Goal: Task Accomplishment & Management: Manage account settings

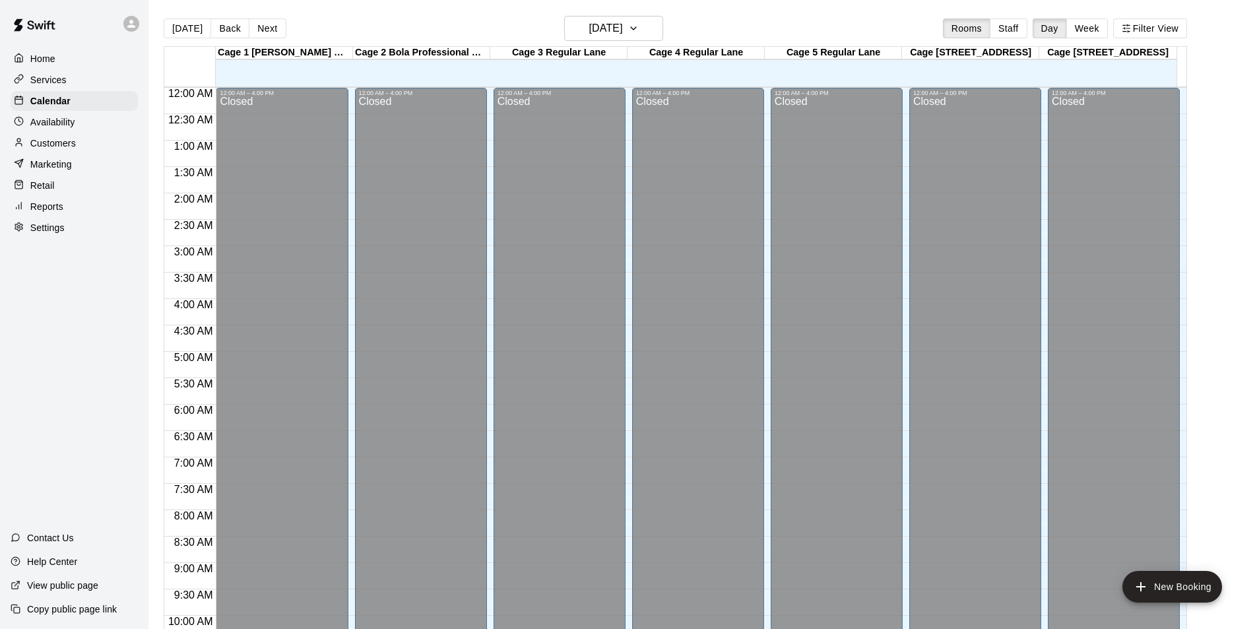
scroll to position [671, 0]
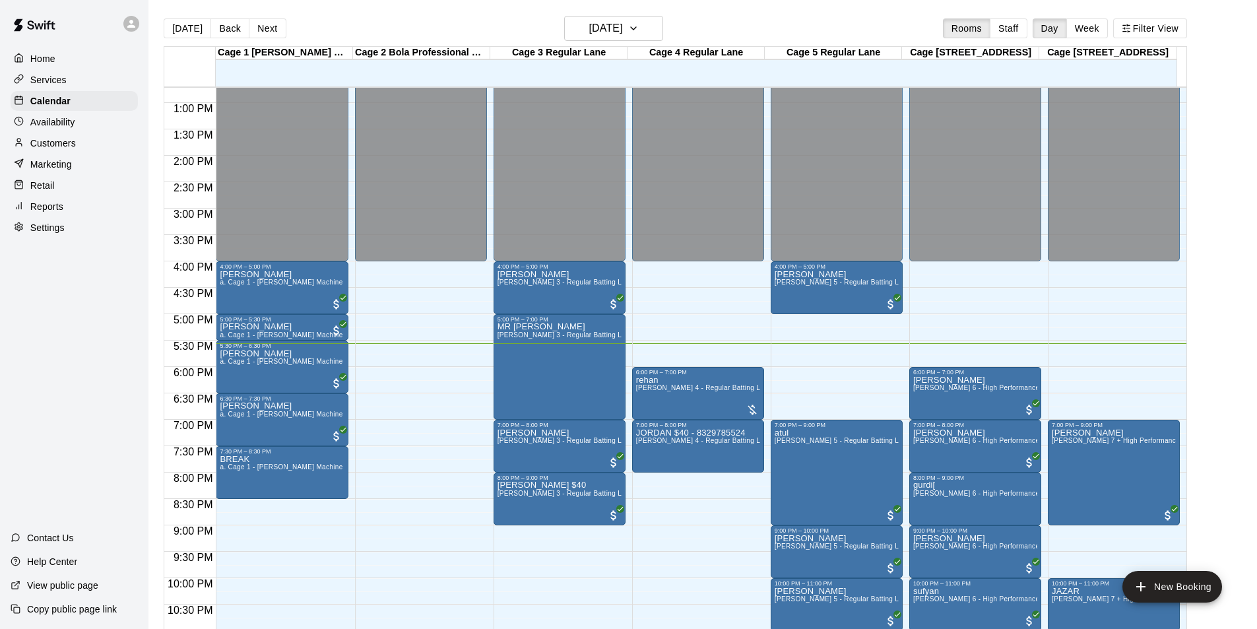
click at [432, 605] on div "12:00 AM – 4:00 PM Closed" at bounding box center [421, 50] width 132 height 1267
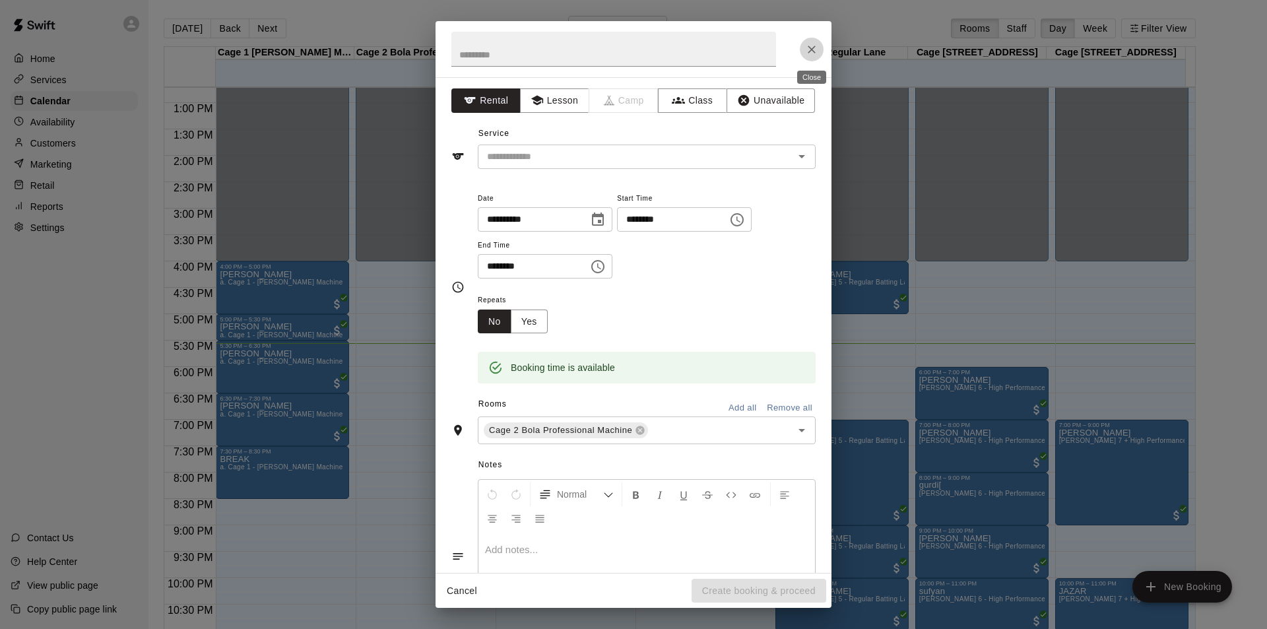
click at [814, 51] on icon "Close" at bounding box center [812, 50] width 8 height 8
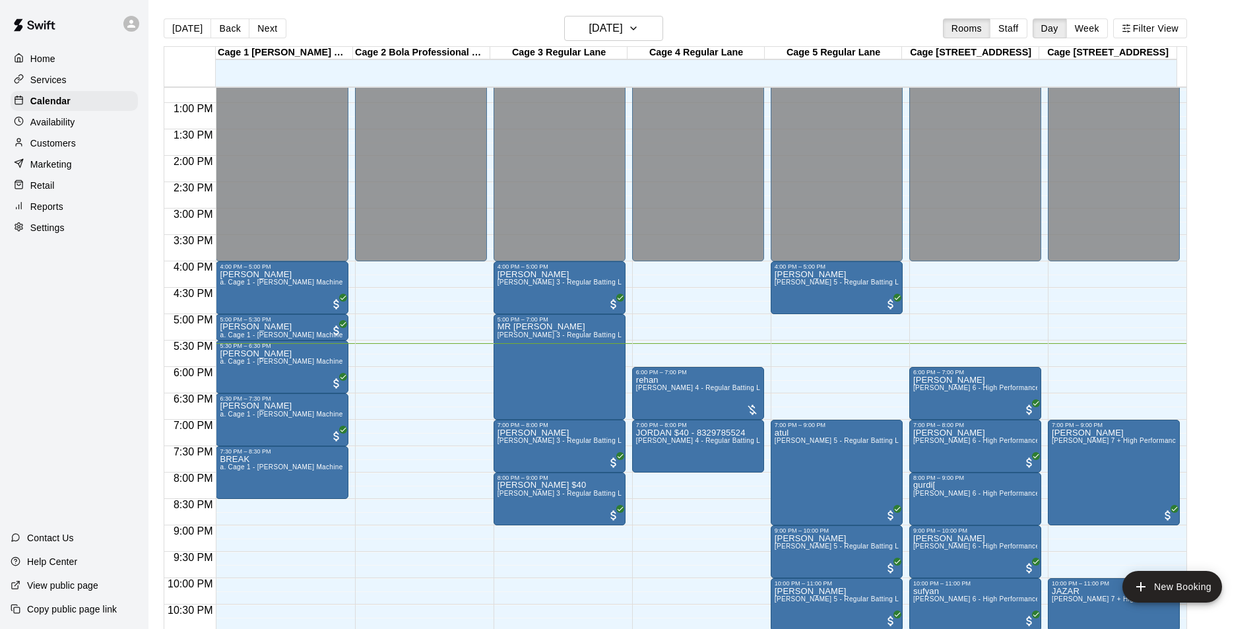
scroll to position [712, 0]
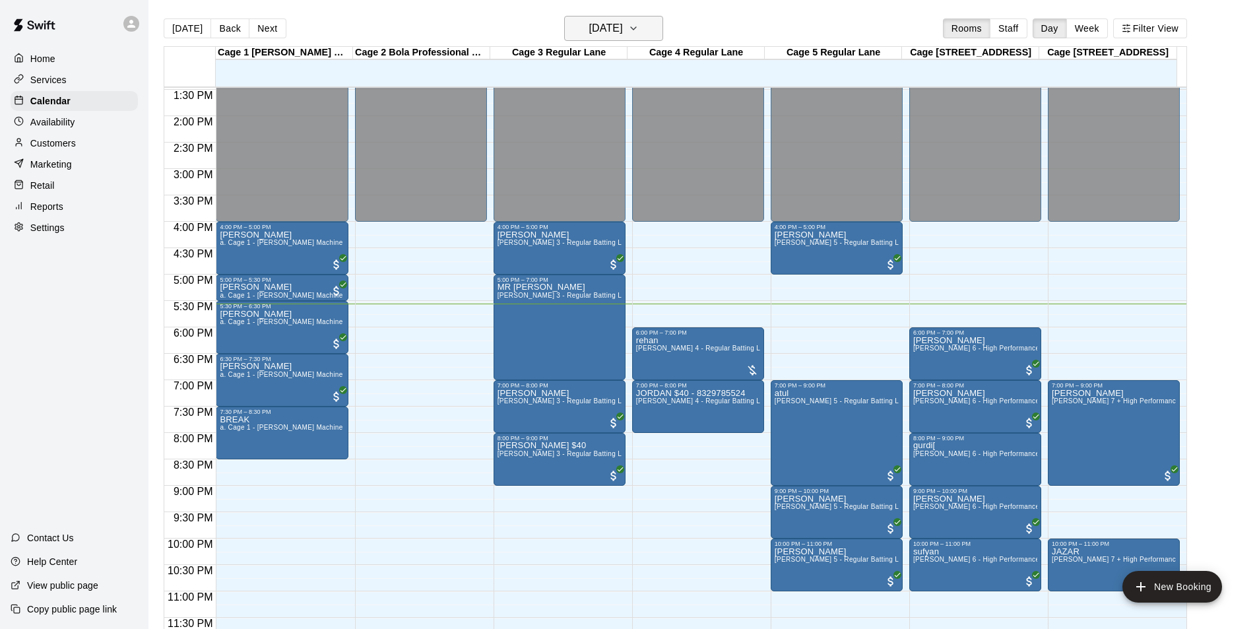
click at [623, 36] on h6 "[DATE]" at bounding box center [606, 28] width 34 height 18
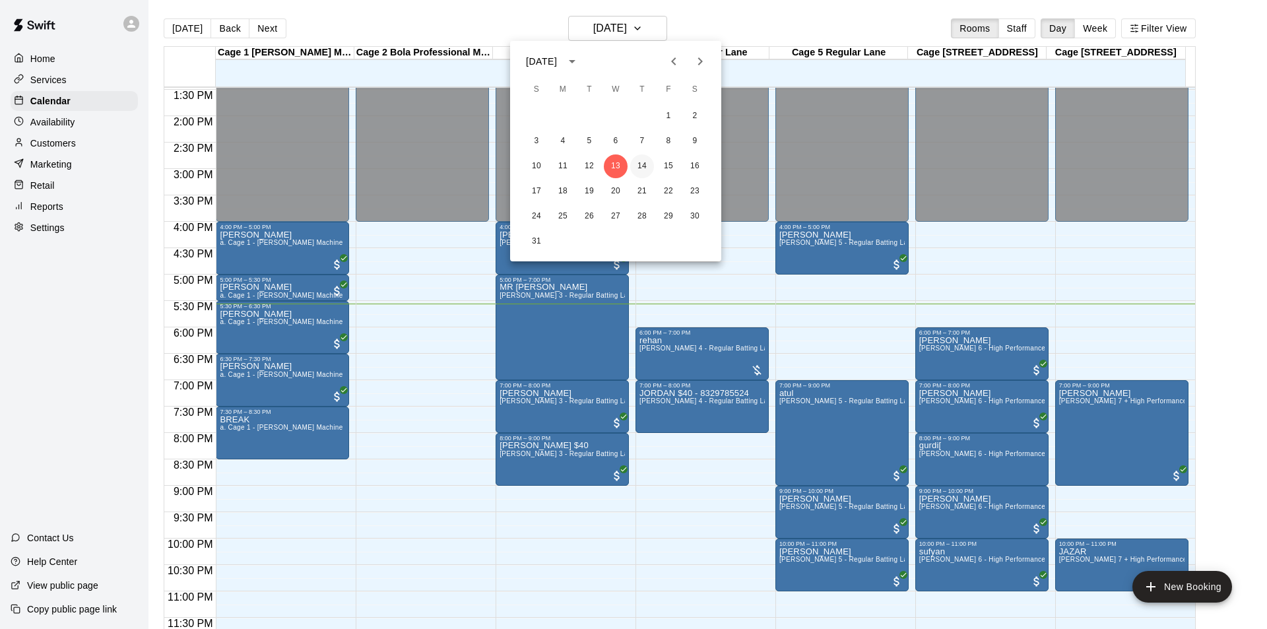
click at [638, 161] on button "14" at bounding box center [642, 166] width 24 height 24
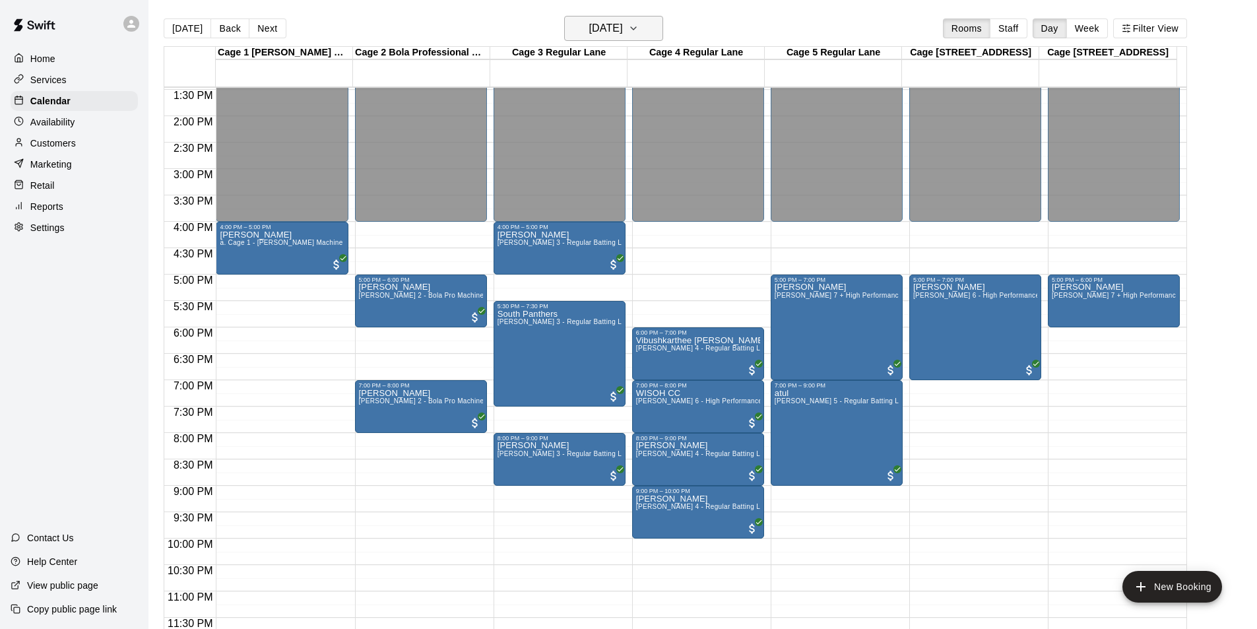
click at [623, 31] on h6 "Thursday Aug 14" at bounding box center [606, 28] width 34 height 18
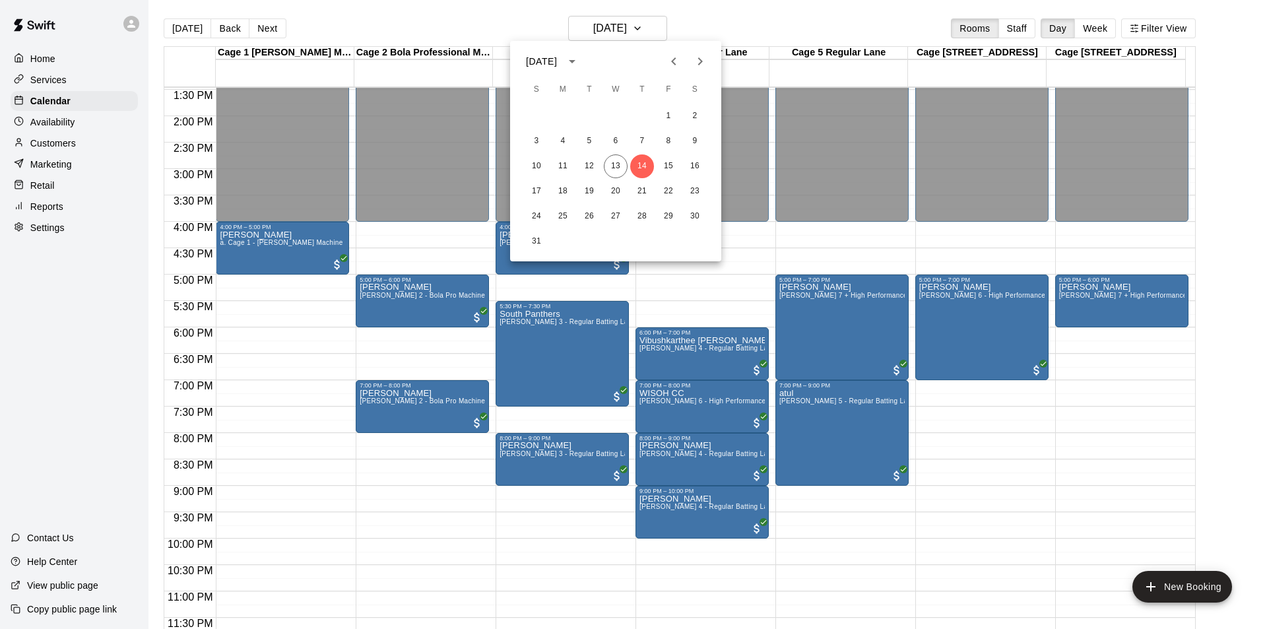
click at [672, 179] on div "1 2 3 4 5 6 7 8 9 10 11 12 13 14 15 16 17 18 19 20 21 22 23 24 25 26 27 28 29 3…" at bounding box center [615, 179] width 211 height 152
click at [670, 170] on button "15" at bounding box center [669, 166] width 24 height 24
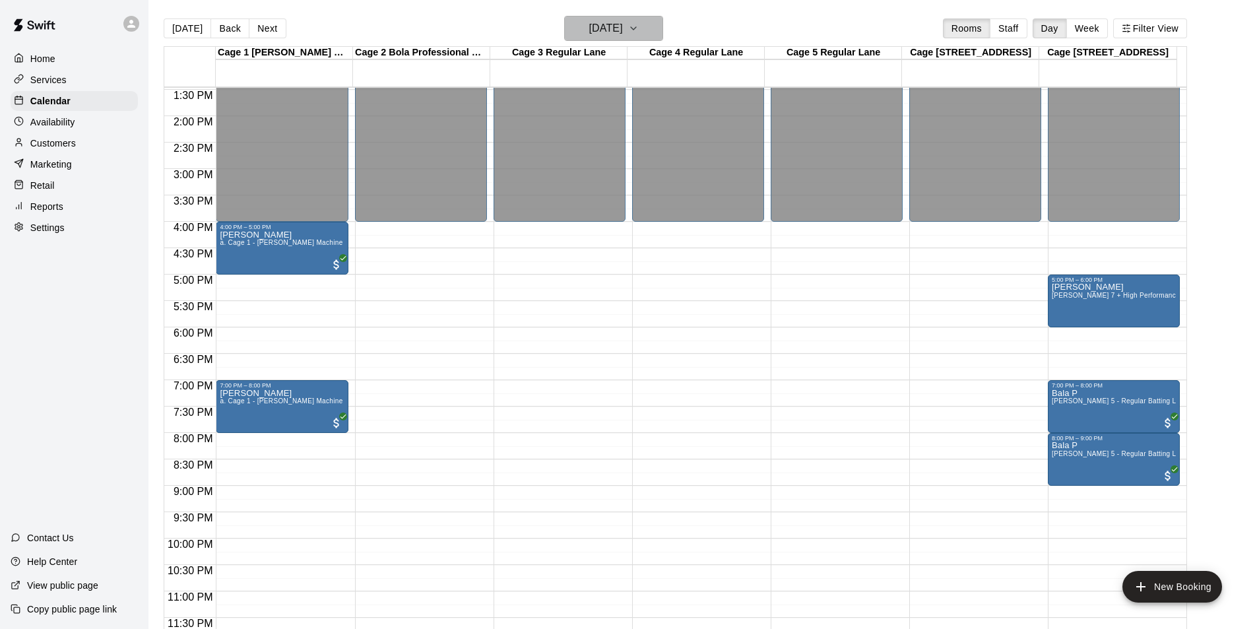
click at [623, 20] on h6 "Friday Aug 15" at bounding box center [606, 28] width 34 height 18
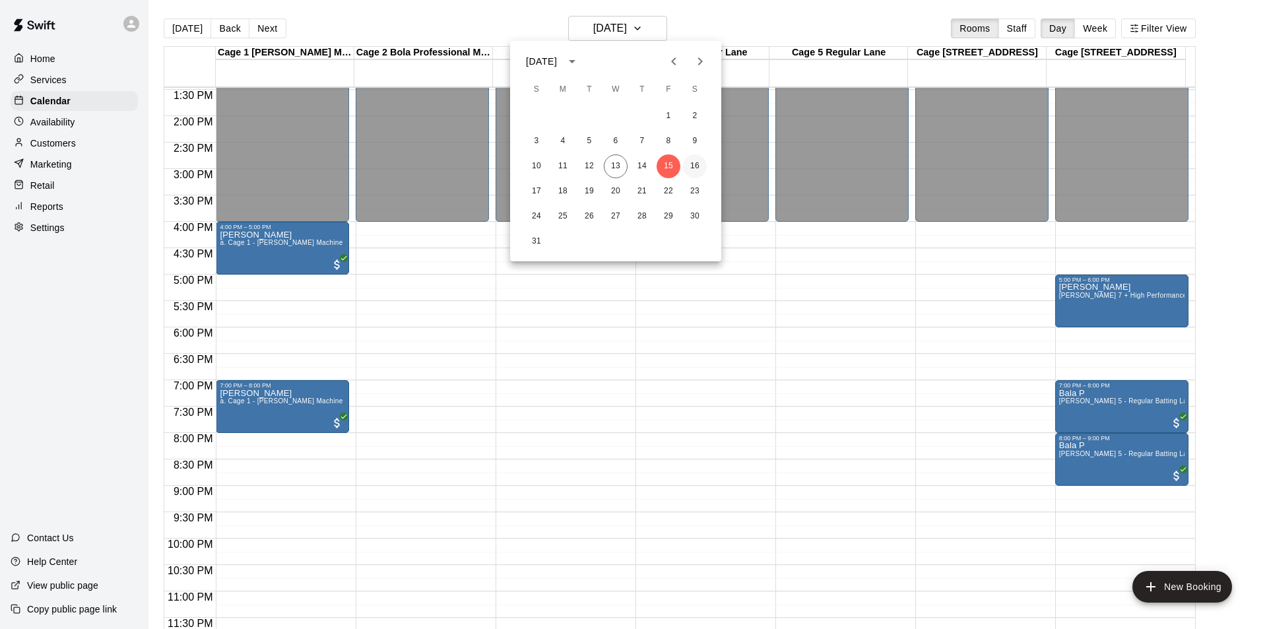
click at [695, 163] on button "16" at bounding box center [695, 166] width 24 height 24
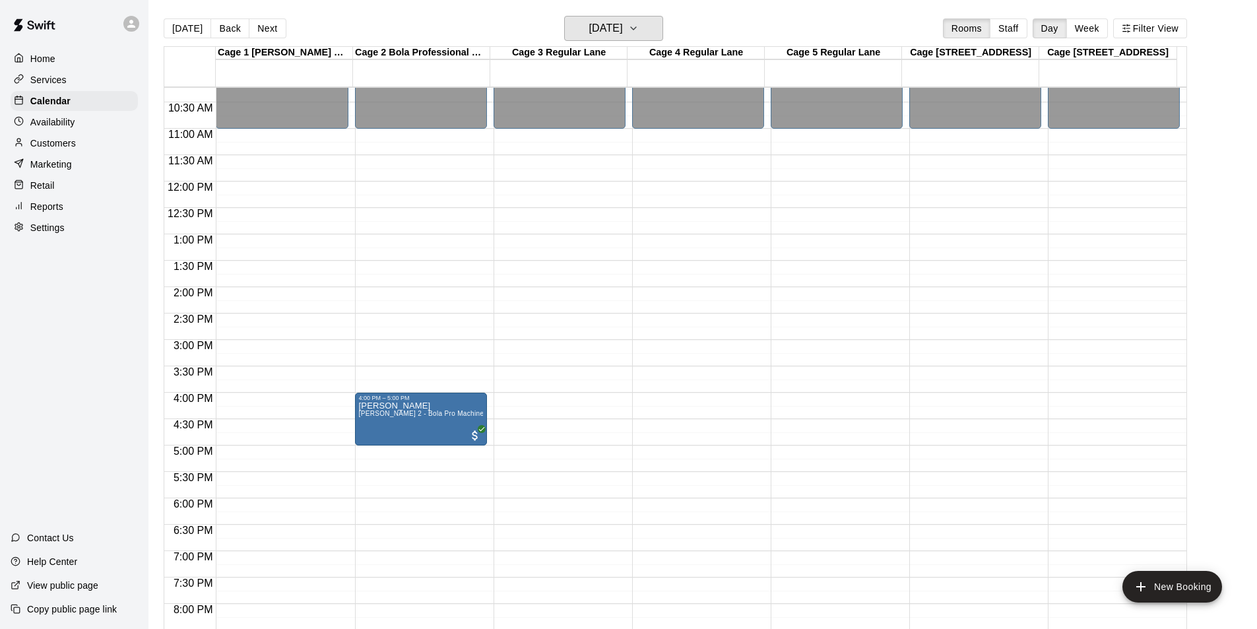
scroll to position [646, 0]
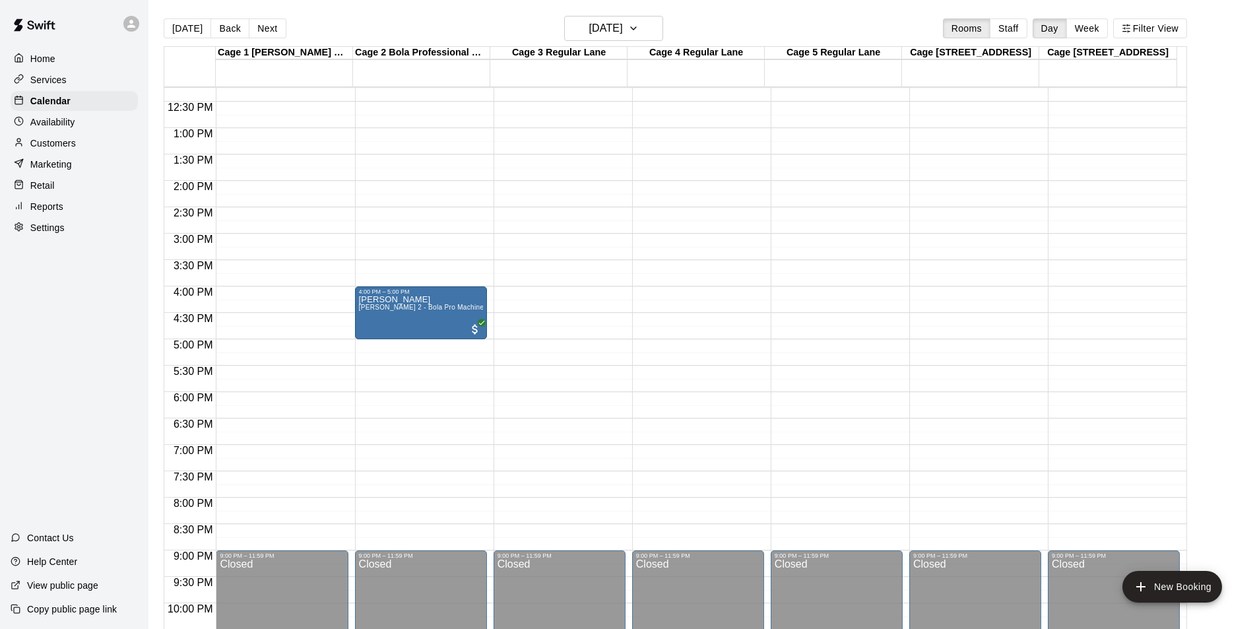
click at [649, 12] on main "Today Back Next Saturday Aug 16 Rooms Staff Day Week Filter View Cage 1 TrueMan…" at bounding box center [702, 325] width 1109 height 650
click at [623, 32] on h6 "Saturday Aug 16" at bounding box center [606, 28] width 34 height 18
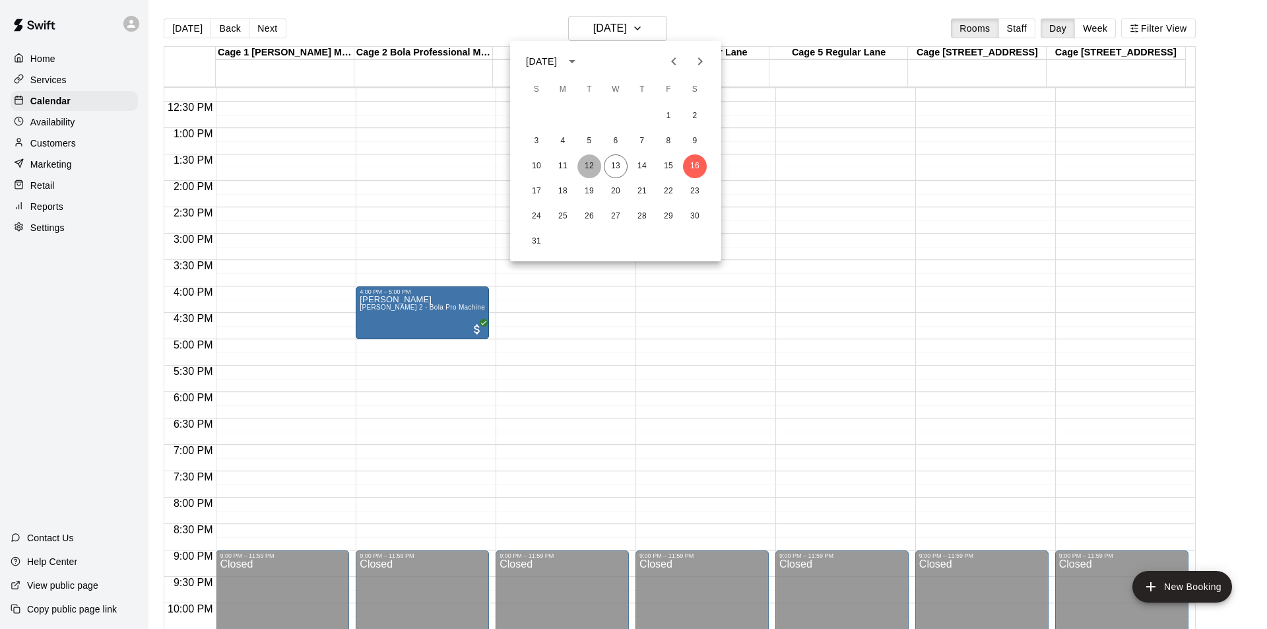
click at [585, 164] on button "12" at bounding box center [589, 166] width 24 height 24
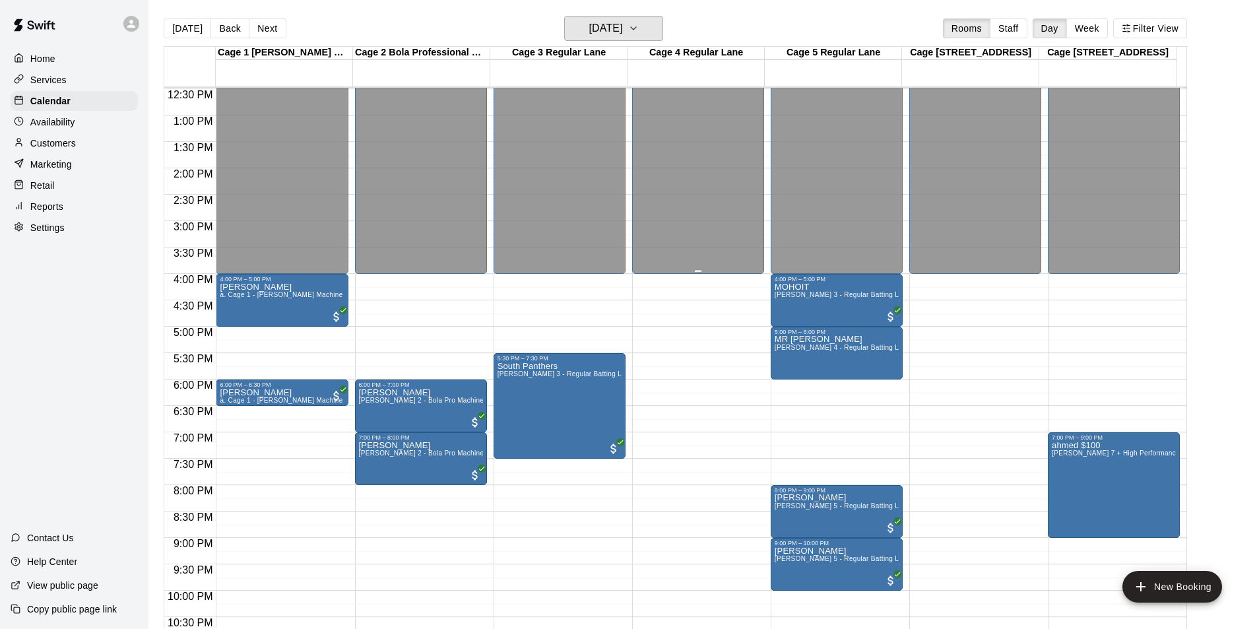
scroll to position [580, 0]
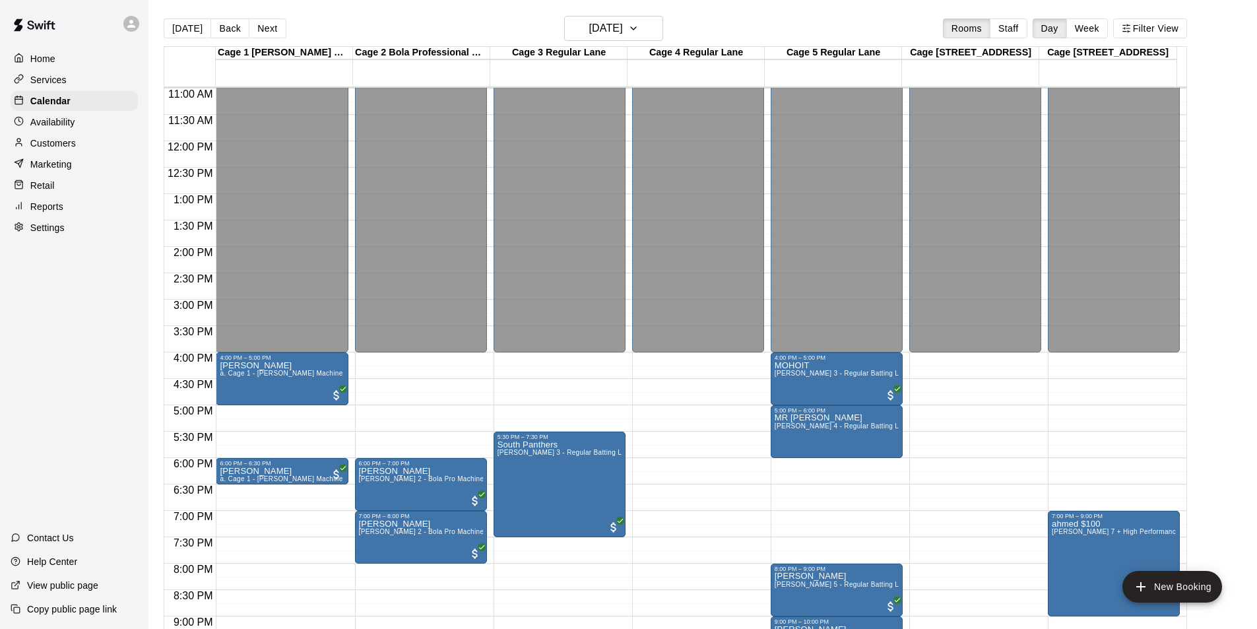
click at [619, 43] on div "Today Back Next Tuesday Aug 12 Rooms Staff Day Week Filter View" at bounding box center [676, 31] width 1024 height 30
click at [619, 40] on button "Tuesday Aug 12" at bounding box center [613, 28] width 99 height 25
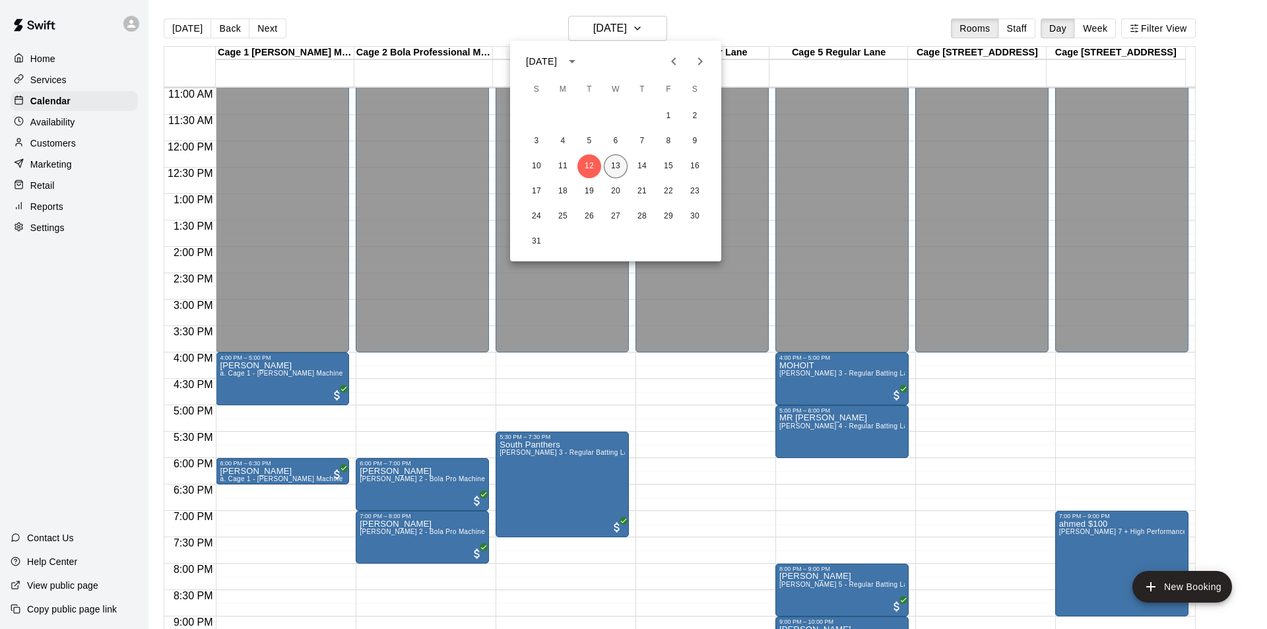
click at [613, 161] on button "13" at bounding box center [616, 166] width 24 height 24
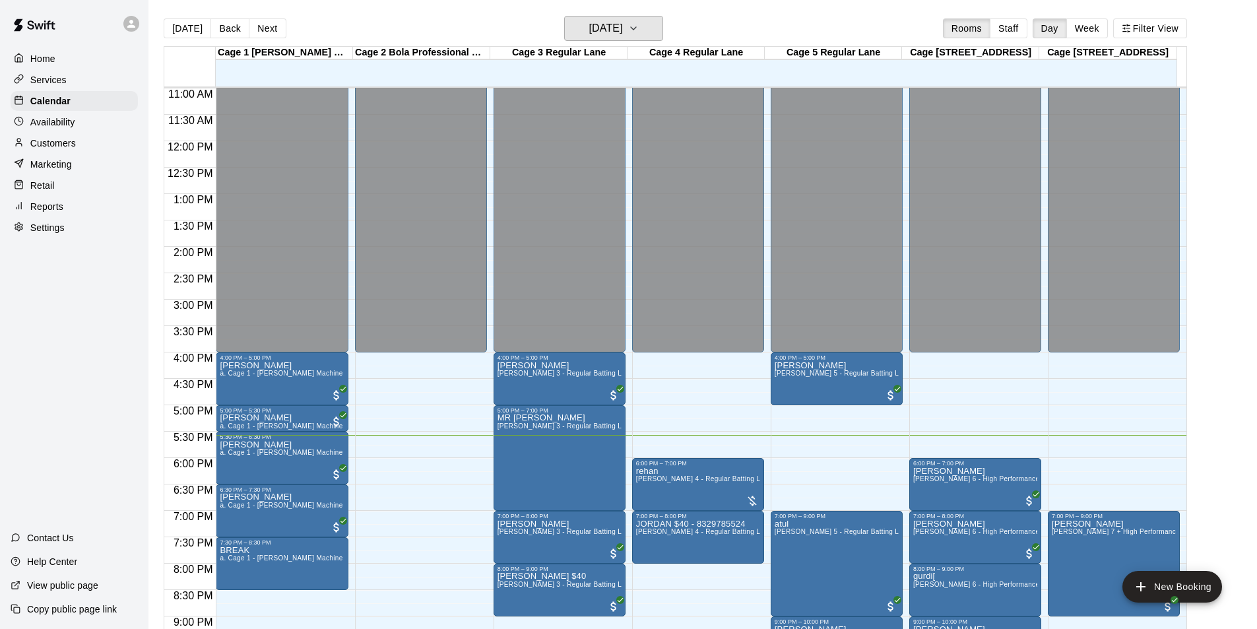
scroll to position [712, 0]
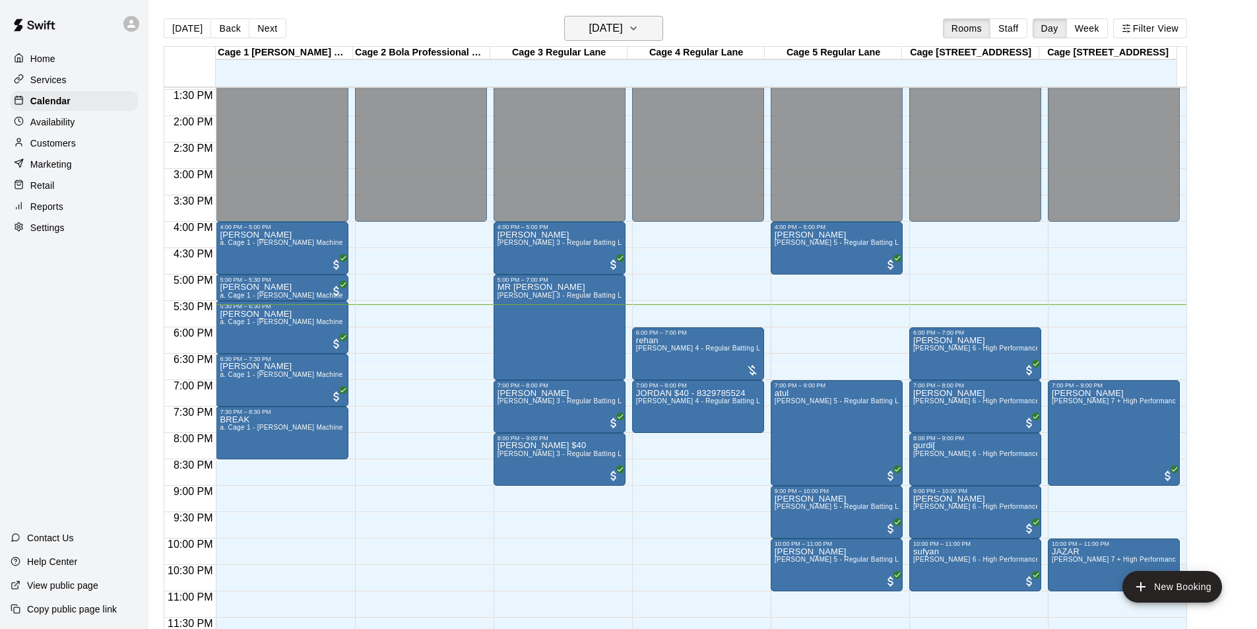
click at [623, 32] on h6 "[DATE]" at bounding box center [606, 28] width 34 height 18
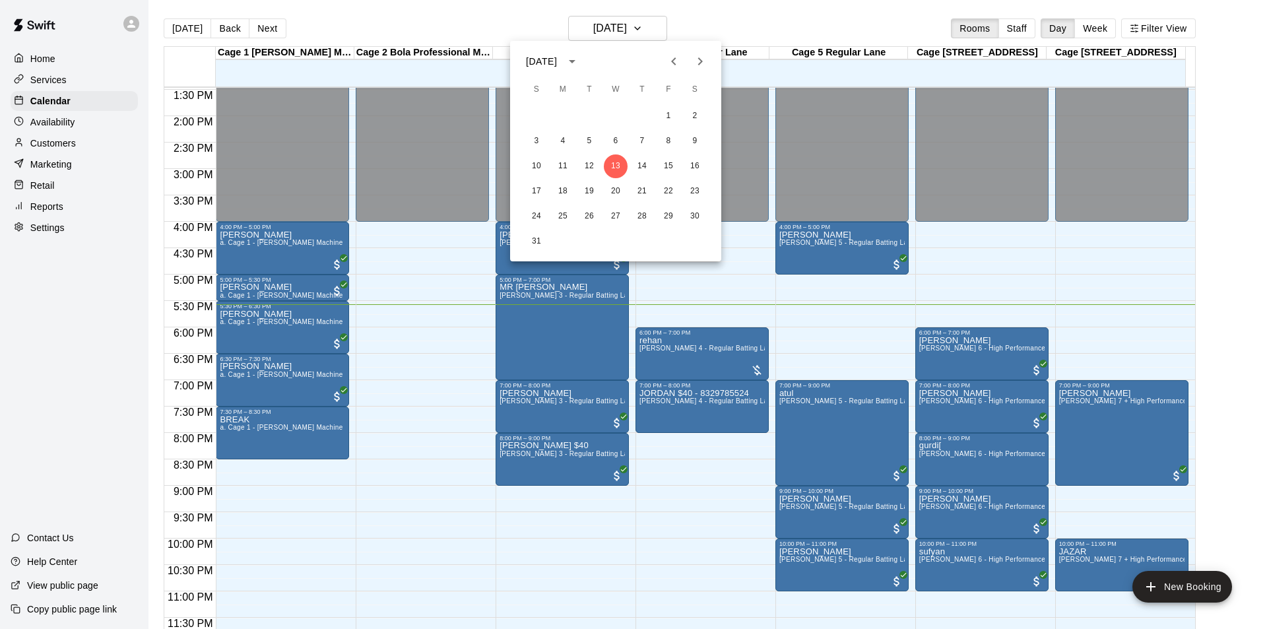
click at [895, 13] on div at bounding box center [633, 314] width 1267 height 629
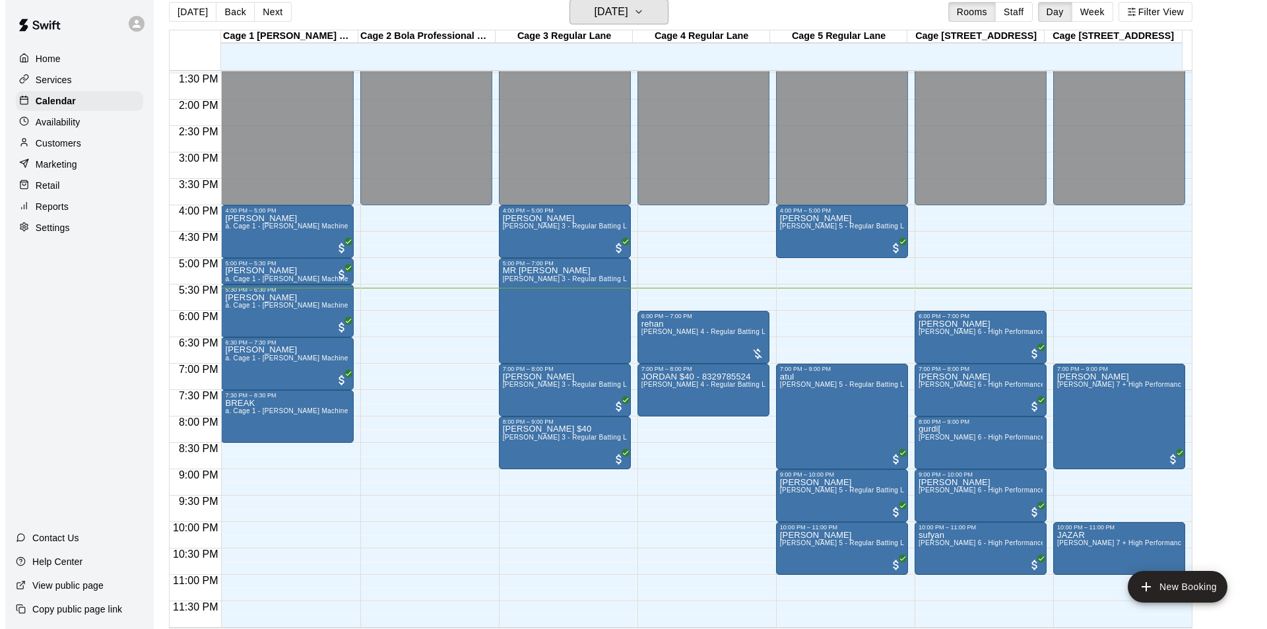
scroll to position [21, 0]
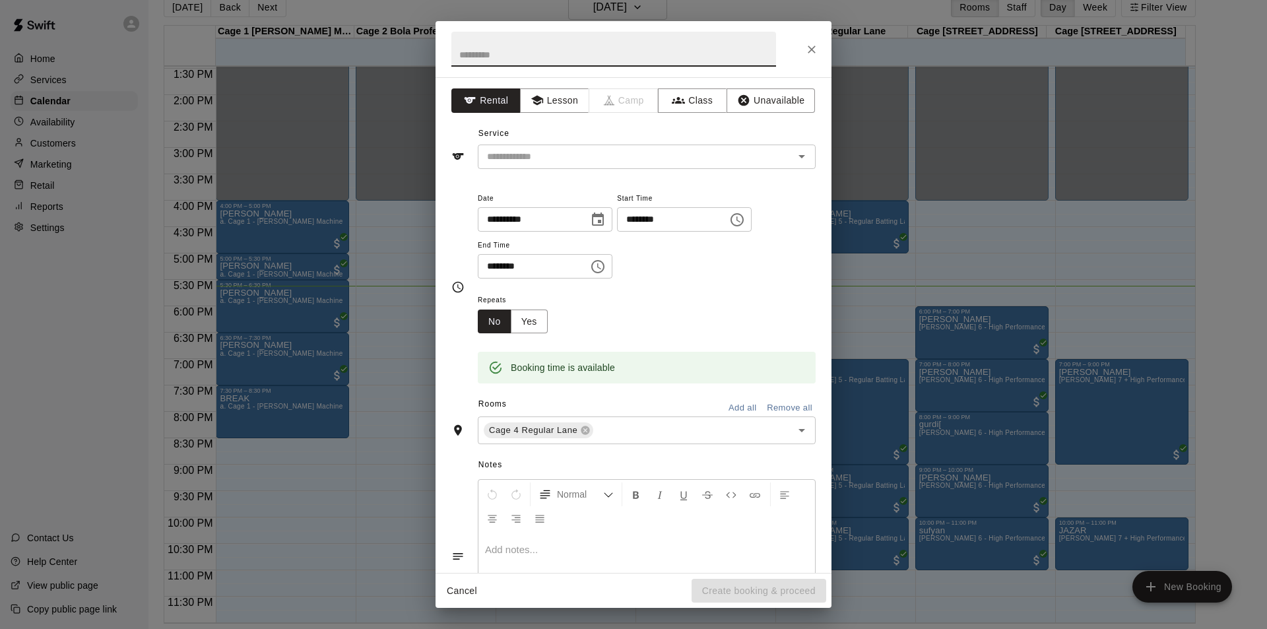
click at [620, 59] on input "text" at bounding box center [613, 49] width 325 height 35
type input "*"
type input "**********"
click at [678, 148] on input "text" at bounding box center [627, 156] width 291 height 16
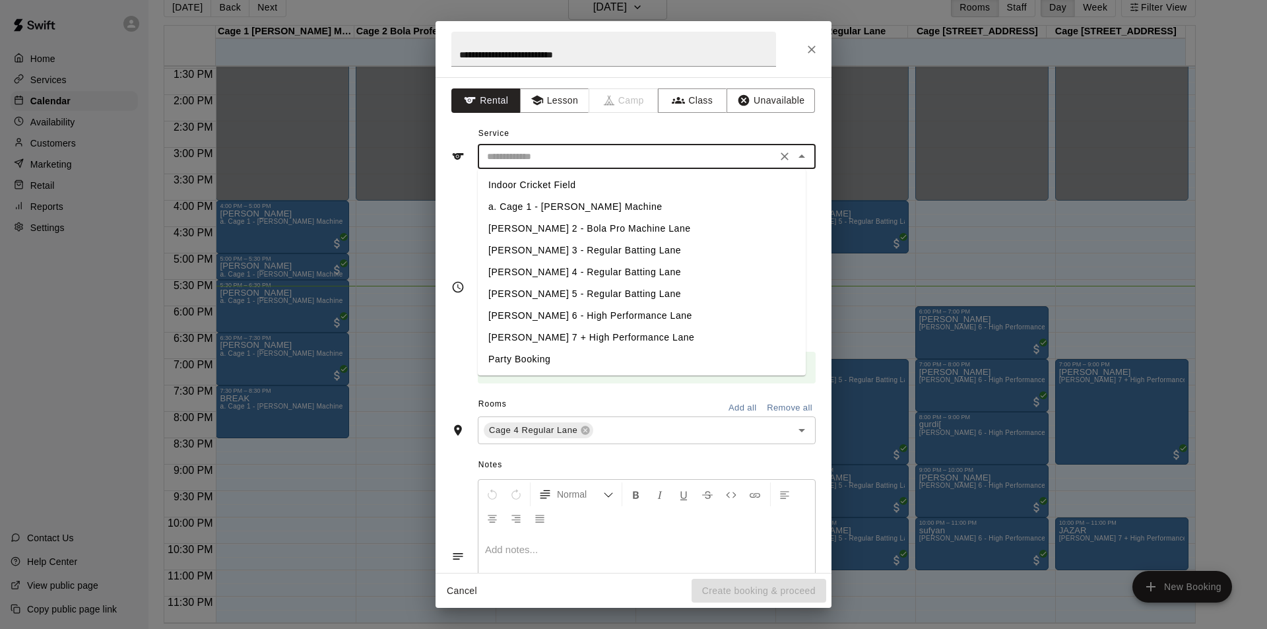
click at [593, 272] on li "[PERSON_NAME] 4 - Regular Batting Lane" at bounding box center [642, 272] width 328 height 22
type input "**********"
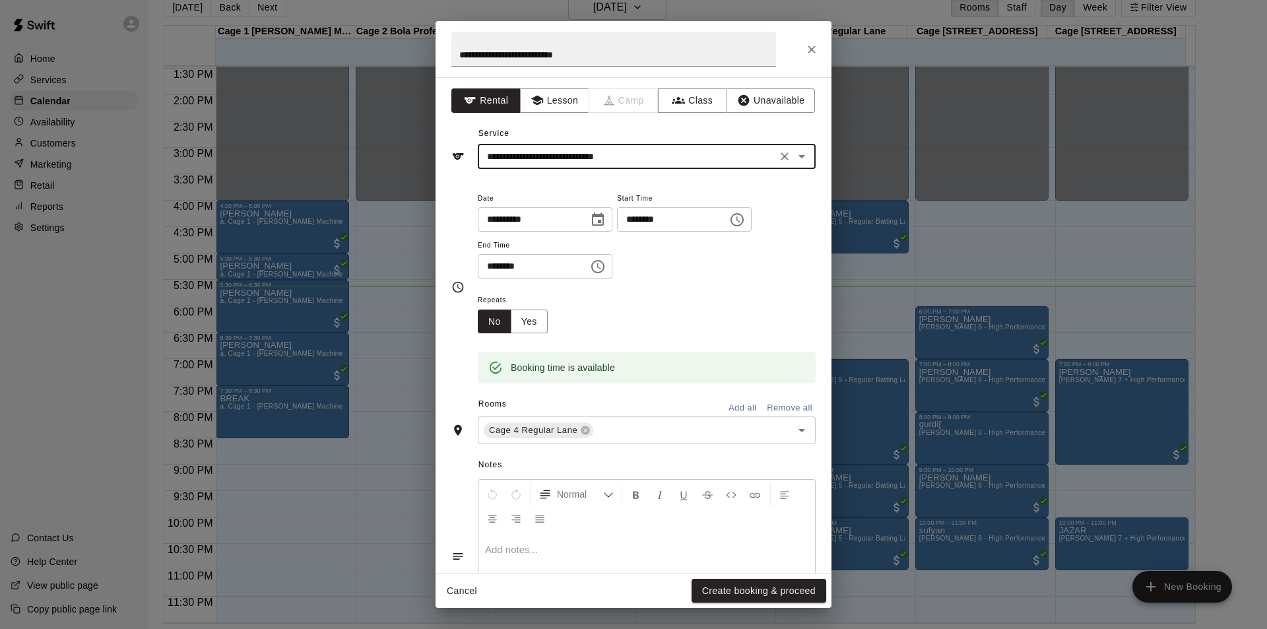
click at [745, 218] on icon "Choose time, selected time is 8:15 PM" at bounding box center [737, 220] width 16 height 16
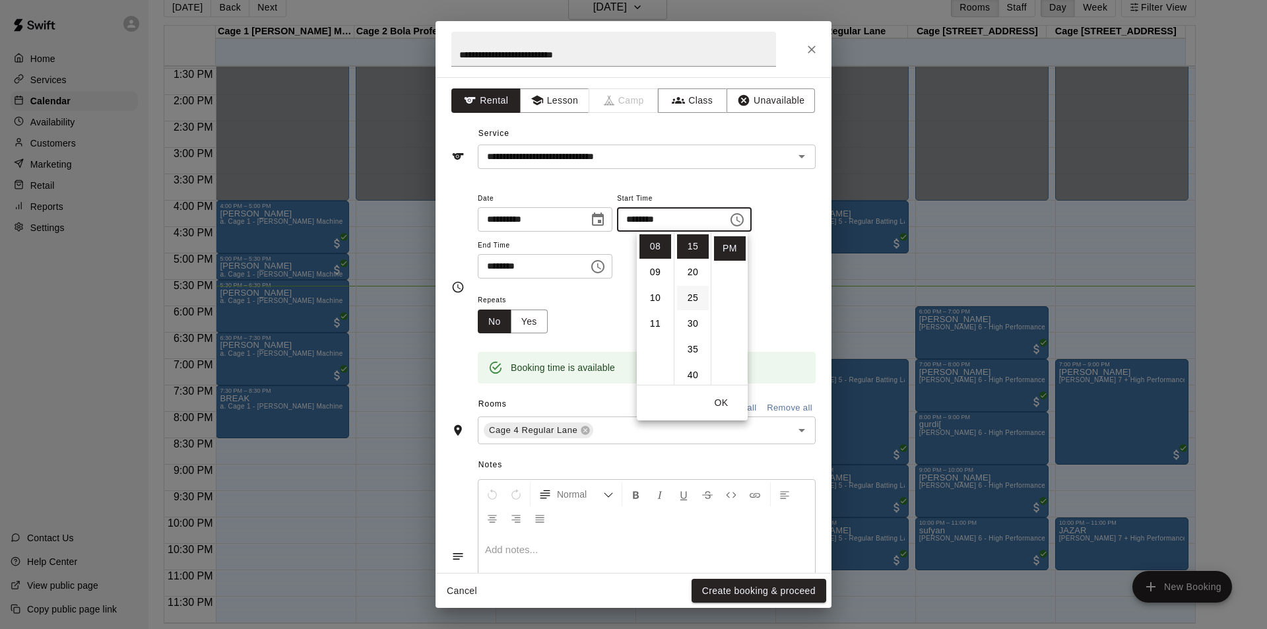
scroll to position [0, 0]
click at [696, 240] on li "00" at bounding box center [693, 246] width 32 height 24
type input "********"
click at [611, 278] on button "Choose time, selected time is 8:45 PM" at bounding box center [598, 266] width 26 height 26
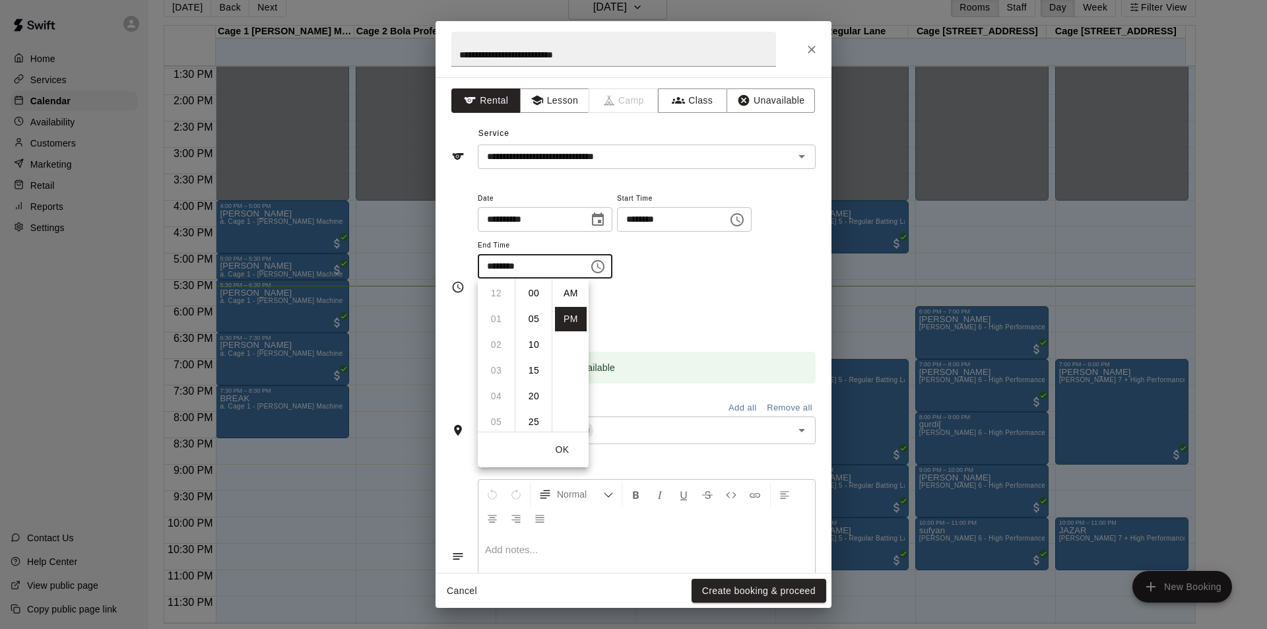
scroll to position [24, 0]
click at [503, 324] on li "09" at bounding box center [496, 319] width 32 height 24
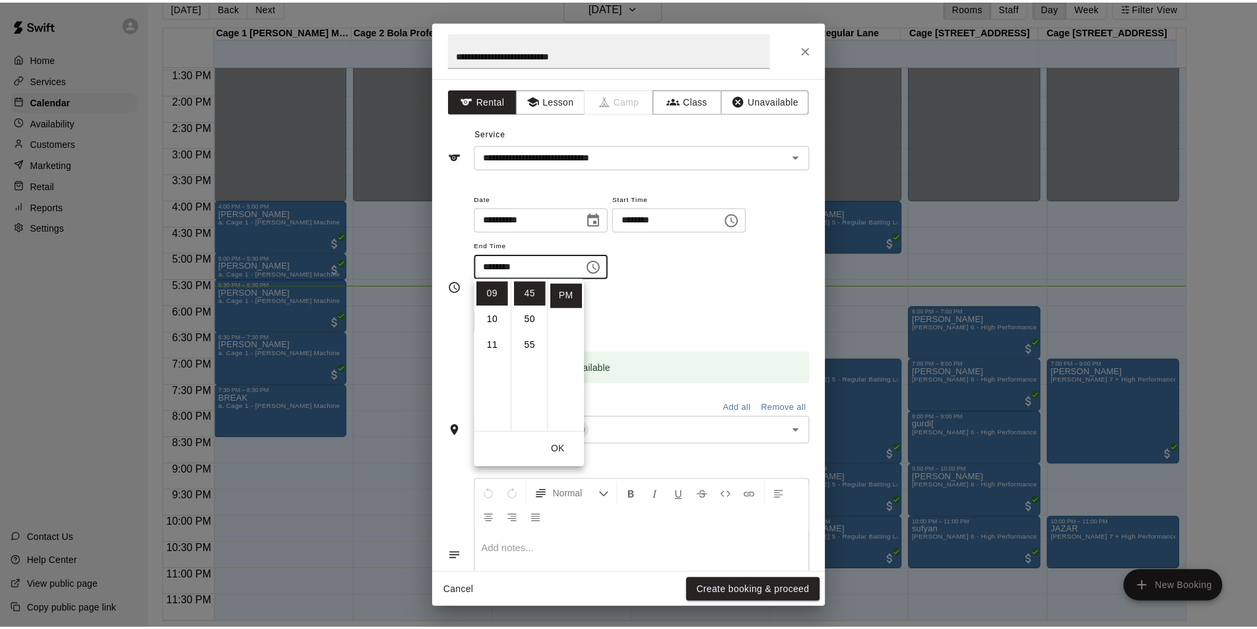
scroll to position [0, 0]
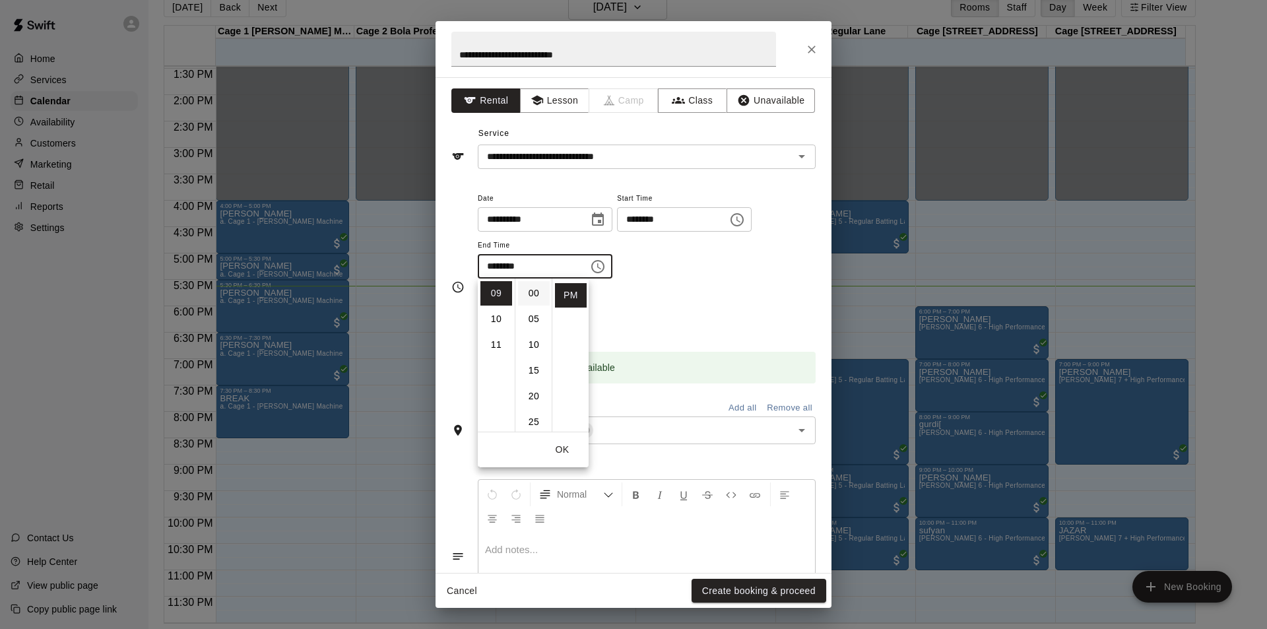
click at [535, 298] on li "00" at bounding box center [534, 293] width 32 height 24
type input "********"
click at [804, 294] on div "Repeats No Yes" at bounding box center [647, 313] width 338 height 42
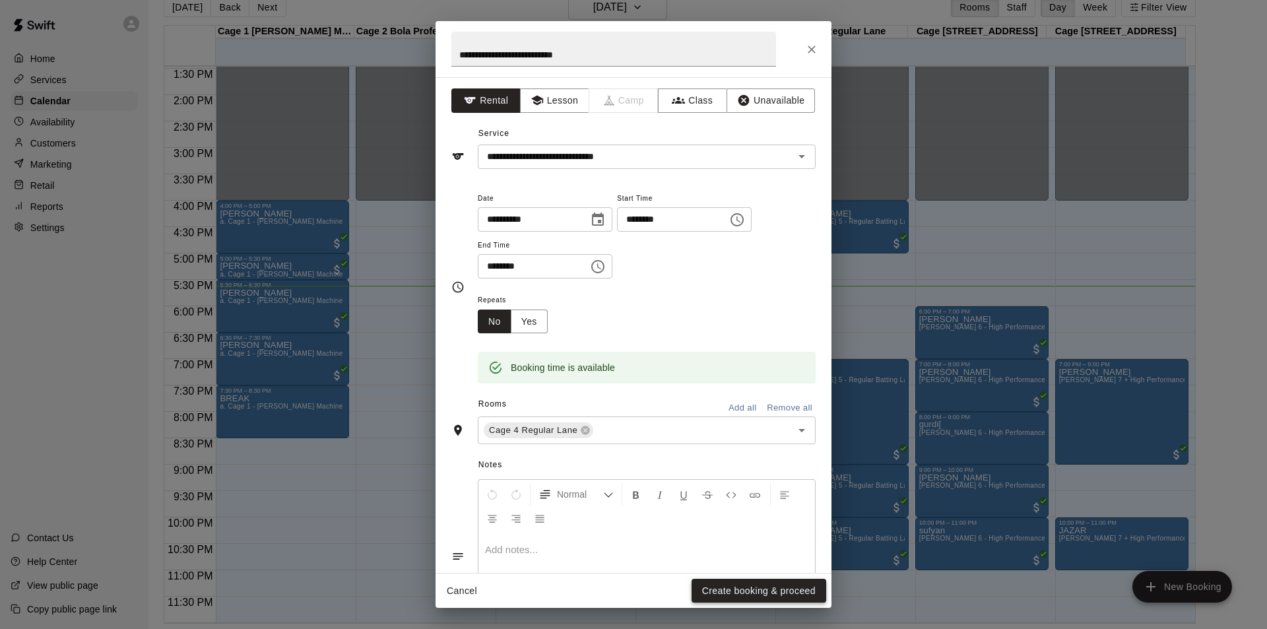
click at [771, 586] on button "Create booking & proceed" at bounding box center [759, 591] width 135 height 24
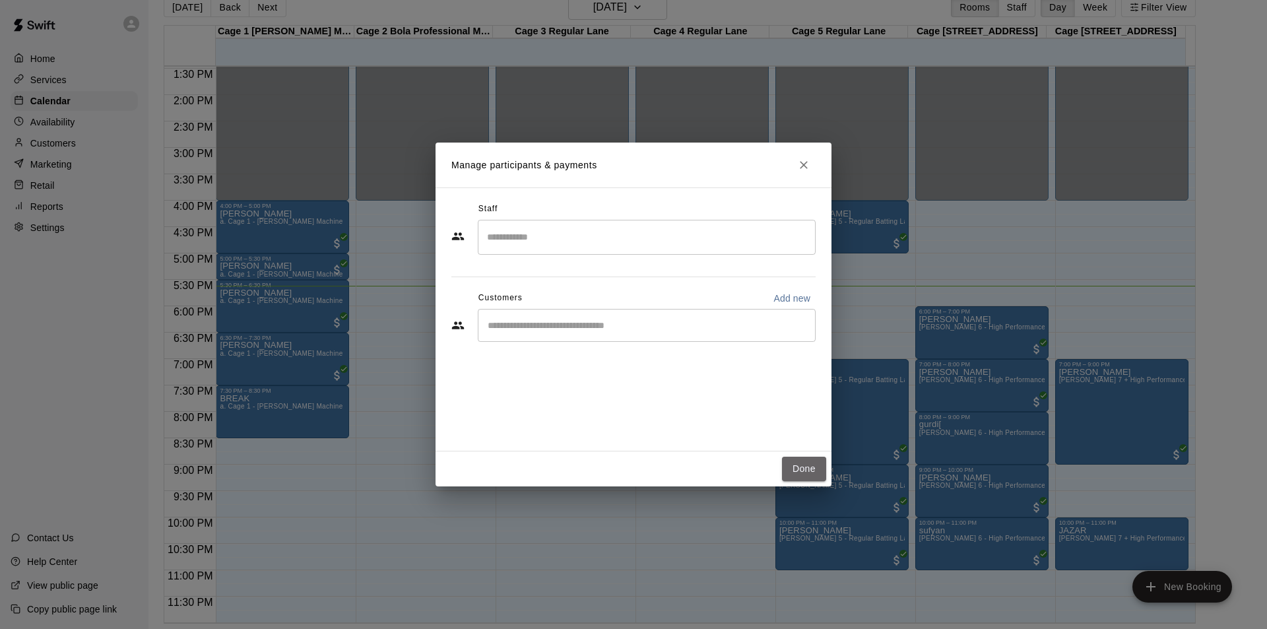
drag, startPoint x: 801, startPoint y: 465, endPoint x: 845, endPoint y: 397, distance: 80.7
click at [800, 464] on button "Done" at bounding box center [804, 469] width 44 height 24
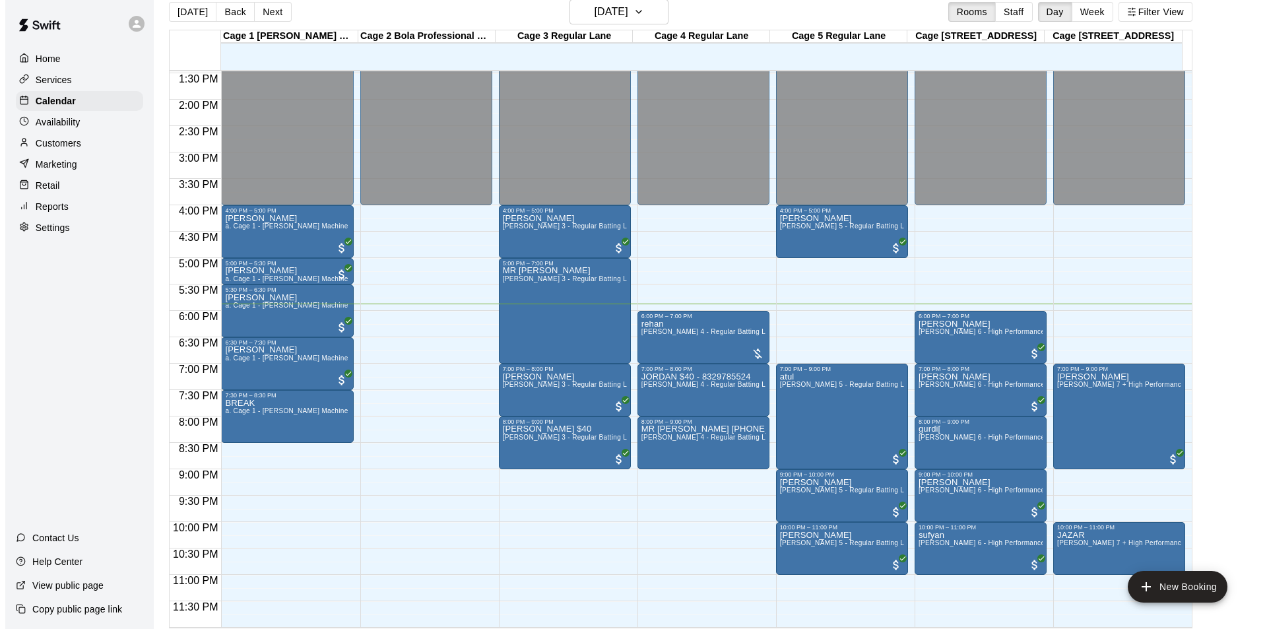
scroll to position [21, 0]
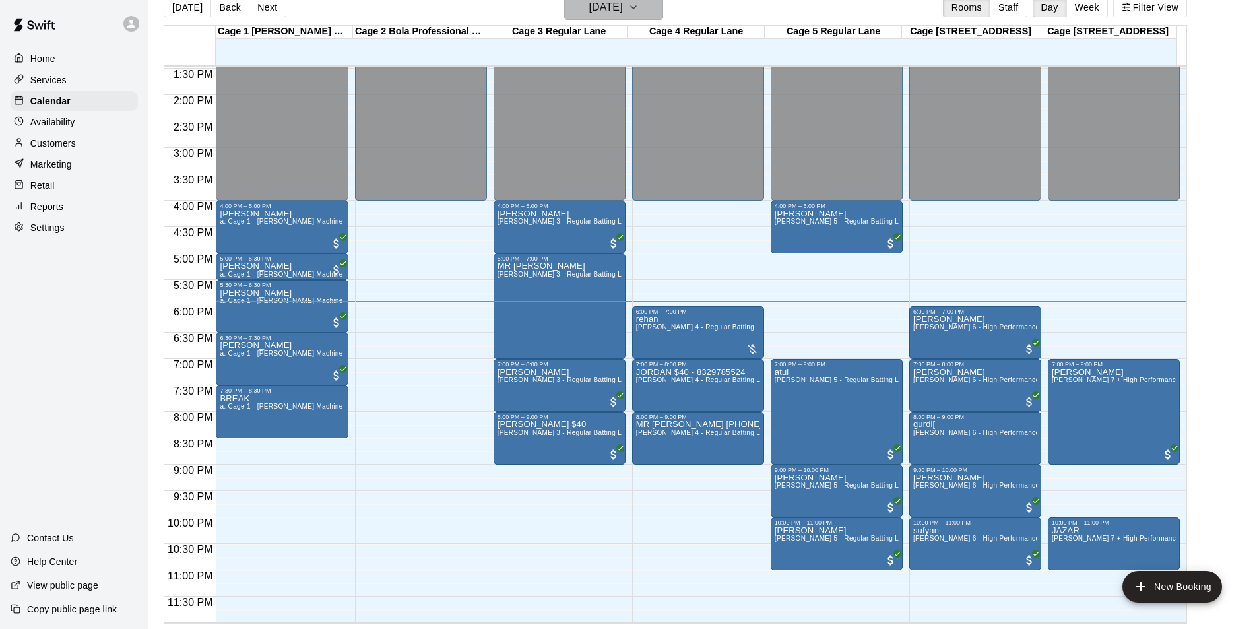
click at [623, 13] on h6 "[DATE]" at bounding box center [606, 7] width 34 height 18
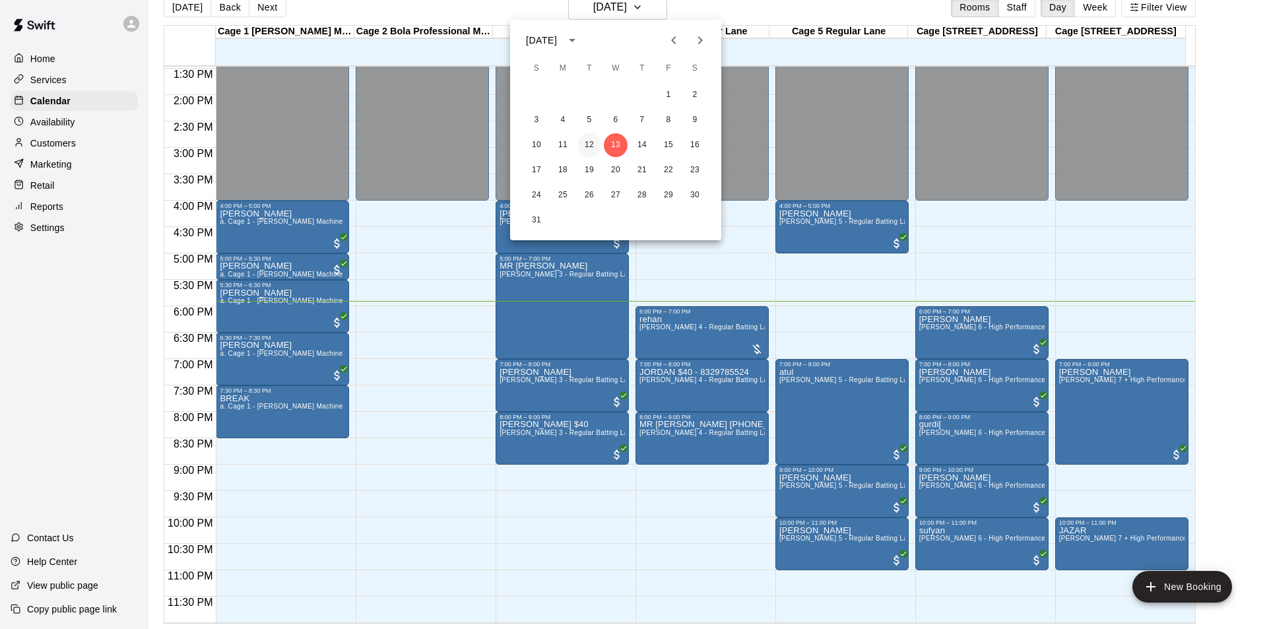
click at [591, 148] on button "12" at bounding box center [589, 145] width 24 height 24
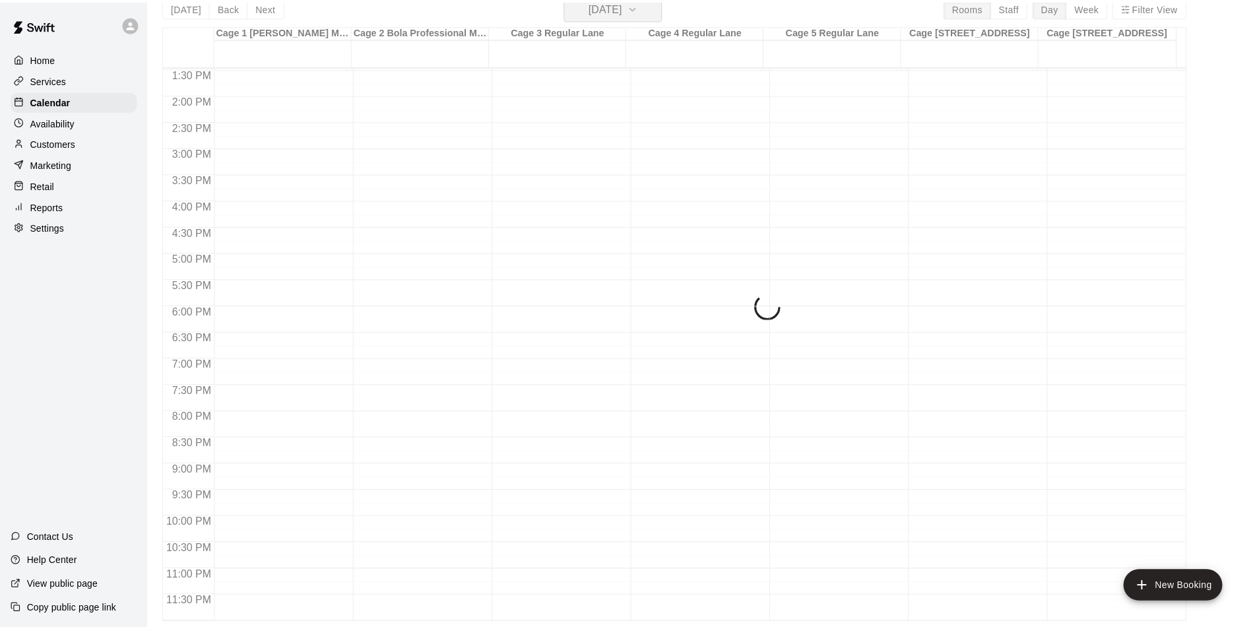
scroll to position [16, 0]
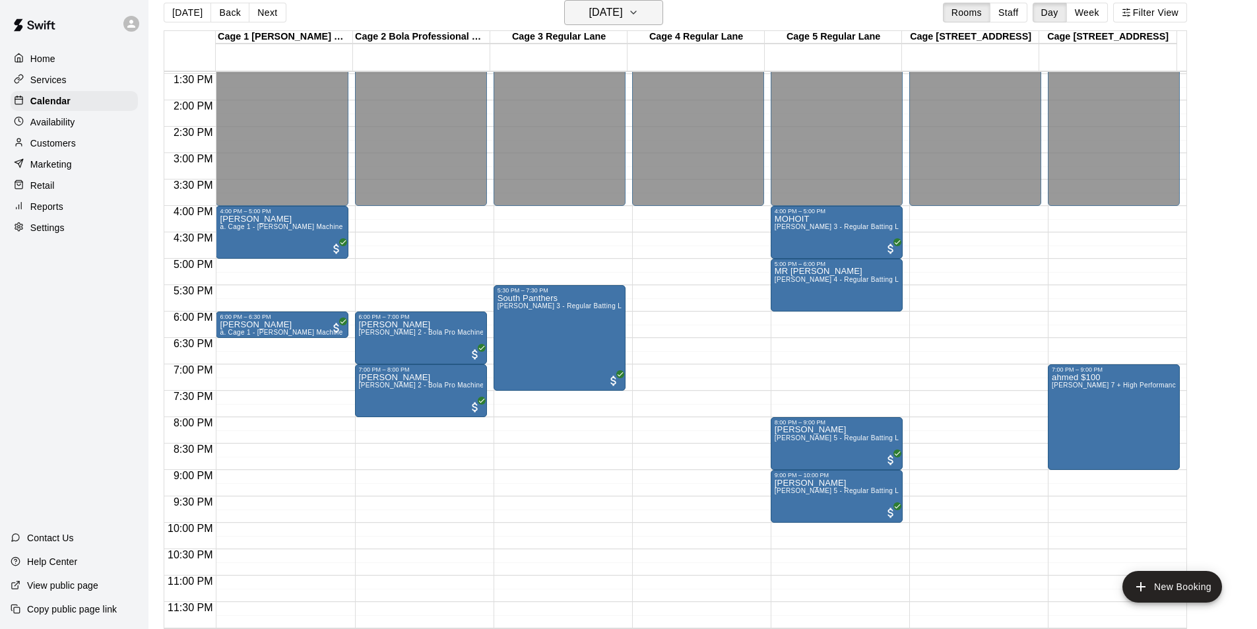
click at [617, 15] on h6 "[DATE]" at bounding box center [606, 12] width 34 height 18
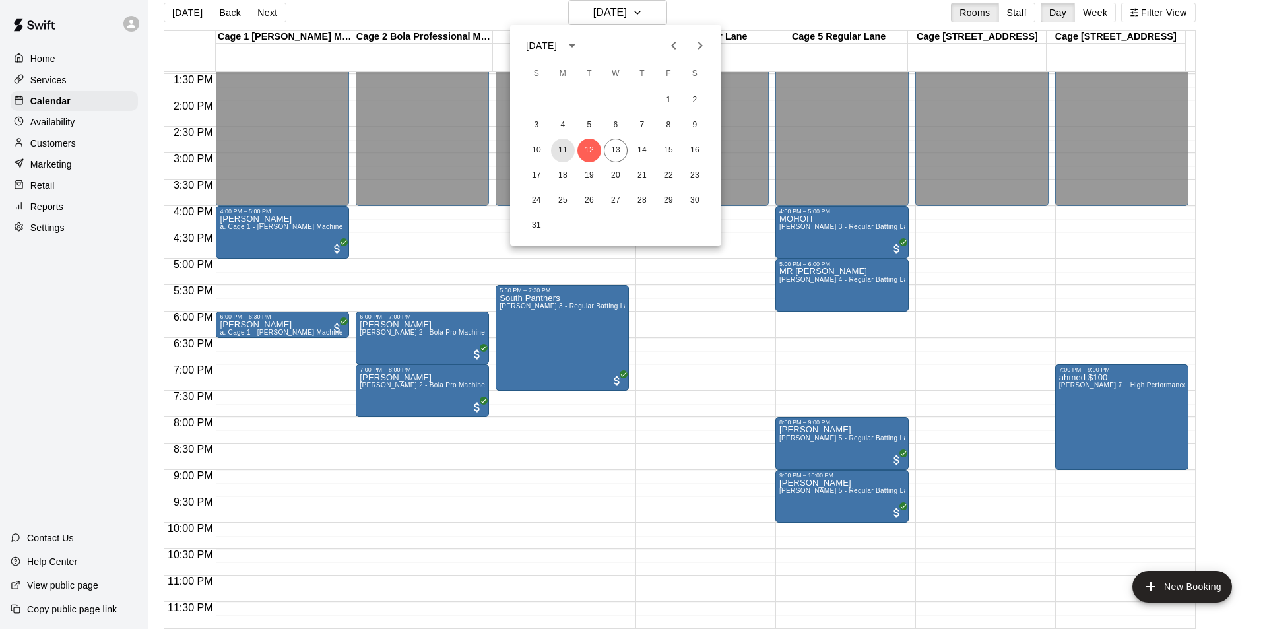
click at [560, 150] on button "11" at bounding box center [563, 151] width 24 height 24
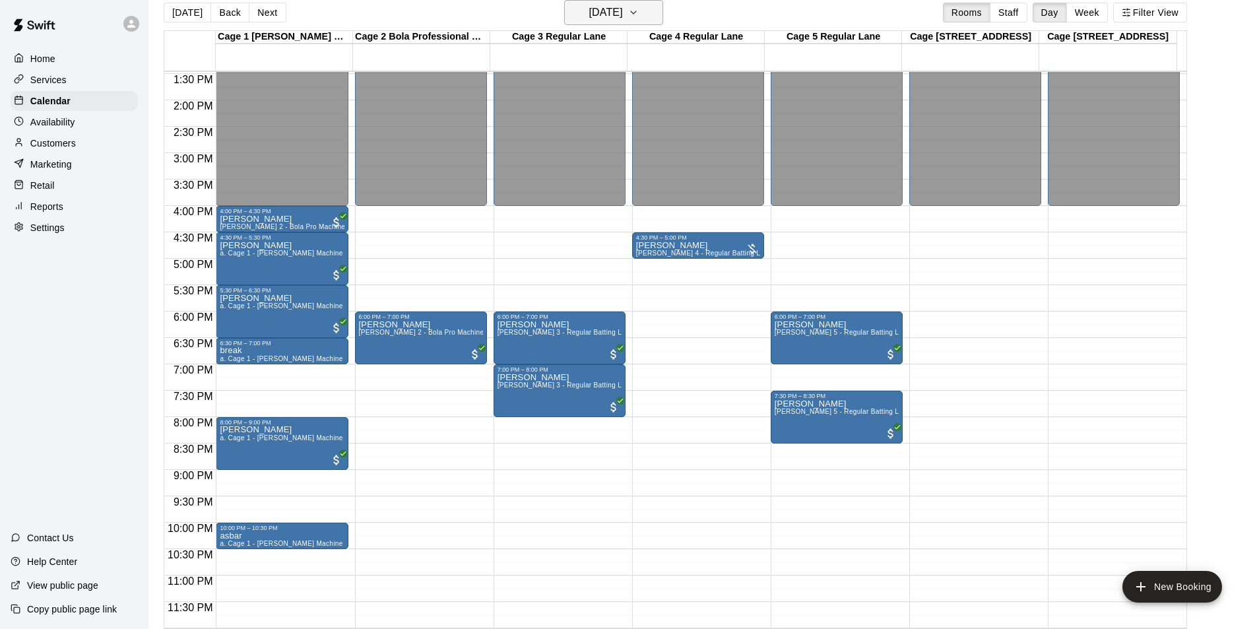
click at [621, 10] on h6 "Monday Aug 11" at bounding box center [606, 12] width 34 height 18
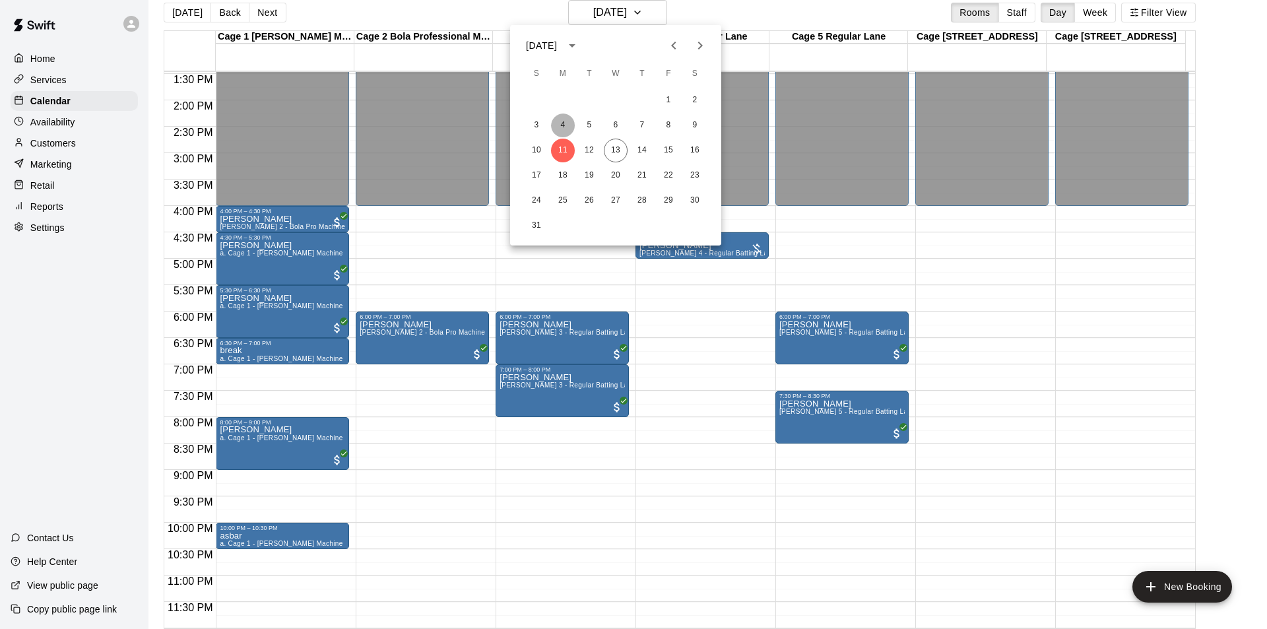
click at [569, 123] on button "4" at bounding box center [563, 126] width 24 height 24
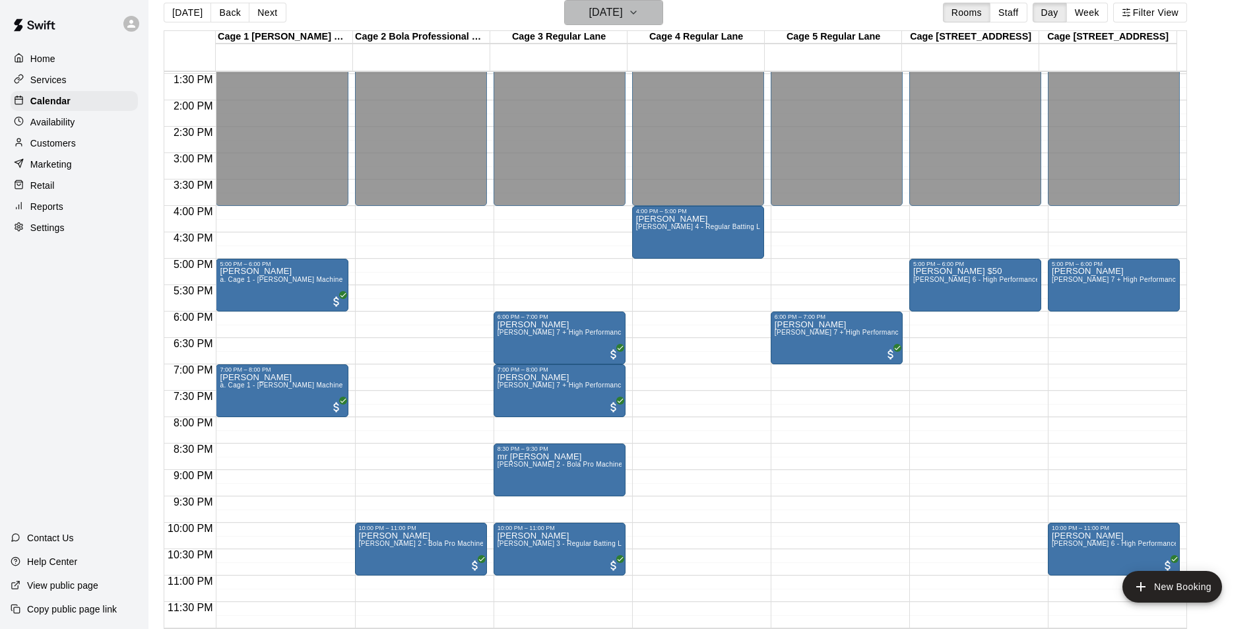
click at [623, 12] on h6 "Monday Aug 04" at bounding box center [606, 12] width 34 height 18
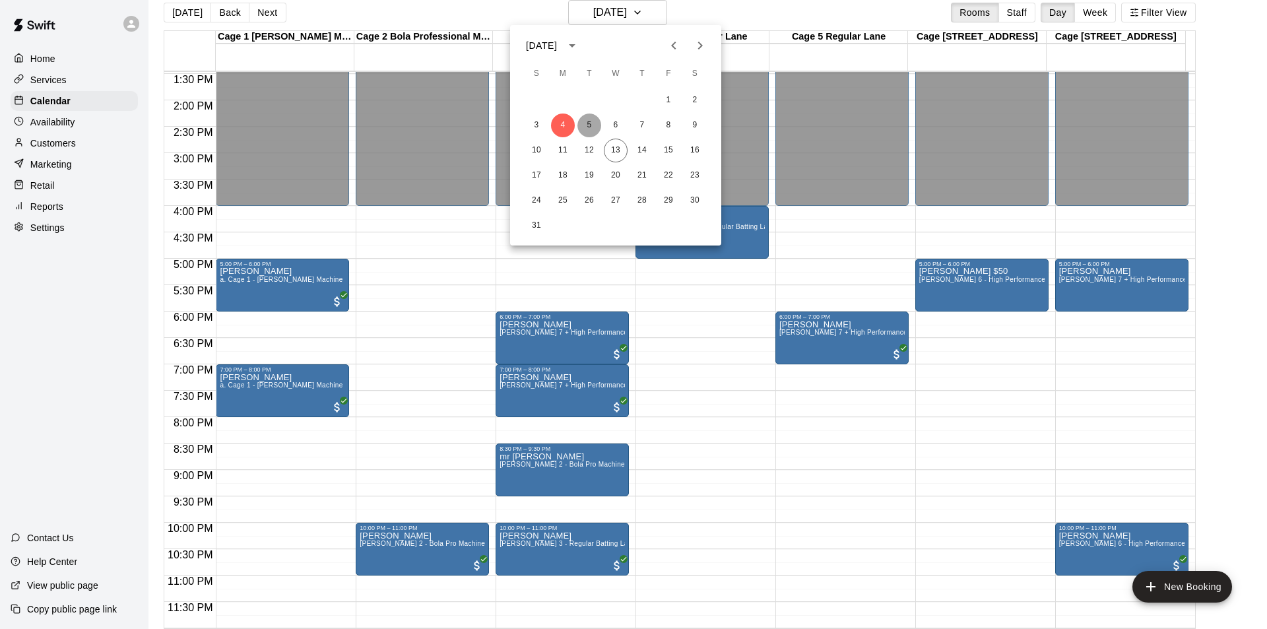
drag, startPoint x: 593, startPoint y: 122, endPoint x: 624, endPoint y: 50, distance: 78.6
click at [593, 122] on button "5" at bounding box center [589, 126] width 24 height 24
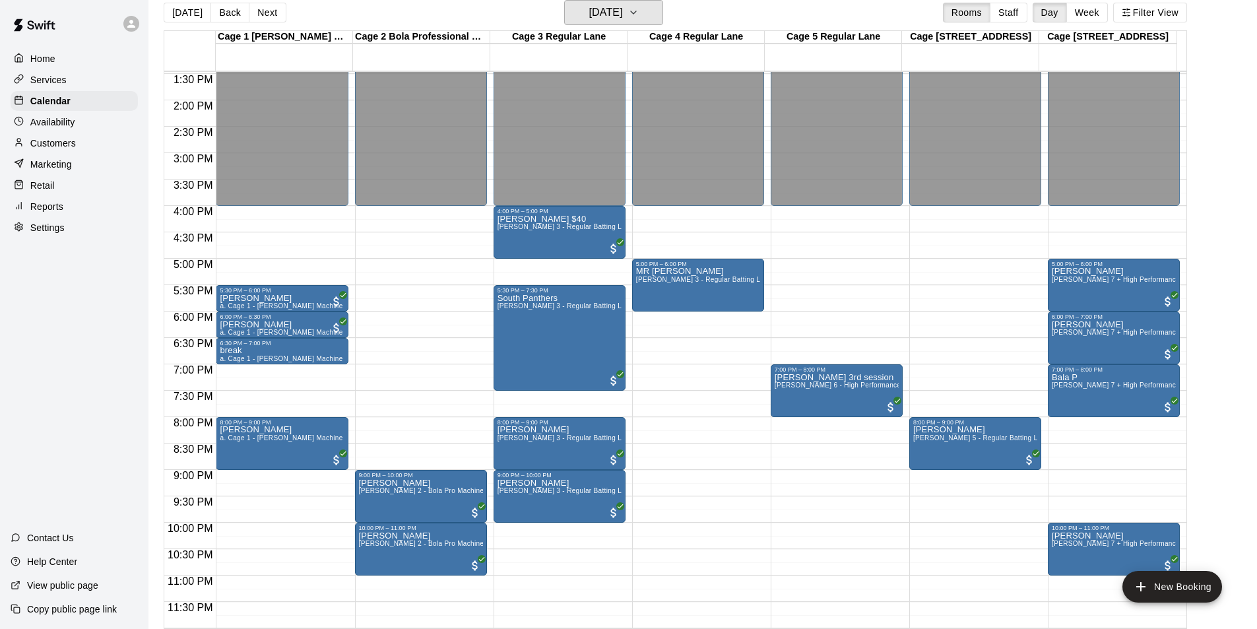
click at [623, 15] on h6 "Tuesday Aug 05" at bounding box center [606, 12] width 34 height 18
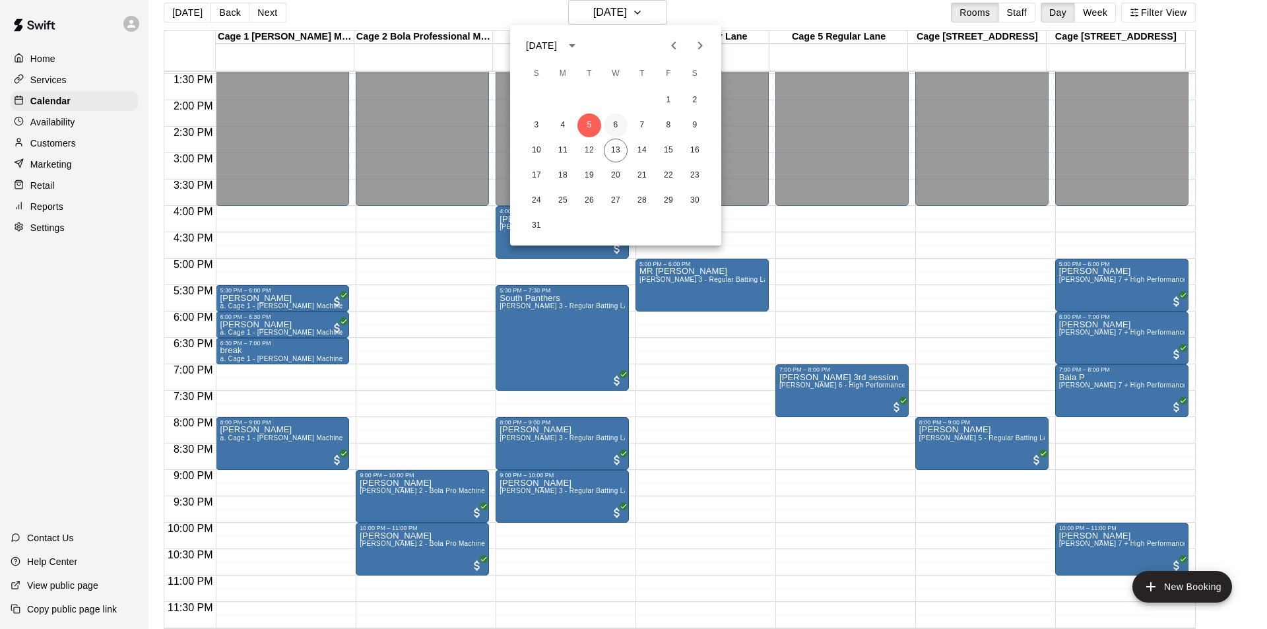
click at [610, 127] on button "6" at bounding box center [616, 126] width 24 height 24
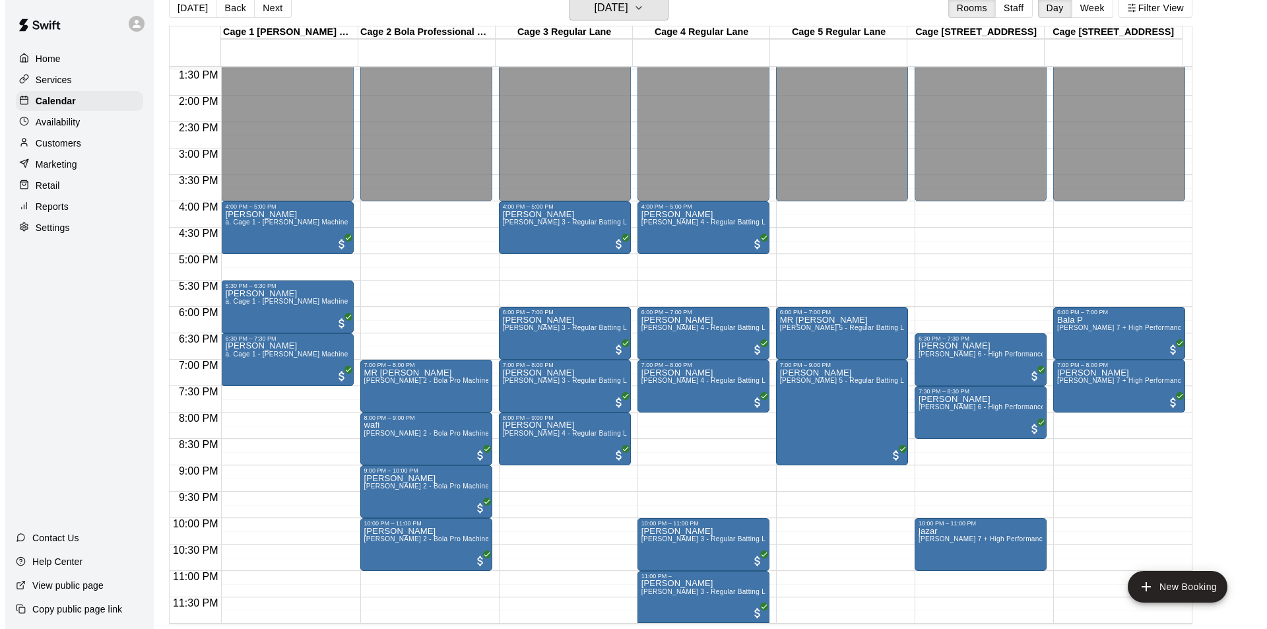
scroll to position [21, 0]
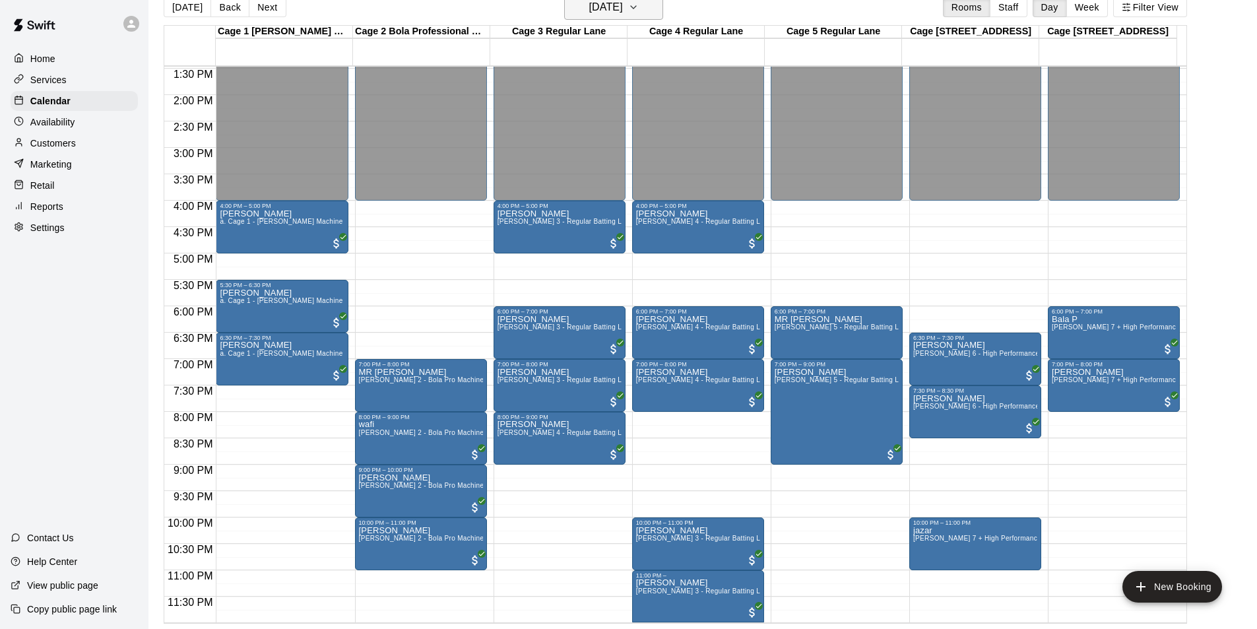
click at [623, 11] on h6 "Wednesday Aug 06" at bounding box center [606, 7] width 34 height 18
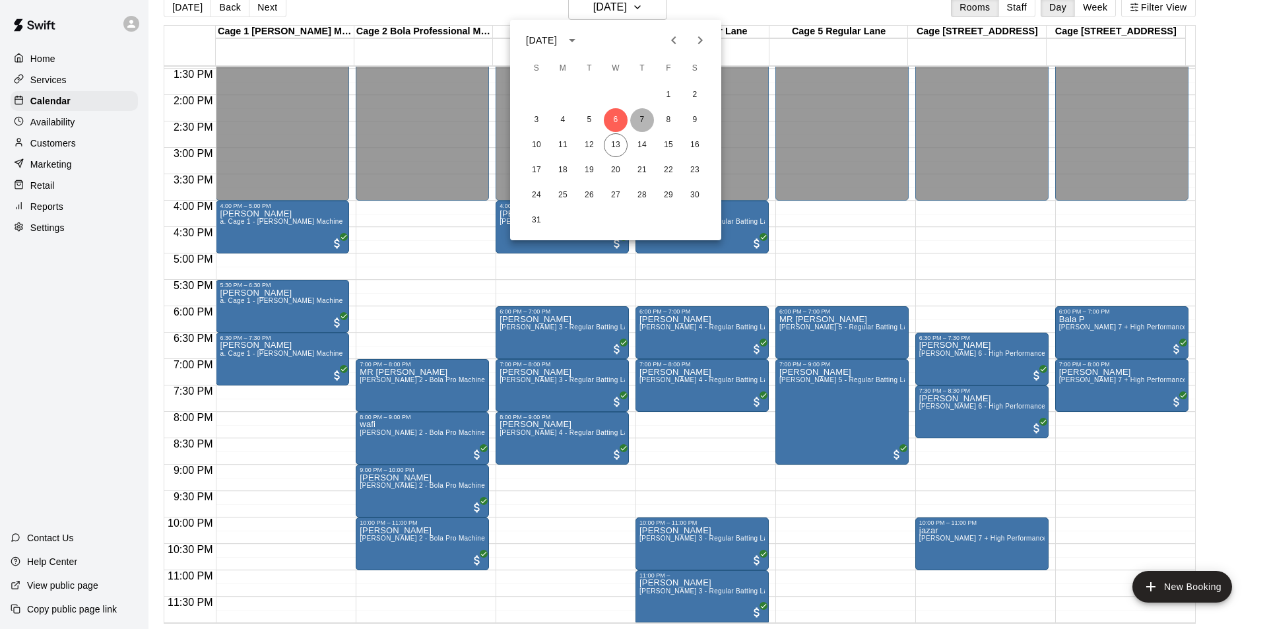
click at [643, 119] on button "7" at bounding box center [642, 120] width 24 height 24
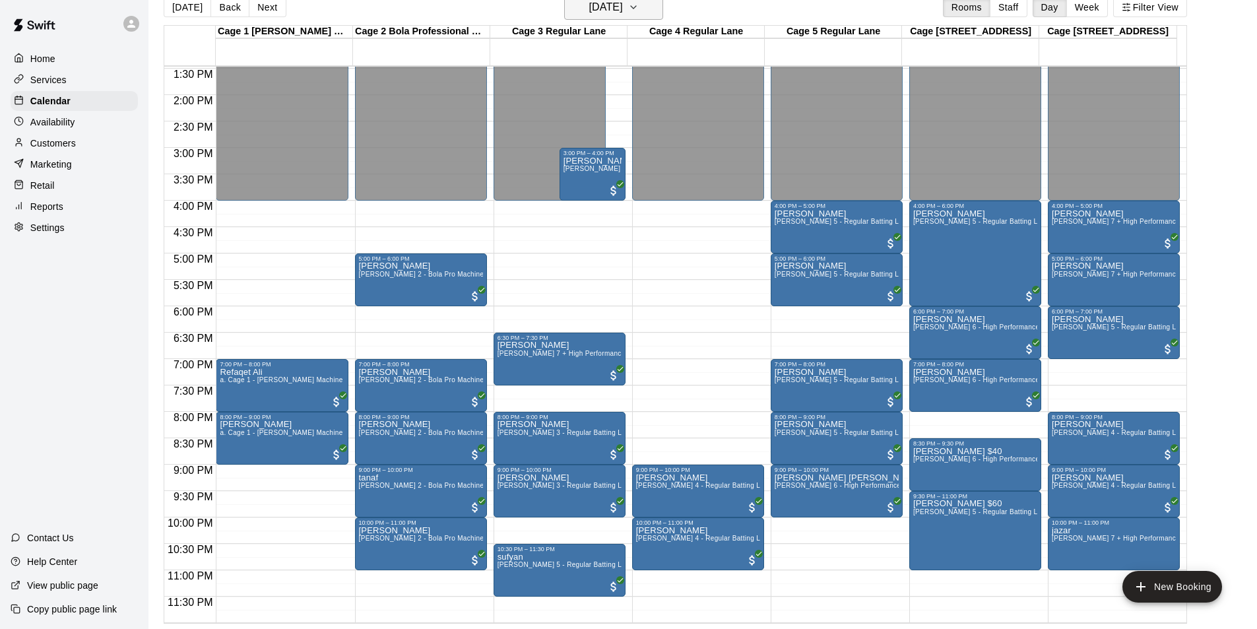
click at [663, 16] on button "Thursday Aug 07" at bounding box center [613, 7] width 99 height 25
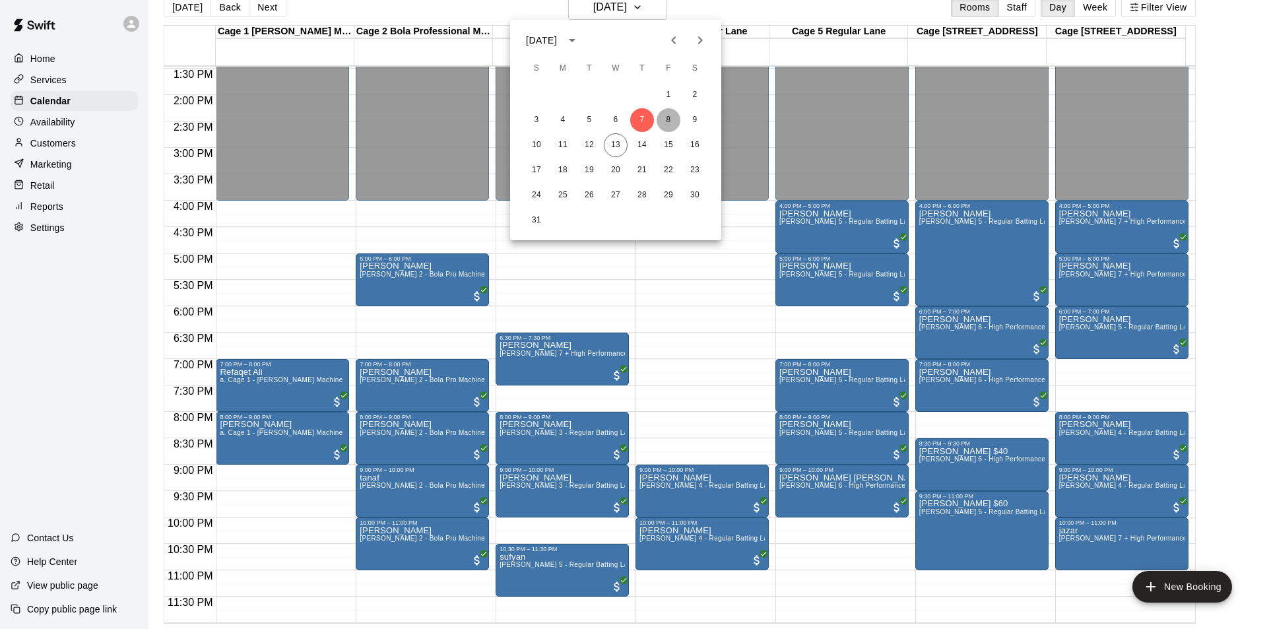
click at [677, 115] on button "8" at bounding box center [669, 120] width 24 height 24
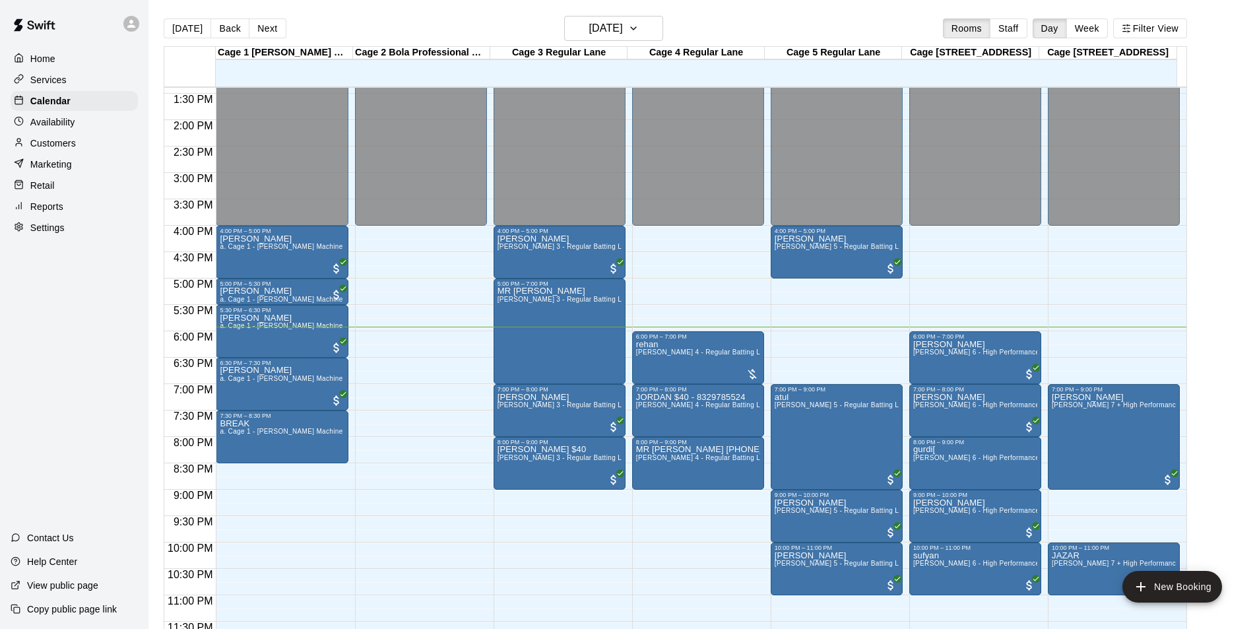
scroll to position [712, 0]
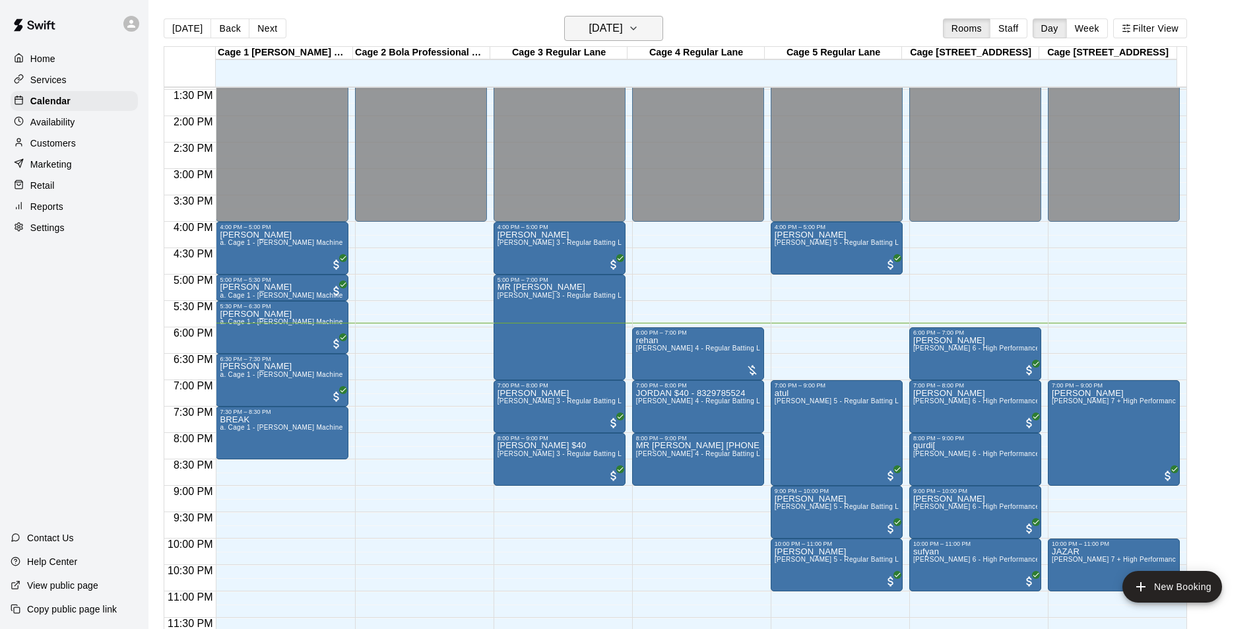
click at [623, 20] on h6 "[DATE]" at bounding box center [606, 28] width 34 height 18
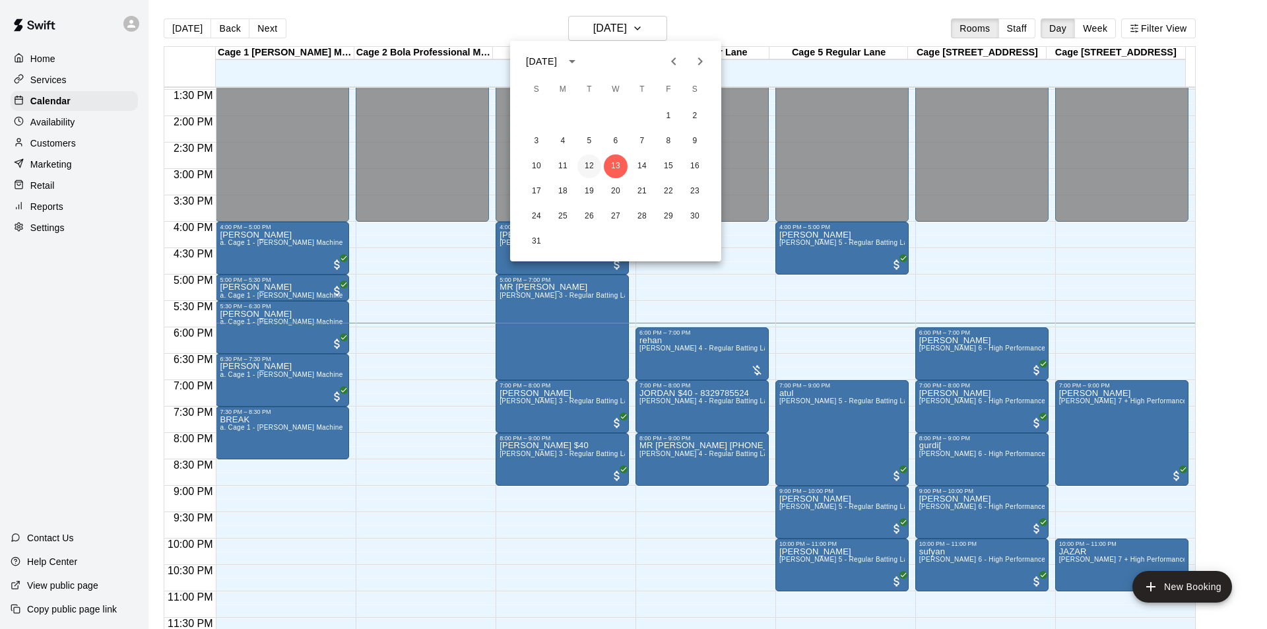
click at [599, 170] on button "12" at bounding box center [589, 166] width 24 height 24
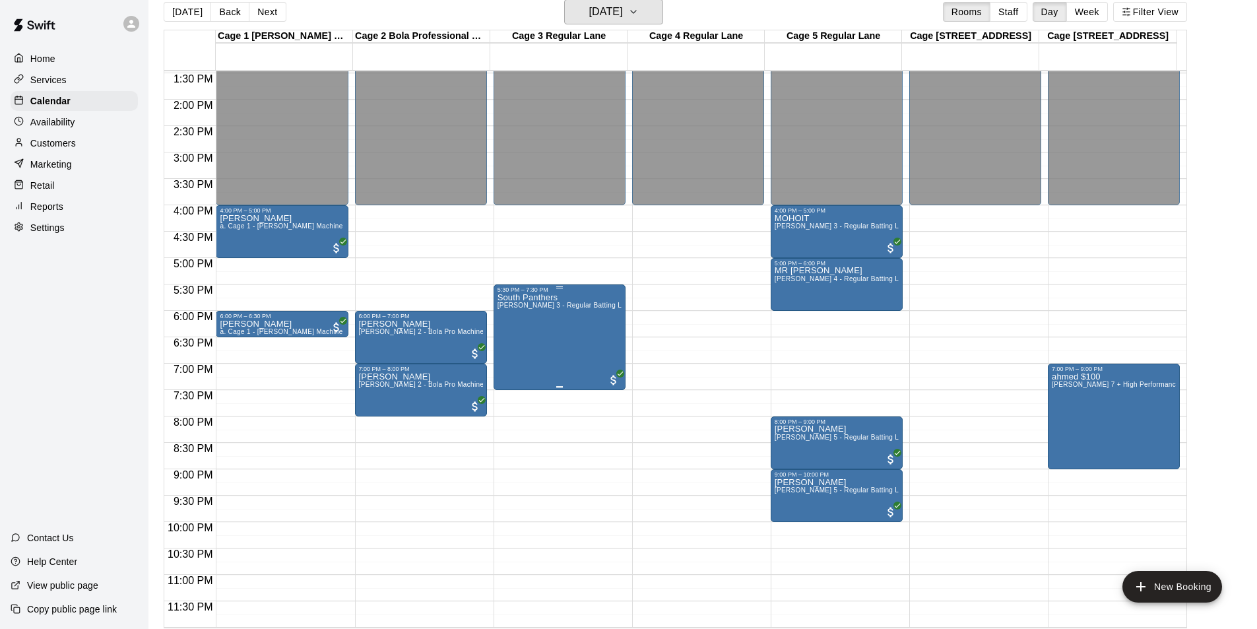
scroll to position [21, 0]
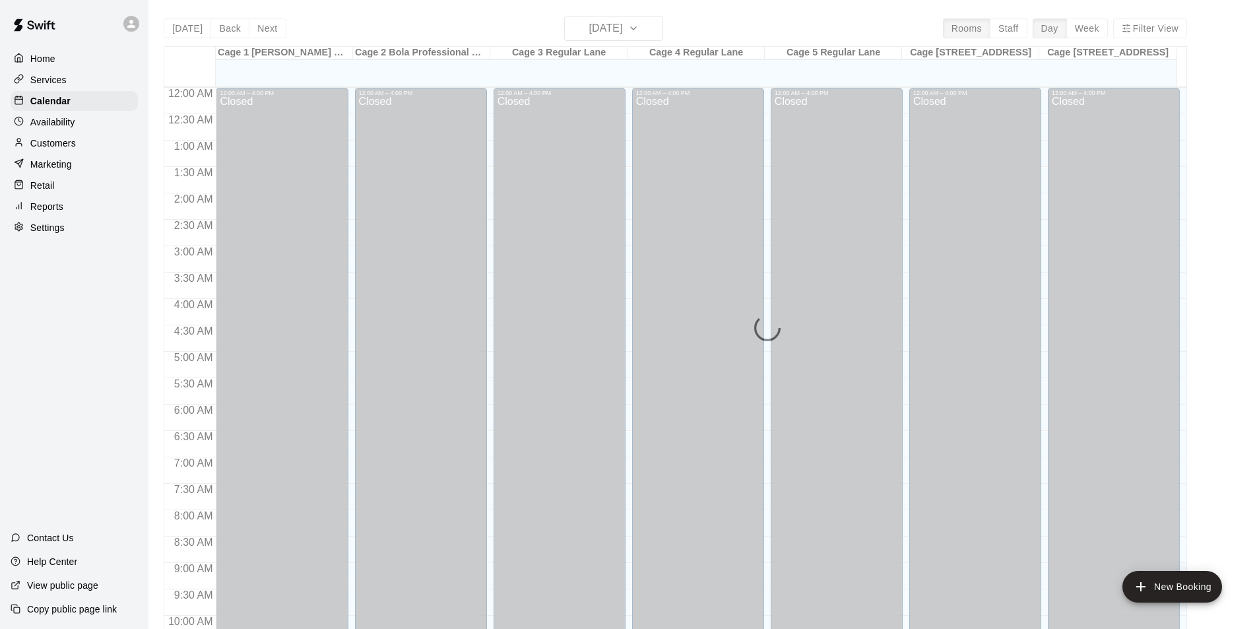
scroll to position [671, 0]
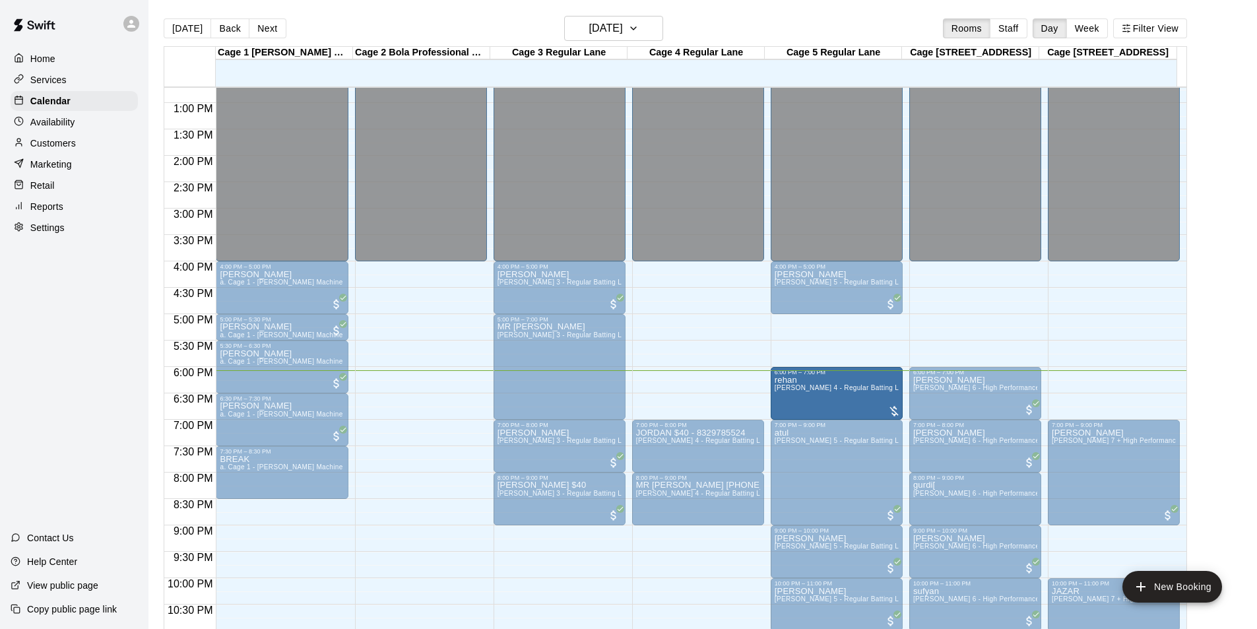
drag, startPoint x: 695, startPoint y: 397, endPoint x: 795, endPoint y: 397, distance: 99.6
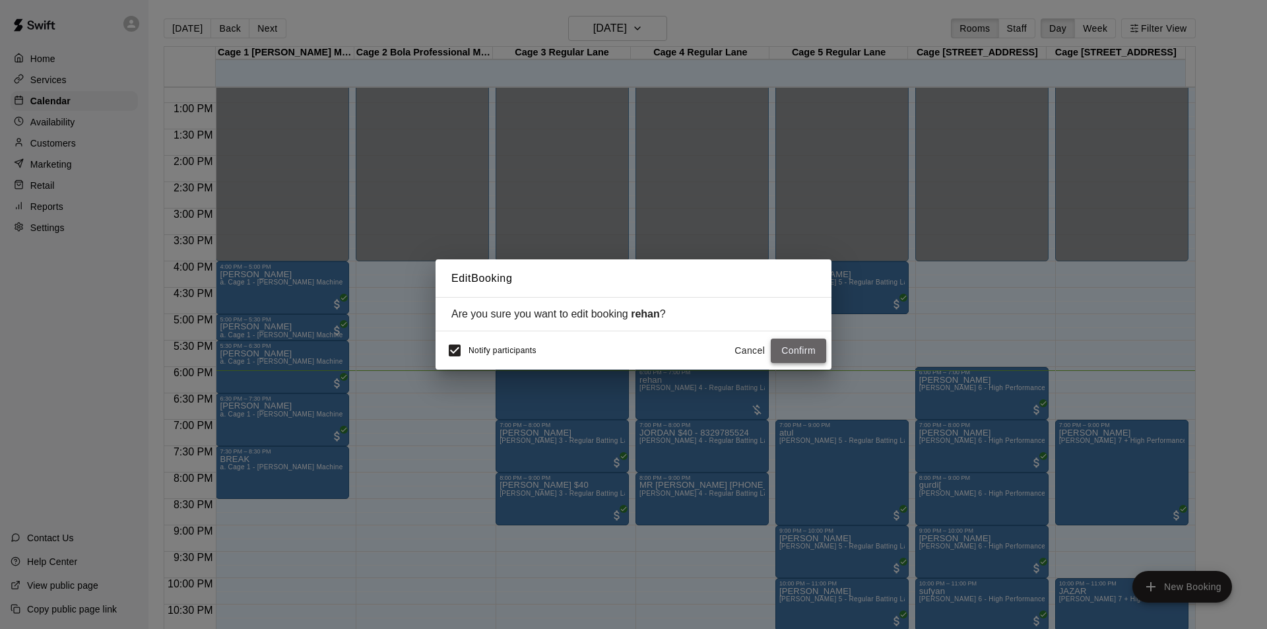
click at [811, 348] on button "Confirm" at bounding box center [798, 351] width 55 height 24
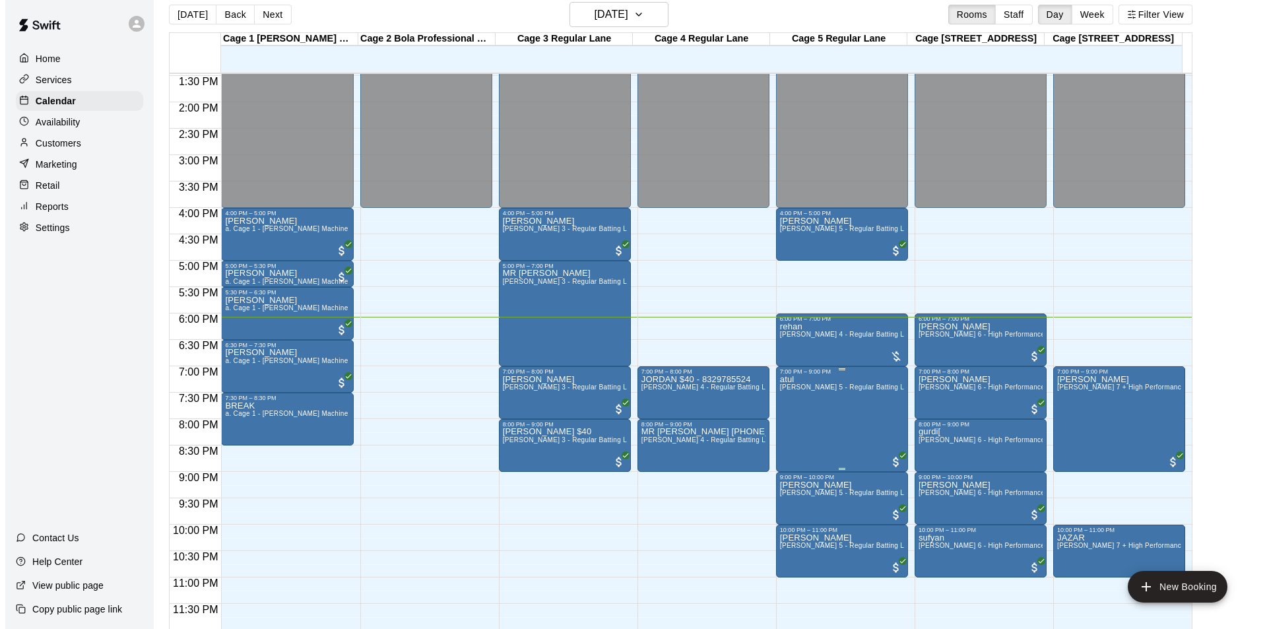
scroll to position [21, 0]
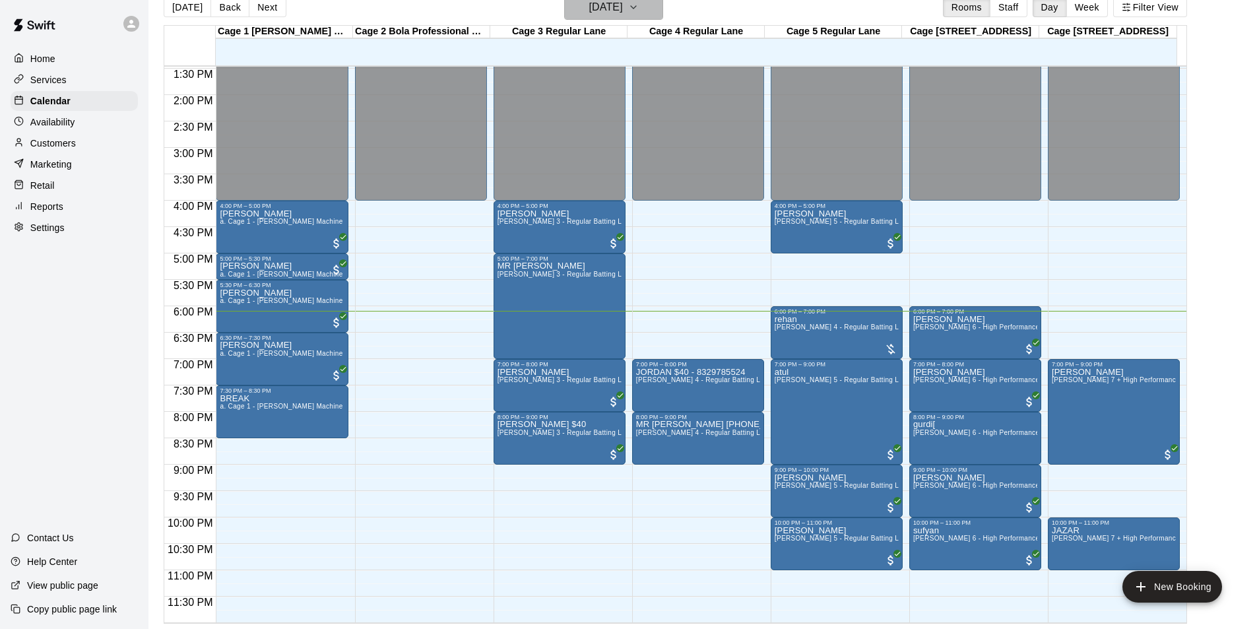
click at [639, 7] on icon "button" at bounding box center [633, 7] width 11 height 16
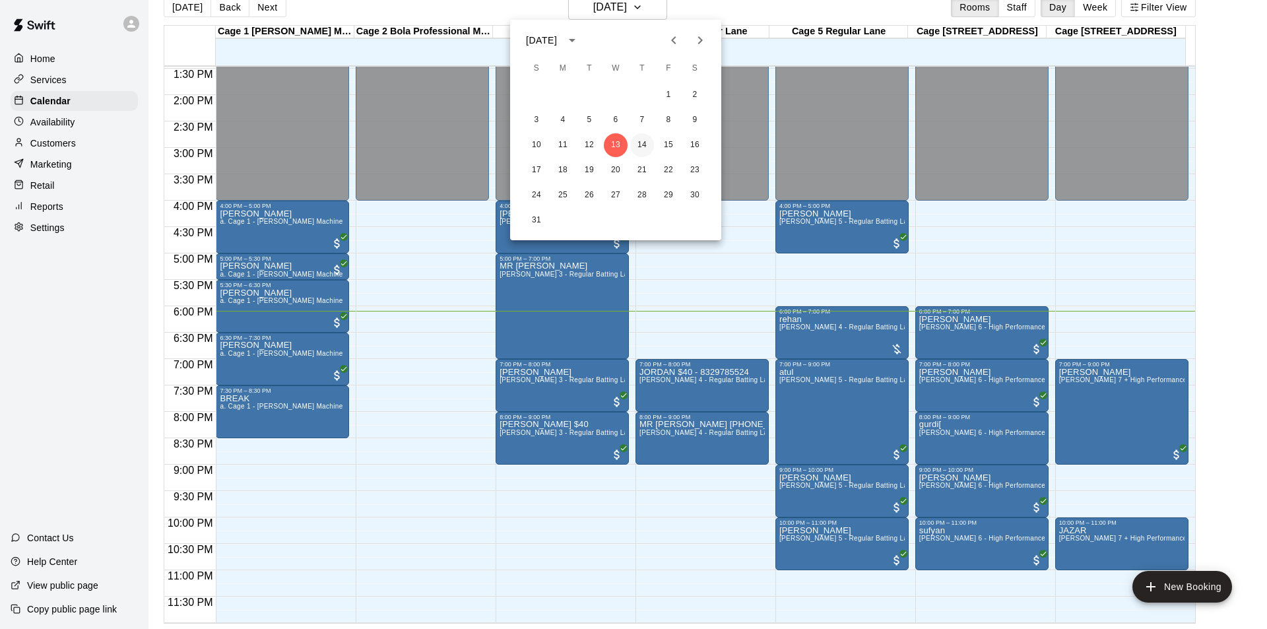
click at [645, 138] on button "14" at bounding box center [642, 145] width 24 height 24
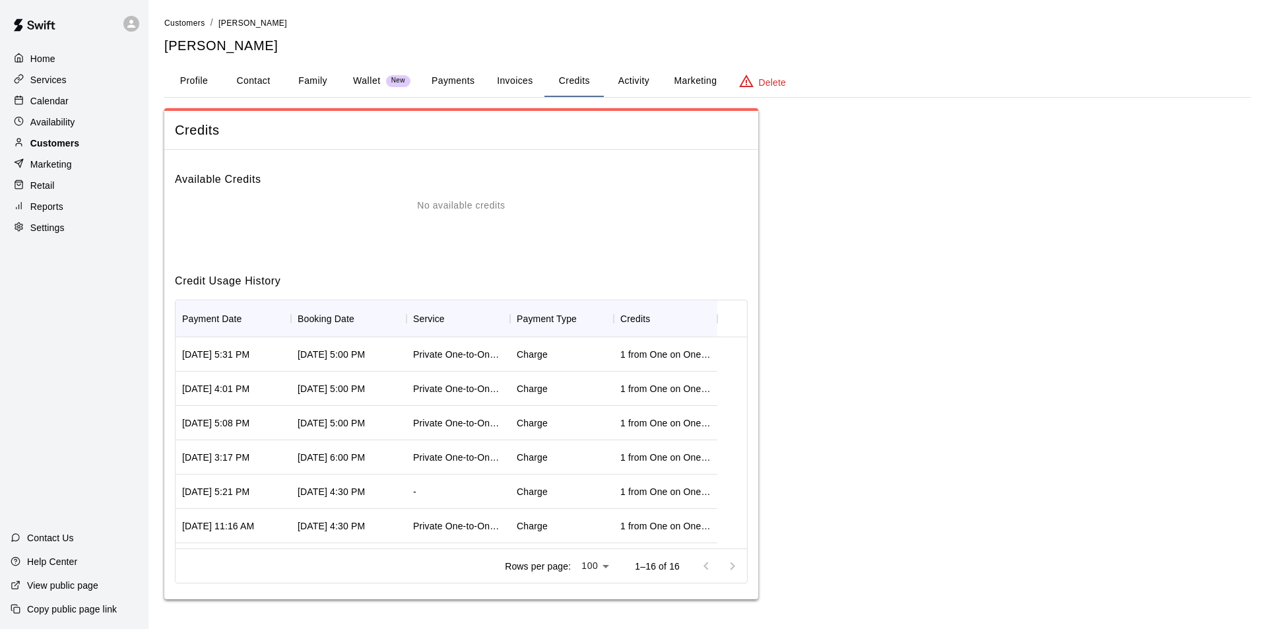
click at [96, 149] on div "Customers" at bounding box center [74, 143] width 127 height 20
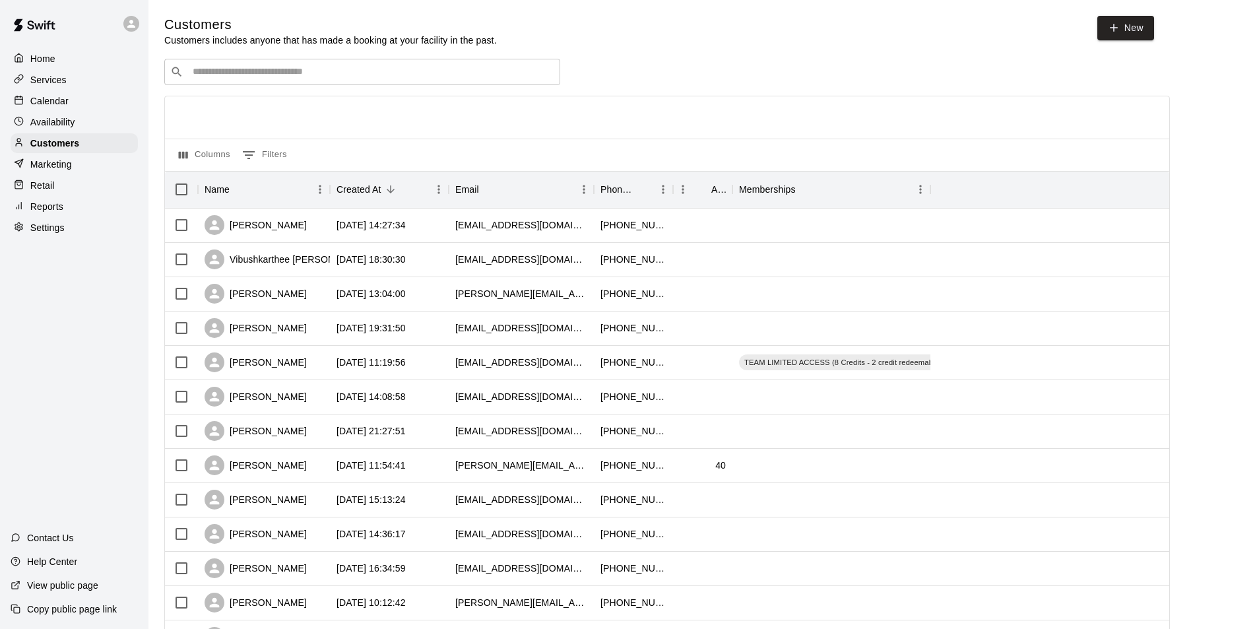
click at [305, 75] on input "Search customers by name or email" at bounding box center [372, 71] width 366 height 13
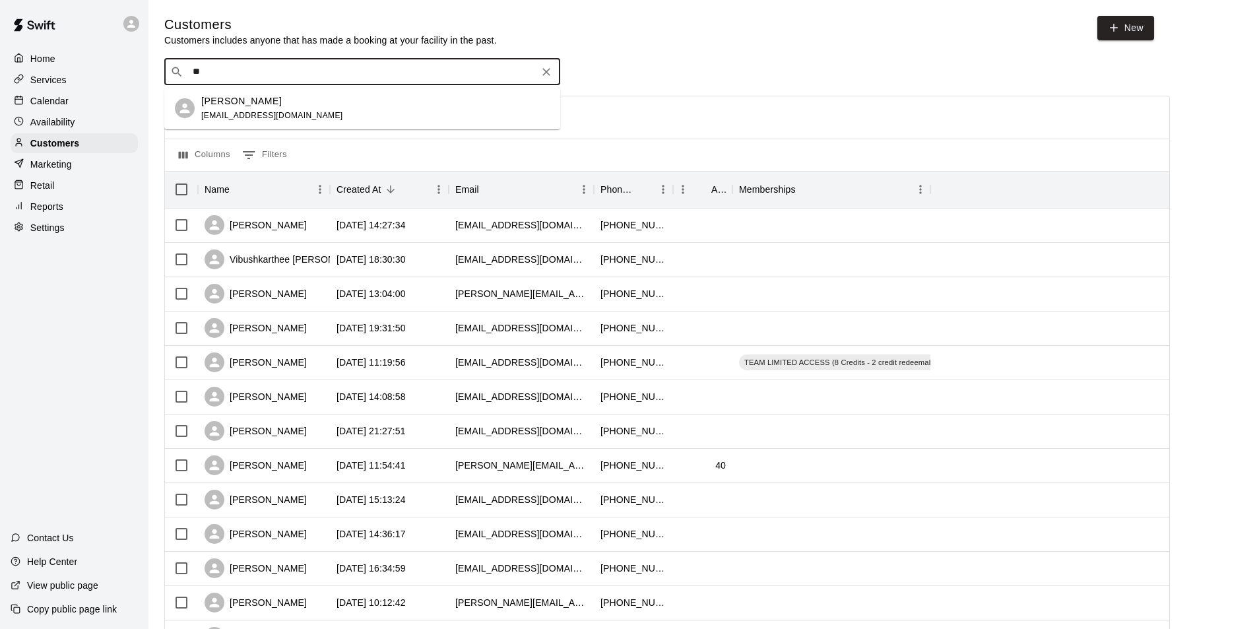
type input "***"
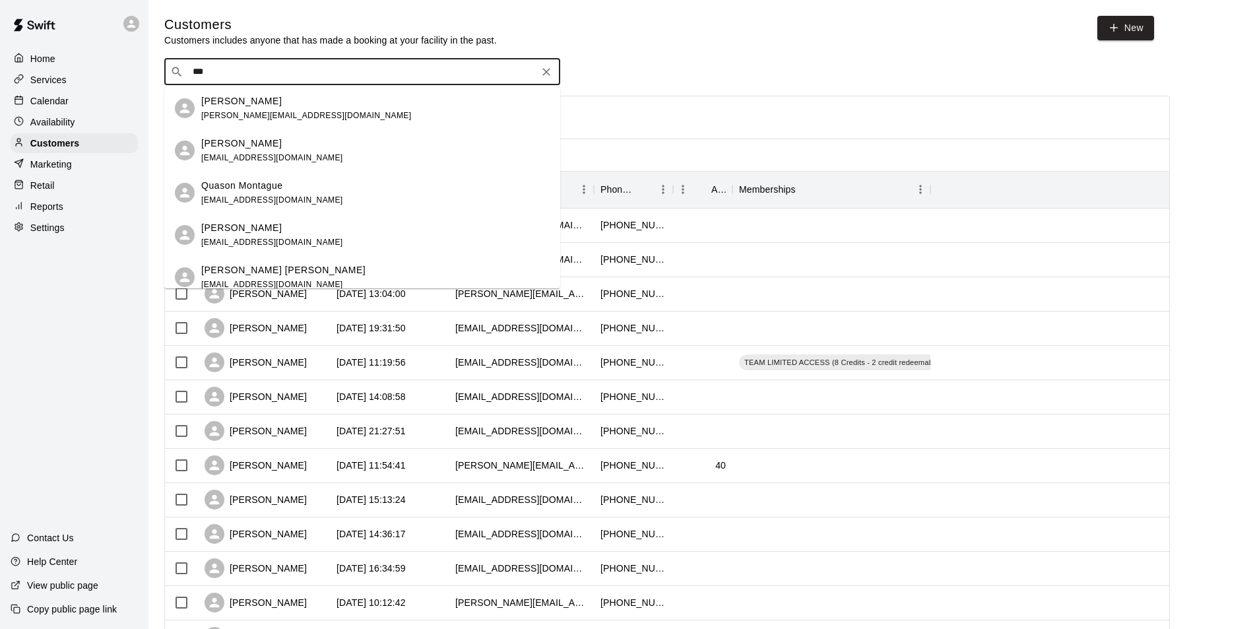
click at [269, 120] on div "Manas Rawat manas.5219@gmail.com" at bounding box center [306, 108] width 210 height 28
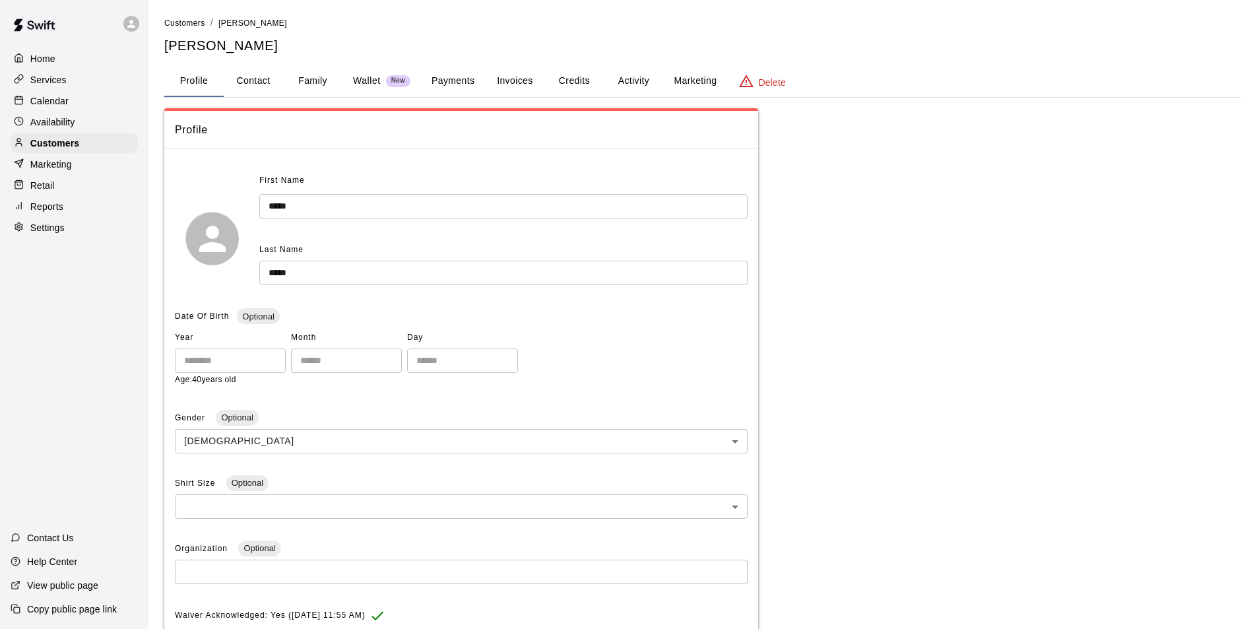
click at [561, 92] on button "Credits" at bounding box center [573, 81] width 59 height 32
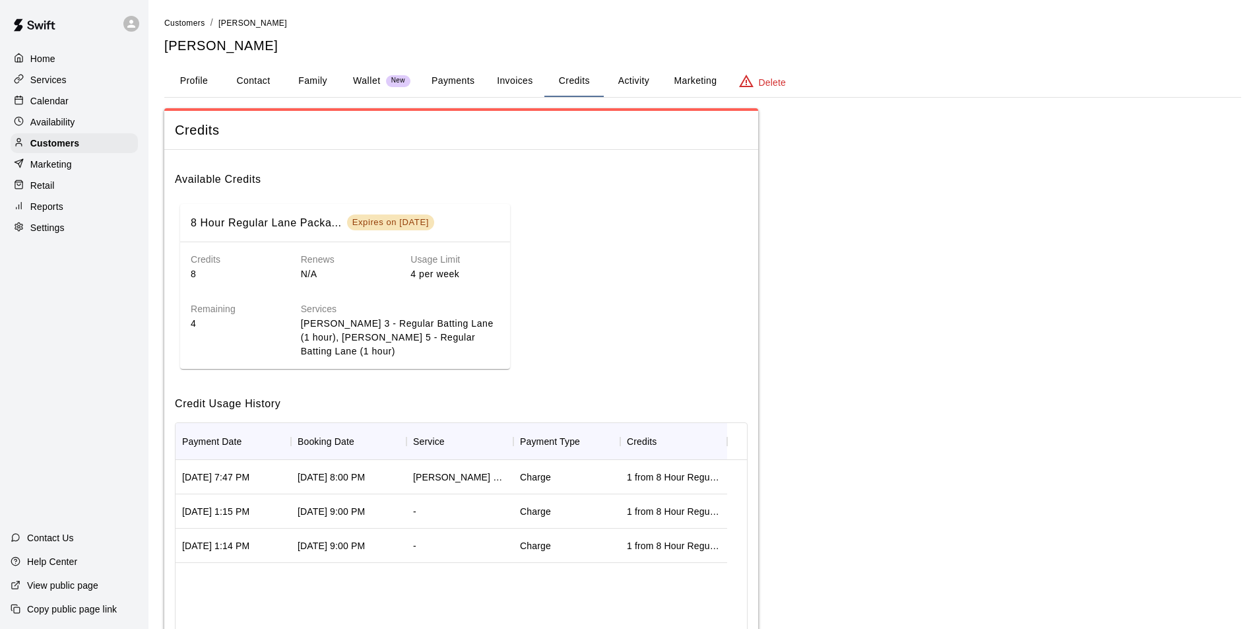
click at [240, 44] on h5 "[PERSON_NAME]" at bounding box center [702, 46] width 1077 height 18
copy h5 "[PERSON_NAME]"
click at [100, 144] on div "Customers" at bounding box center [74, 143] width 127 height 20
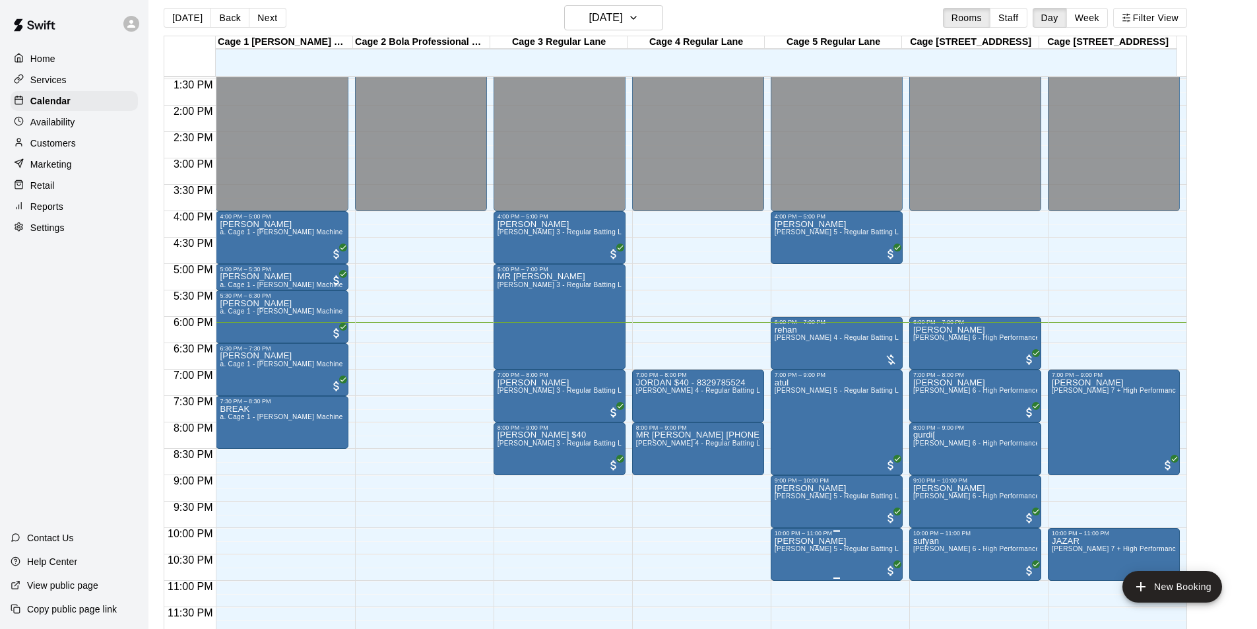
scroll to position [21, 0]
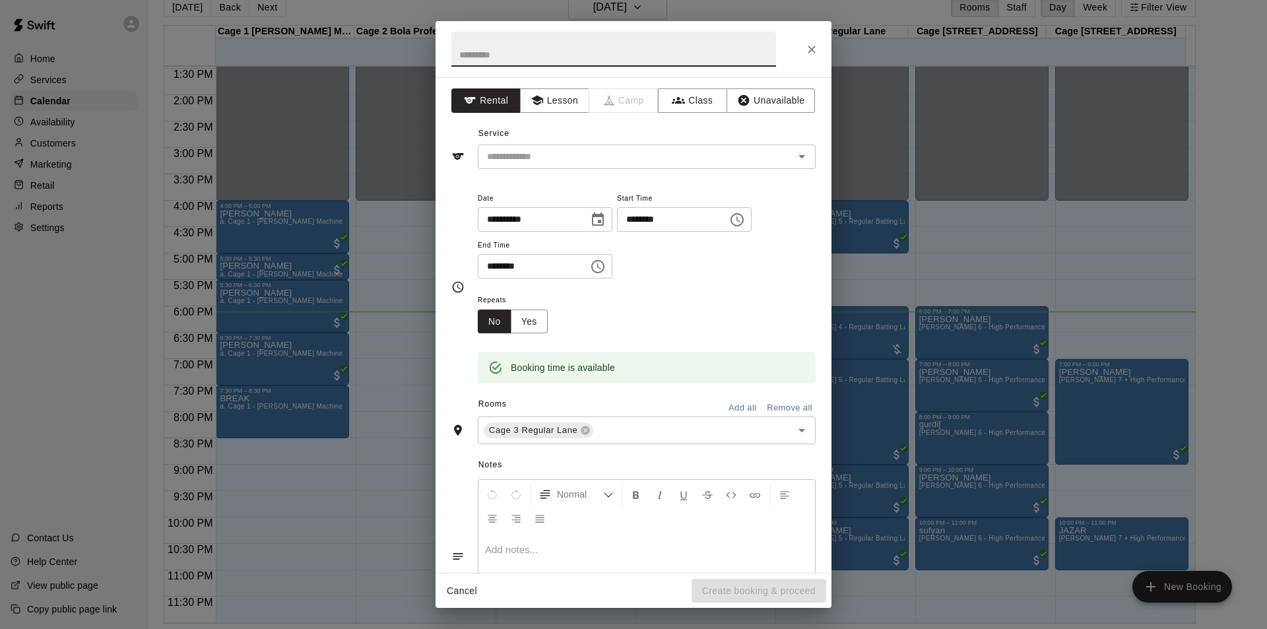
click at [663, 226] on input "********" at bounding box center [668, 219] width 102 height 24
type input "********"
click at [484, 265] on input "********" at bounding box center [529, 266] width 102 height 24
click at [498, 260] on input "********" at bounding box center [529, 266] width 102 height 24
type input "********"
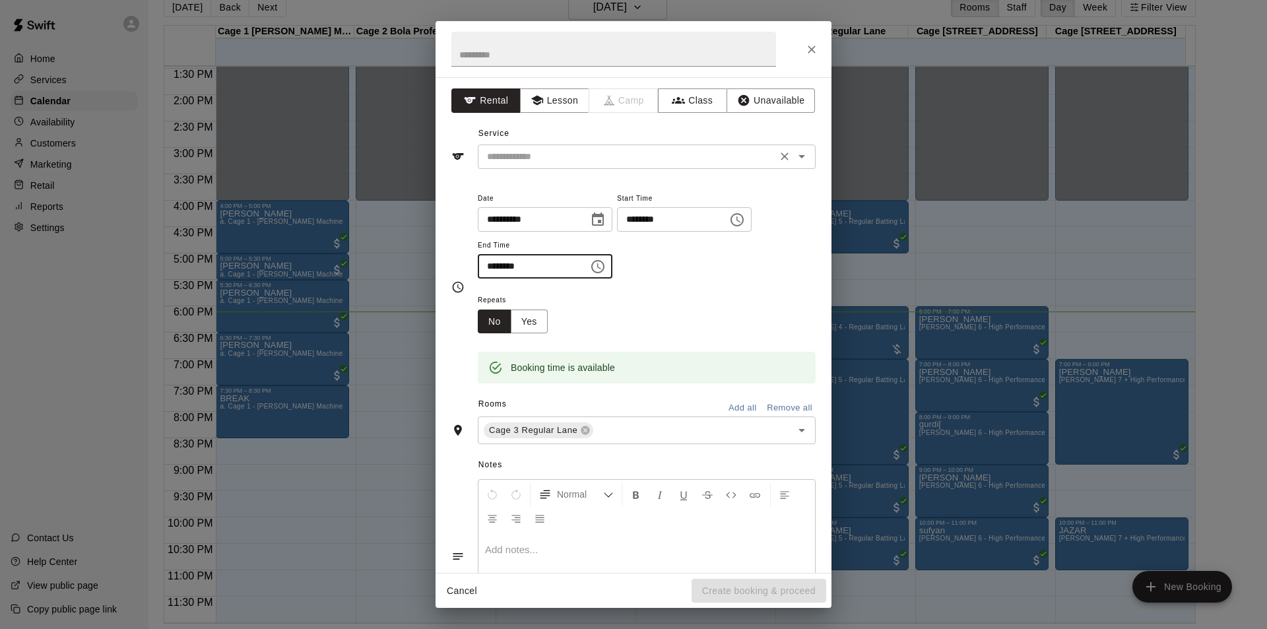
click at [687, 163] on input "text" at bounding box center [627, 156] width 291 height 16
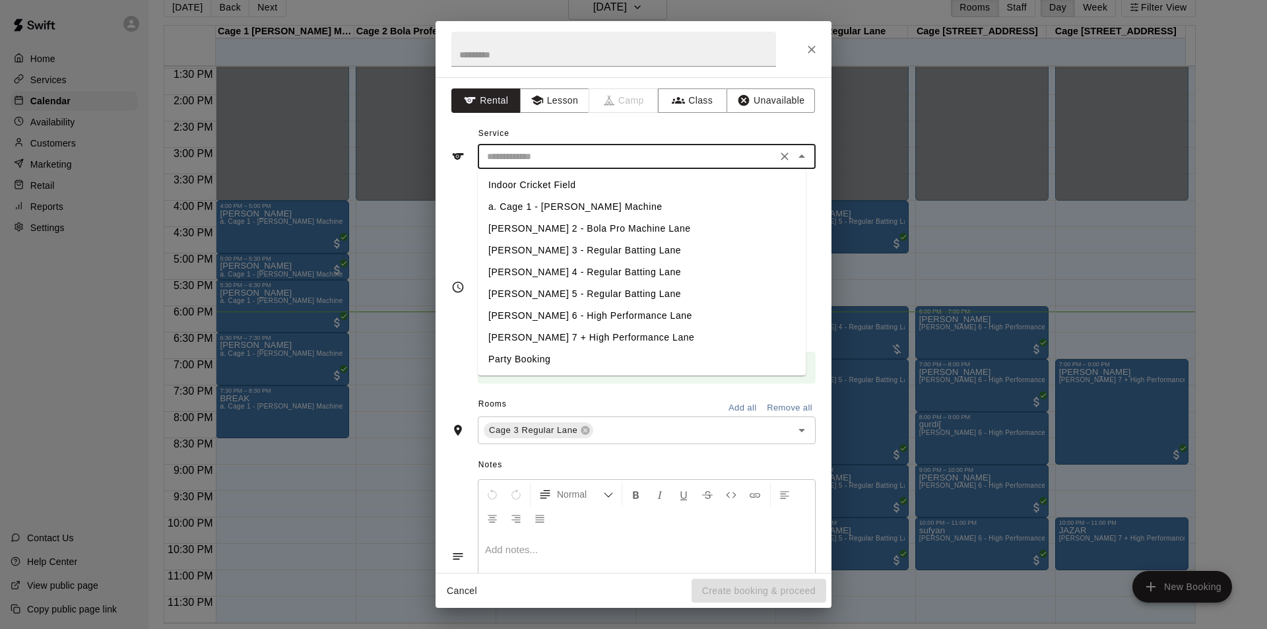
click at [569, 249] on li "[PERSON_NAME] 3 - Regular Batting Lane" at bounding box center [642, 251] width 328 height 22
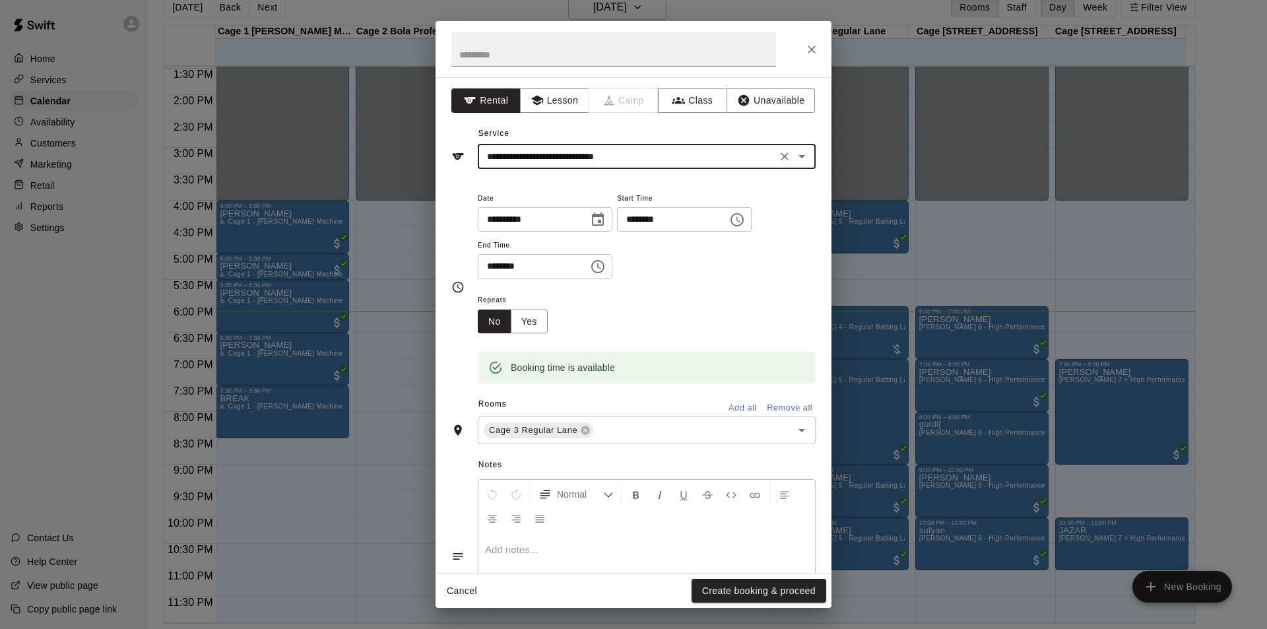
type input "**********"
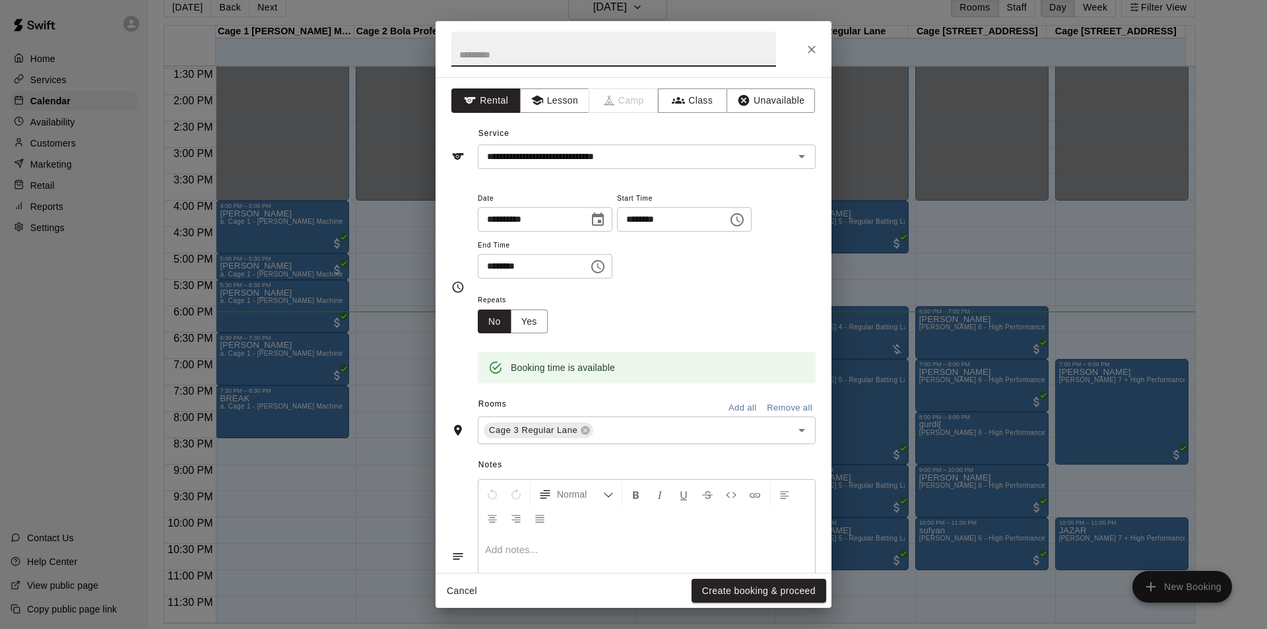
paste input "**********"
type input "**********"
click at [781, 590] on button "Create booking & proceed" at bounding box center [759, 591] width 135 height 24
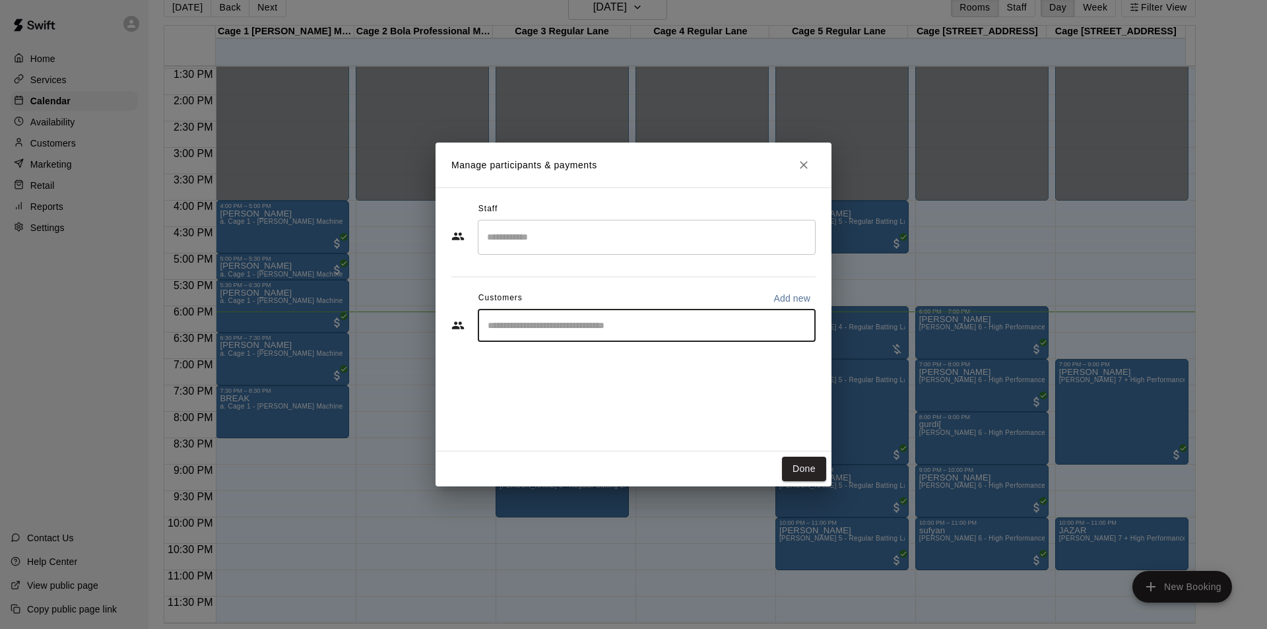
paste input "**********"
type input "**********"
click at [537, 372] on span "manas.5219@gmail.com" at bounding box center [620, 370] width 210 height 9
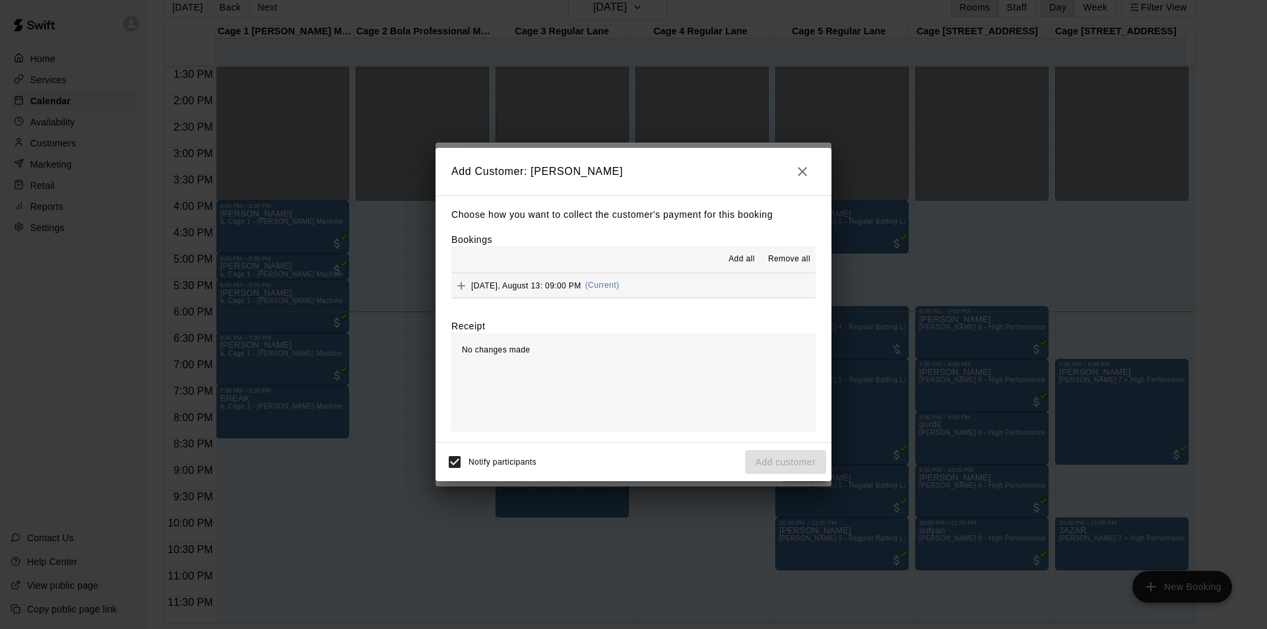
click at [742, 264] on span "Add all" at bounding box center [742, 259] width 26 height 13
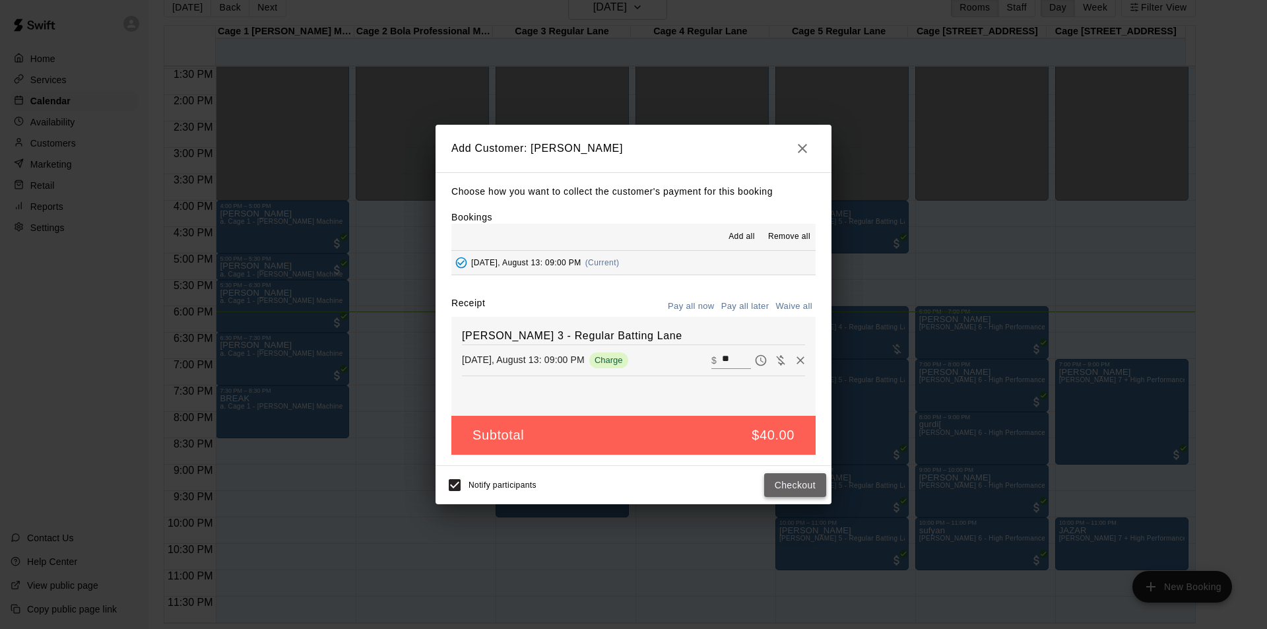
click at [789, 489] on button "Checkout" at bounding box center [795, 485] width 62 height 24
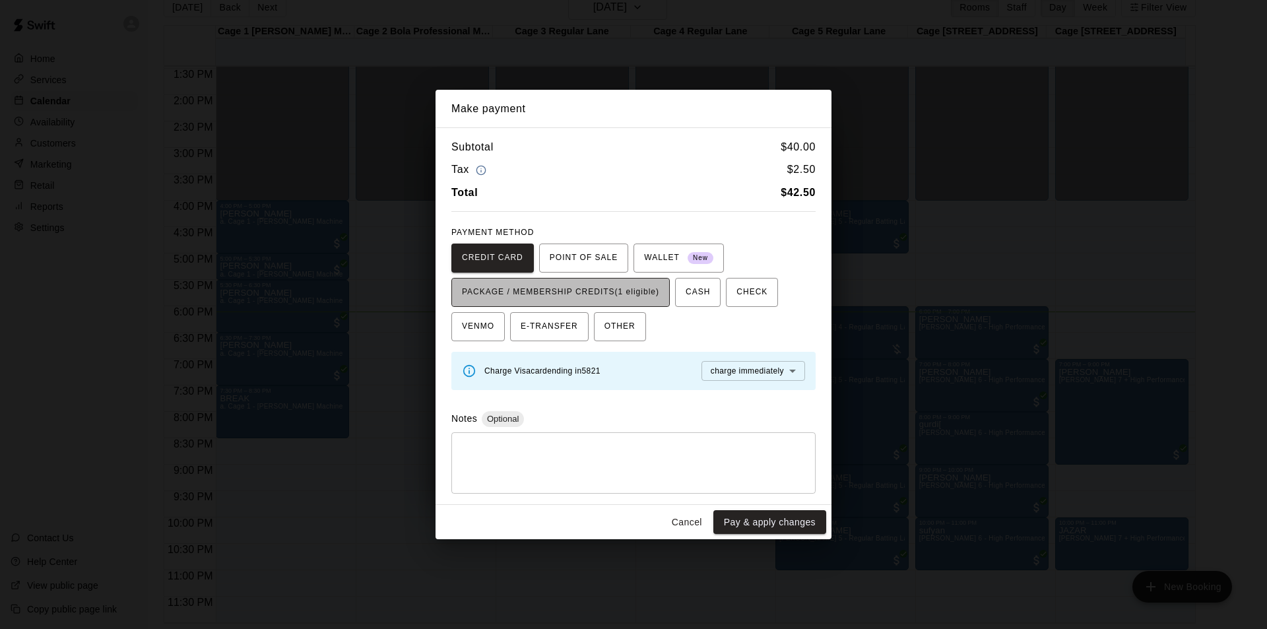
click at [582, 292] on span "PACKAGE / MEMBERSHIP CREDITS (1 eligible)" at bounding box center [560, 292] width 197 height 21
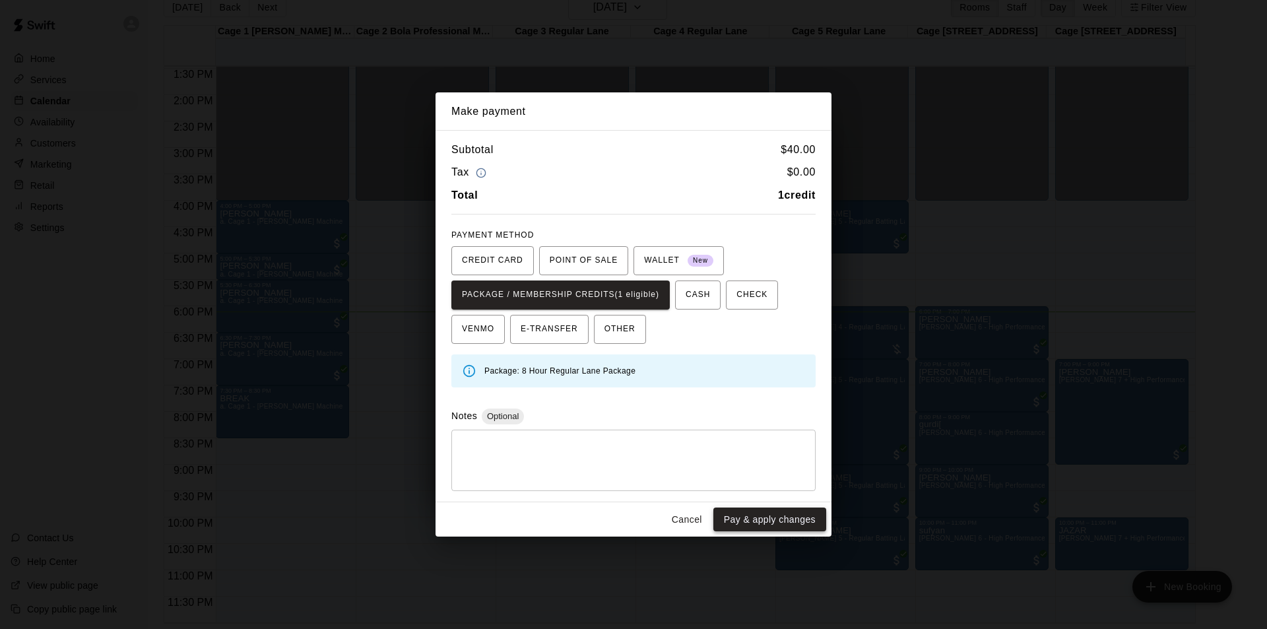
click at [762, 523] on button "Pay & apply changes" at bounding box center [769, 519] width 113 height 24
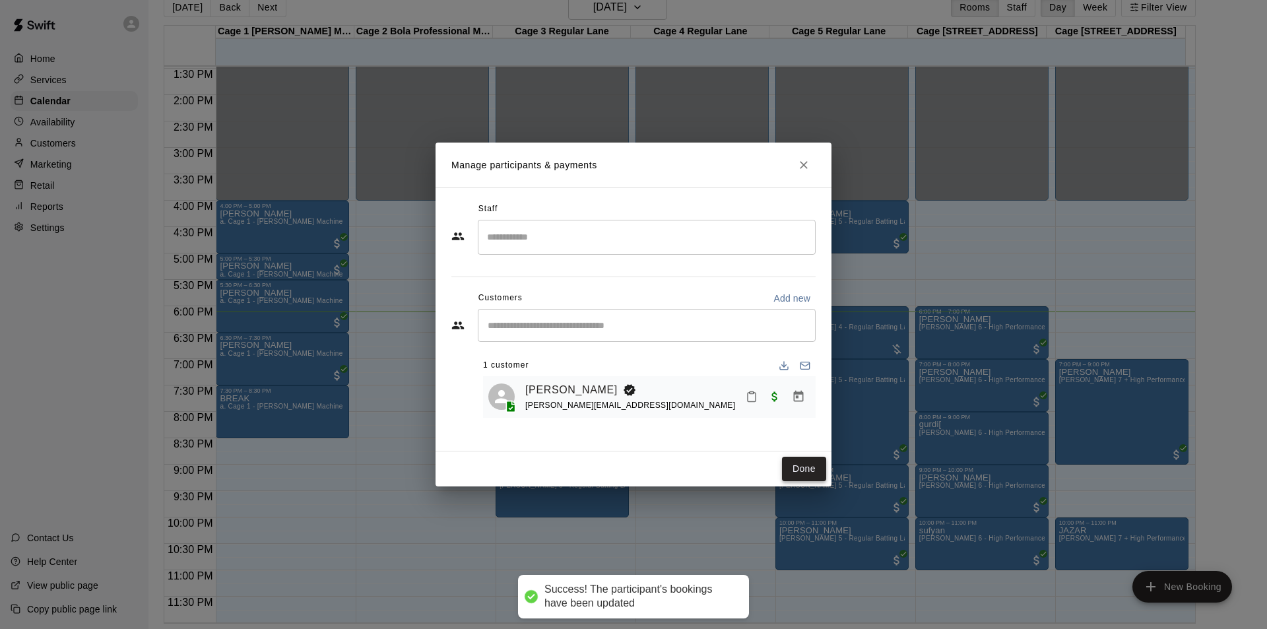
click at [795, 472] on button "Done" at bounding box center [804, 469] width 44 height 24
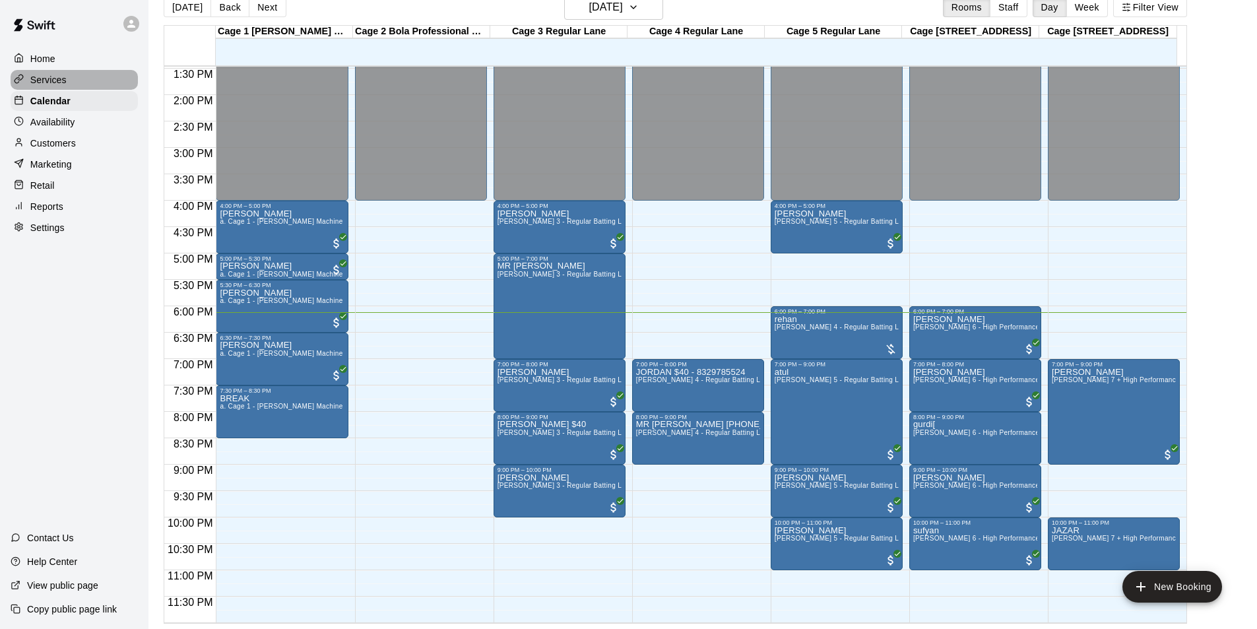
click at [89, 85] on div "Services" at bounding box center [74, 80] width 127 height 20
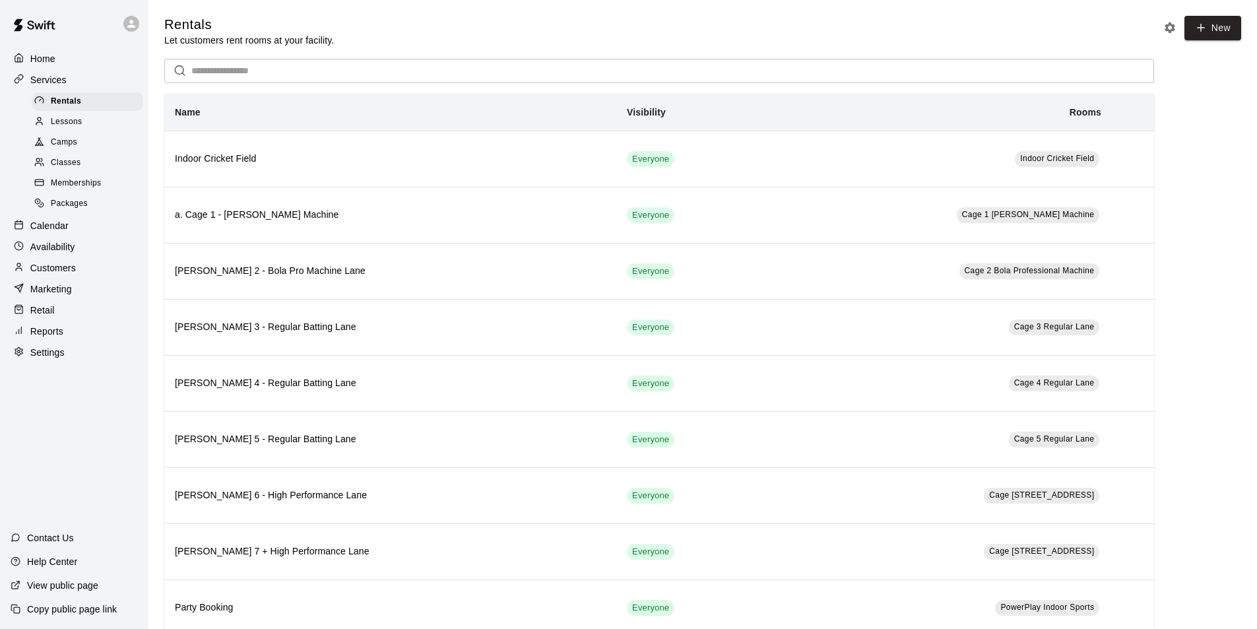
click at [59, 211] on span "Packages" at bounding box center [69, 203] width 37 height 13
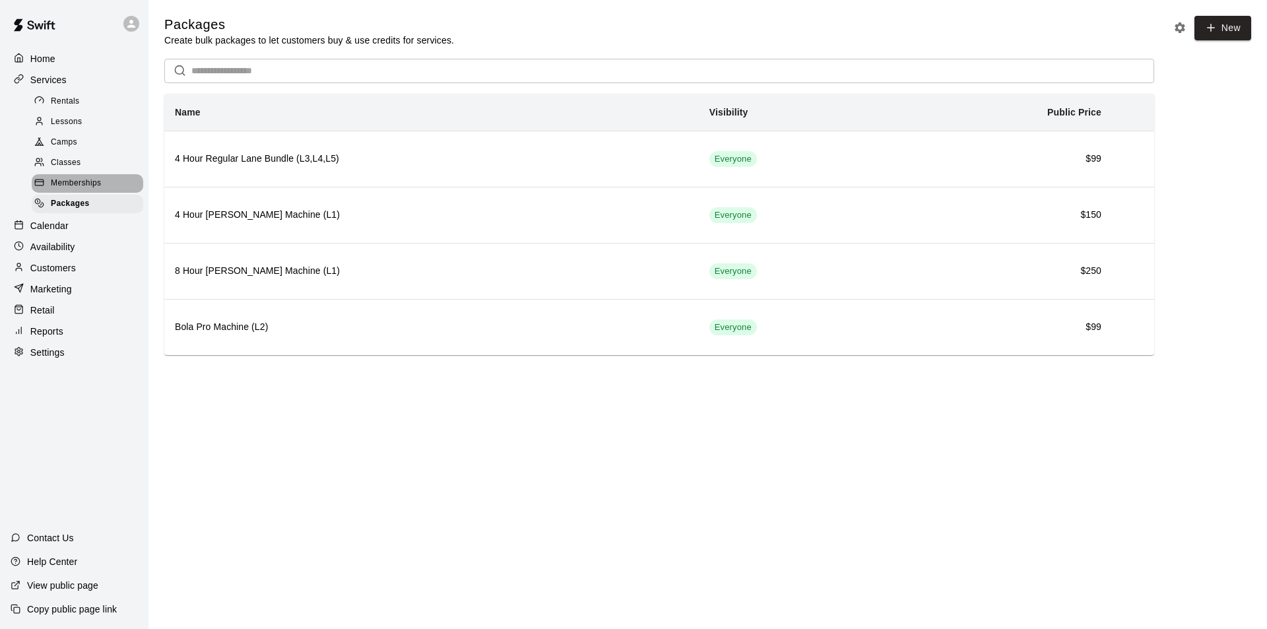
click at [71, 190] on span "Memberships" at bounding box center [76, 183] width 50 height 13
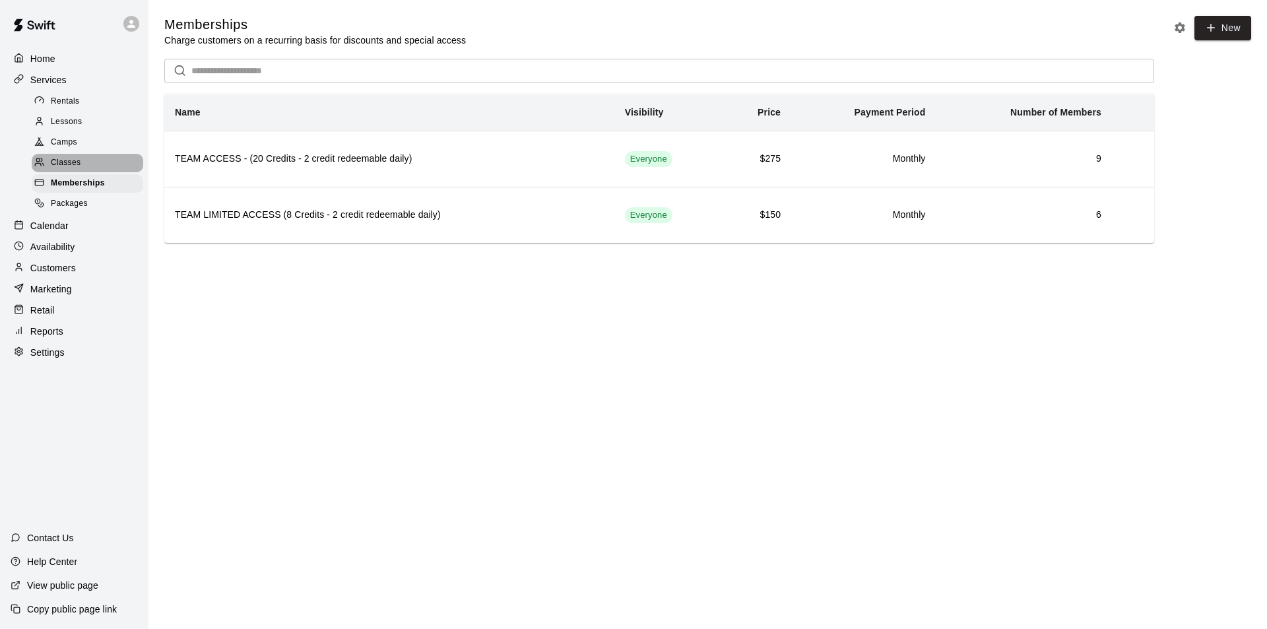
click at [77, 167] on span "Classes" at bounding box center [66, 162] width 30 height 13
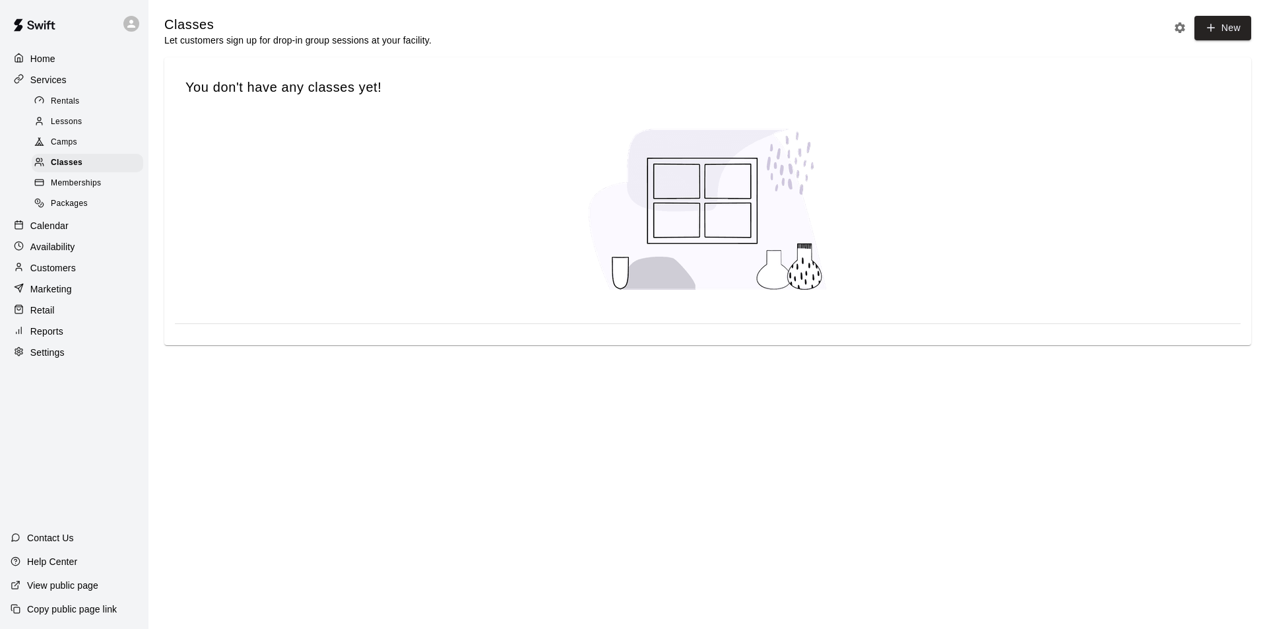
click at [81, 147] on div "Camps" at bounding box center [88, 142] width 112 height 18
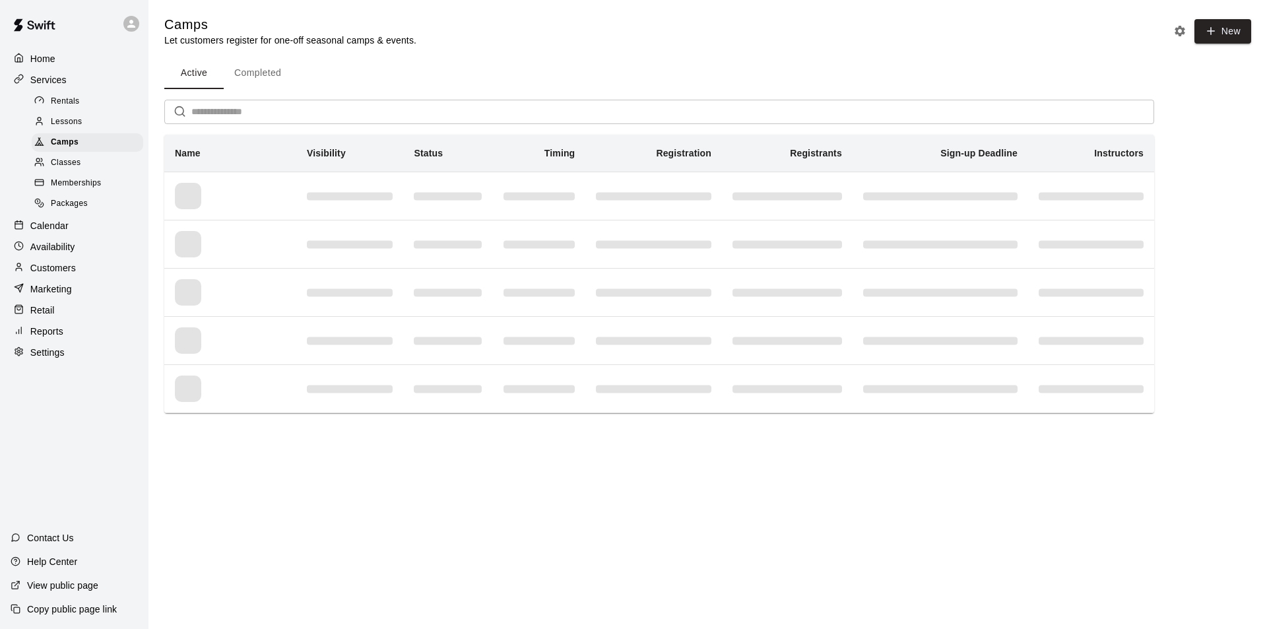
click at [86, 117] on div "Lessons" at bounding box center [88, 122] width 112 height 18
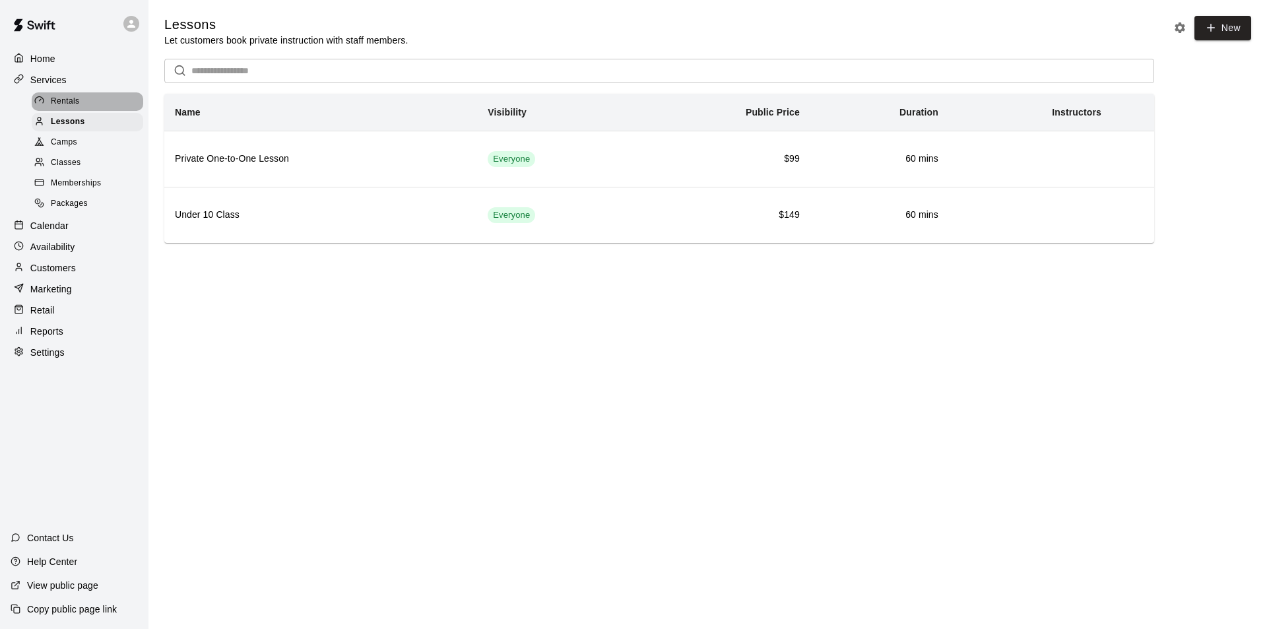
click at [86, 108] on div "Rentals" at bounding box center [88, 101] width 112 height 18
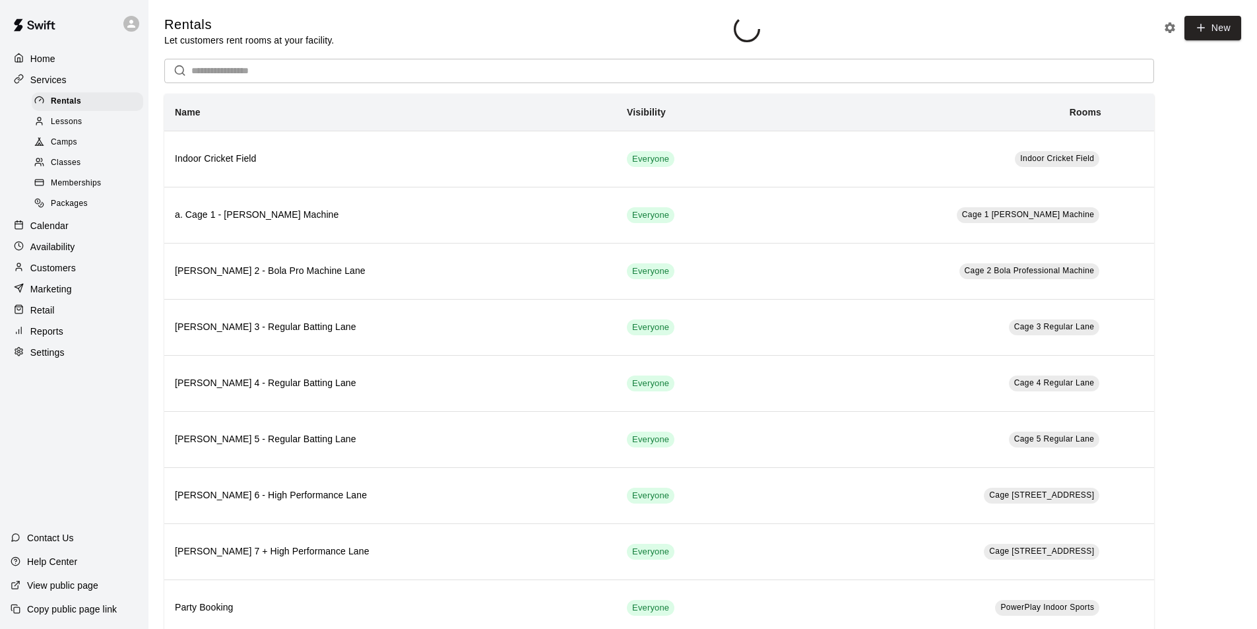
click at [79, 79] on div "Services" at bounding box center [74, 80] width 127 height 20
click at [71, 82] on div "Services" at bounding box center [74, 80] width 127 height 20
click at [94, 109] on div "Rentals" at bounding box center [88, 101] width 112 height 18
click at [66, 232] on p "Calendar" at bounding box center [49, 225] width 38 height 13
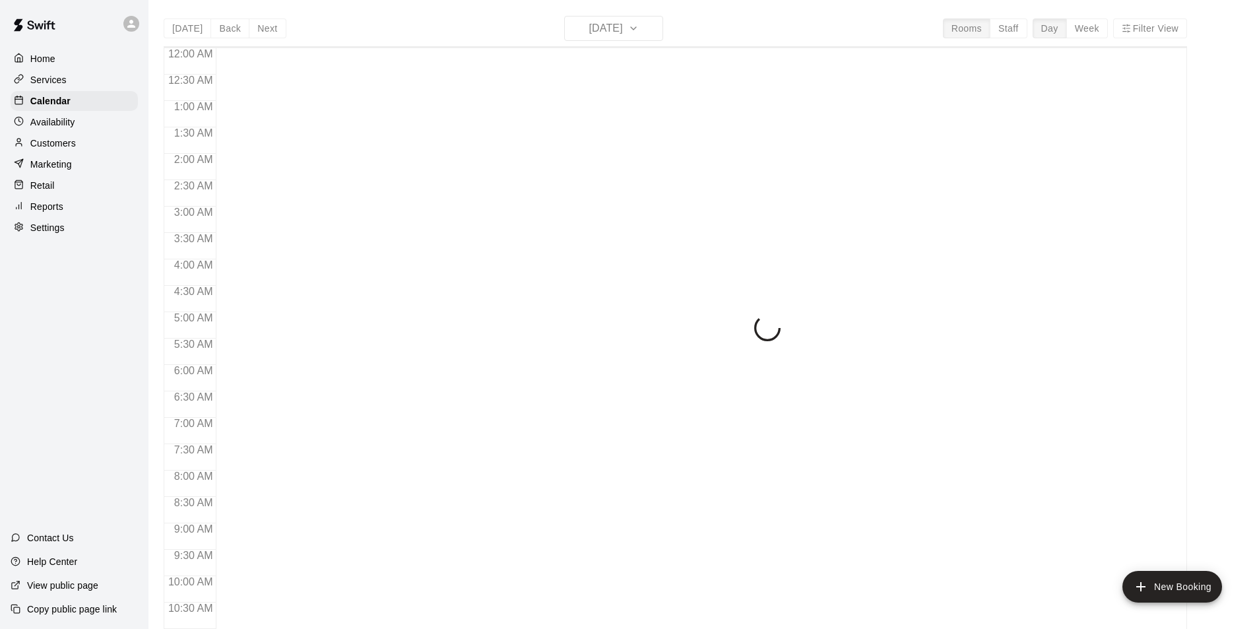
scroll to position [671, 0]
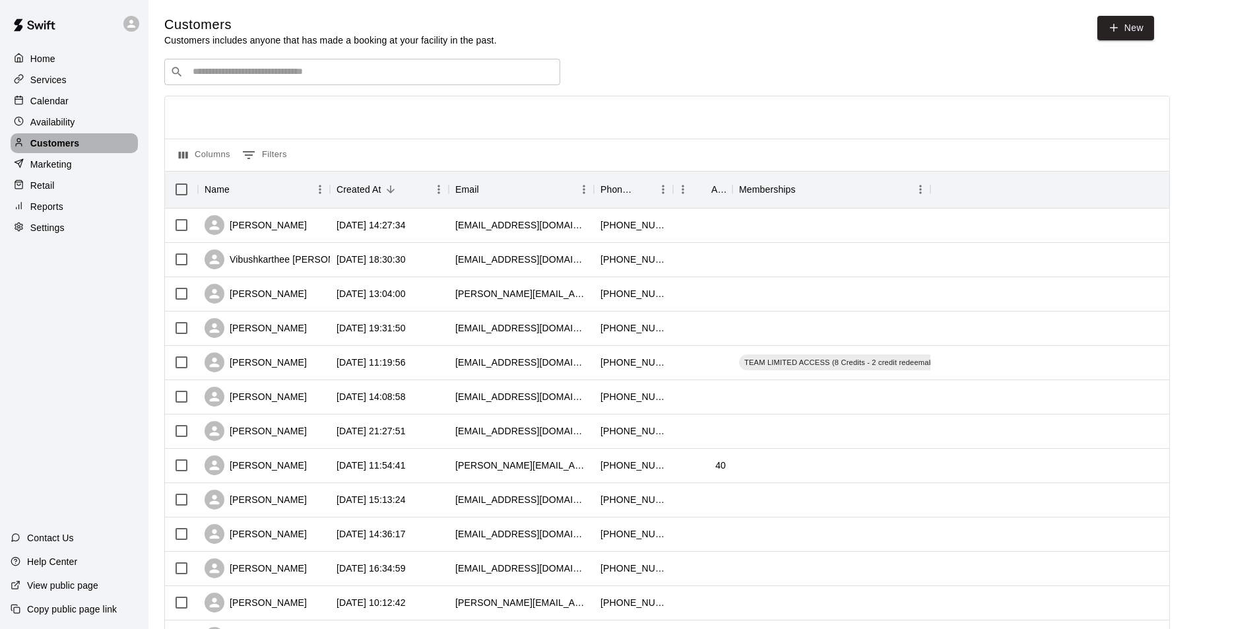
click at [53, 140] on p "Customers" at bounding box center [54, 143] width 49 height 13
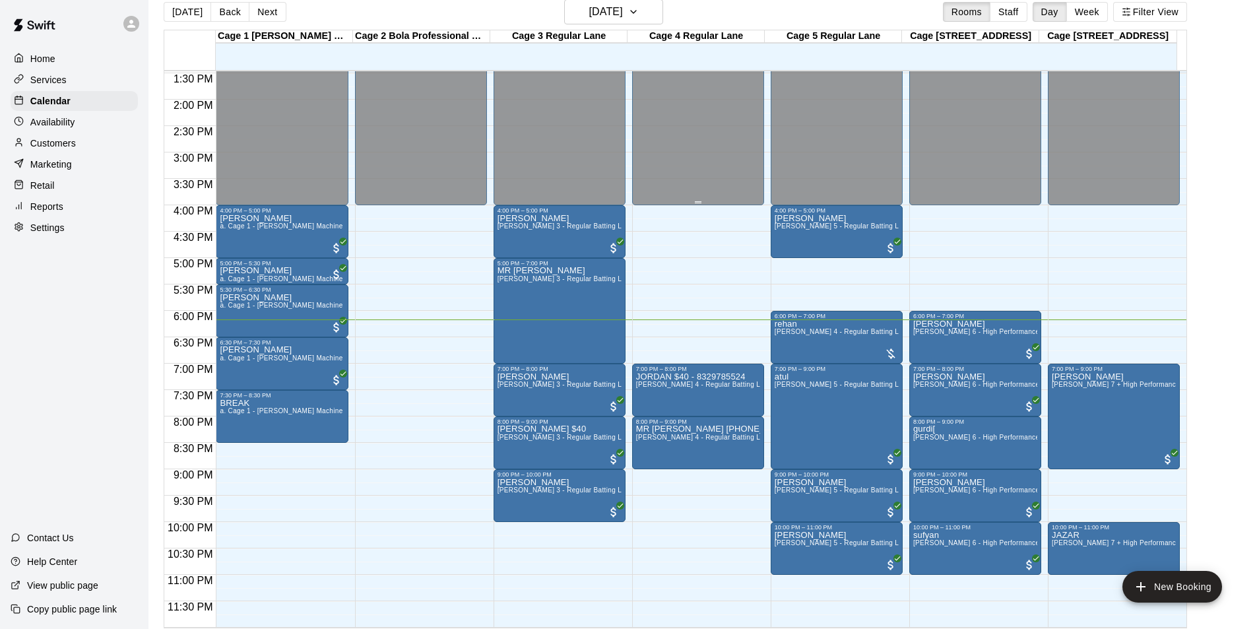
scroll to position [21, 0]
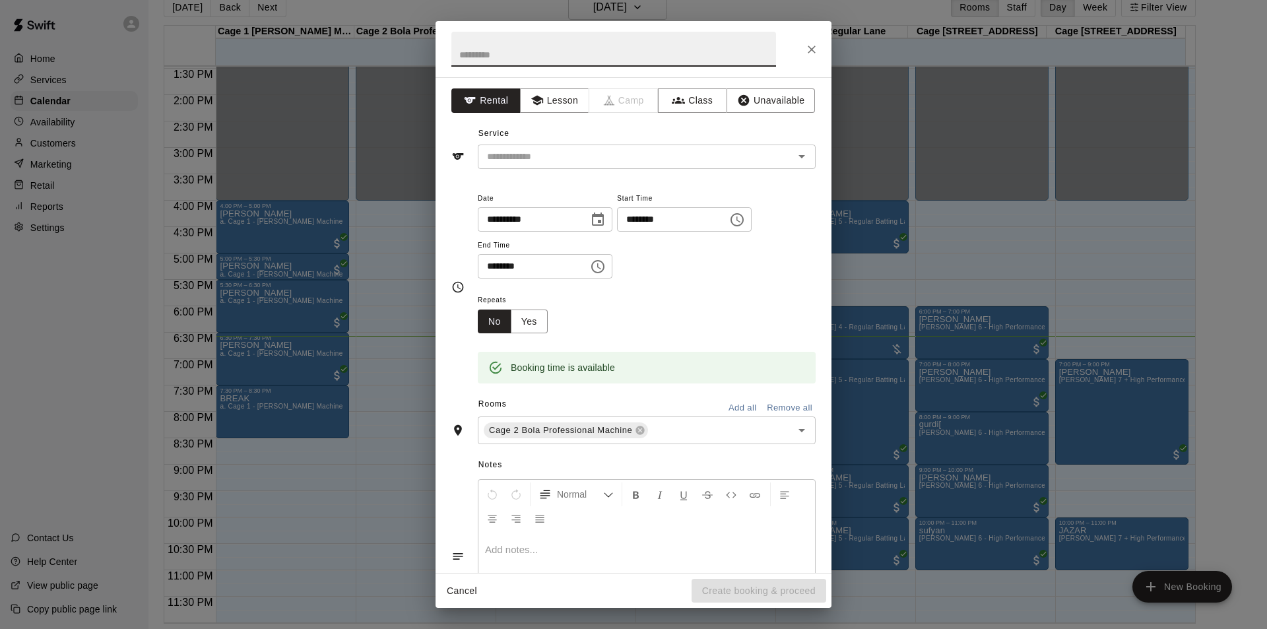
click at [656, 216] on input "********" at bounding box center [668, 219] width 102 height 24
click at [666, 216] on input "********" at bounding box center [668, 219] width 102 height 24
type input "********"
click at [488, 265] on input "********" at bounding box center [529, 266] width 102 height 24
type input "********"
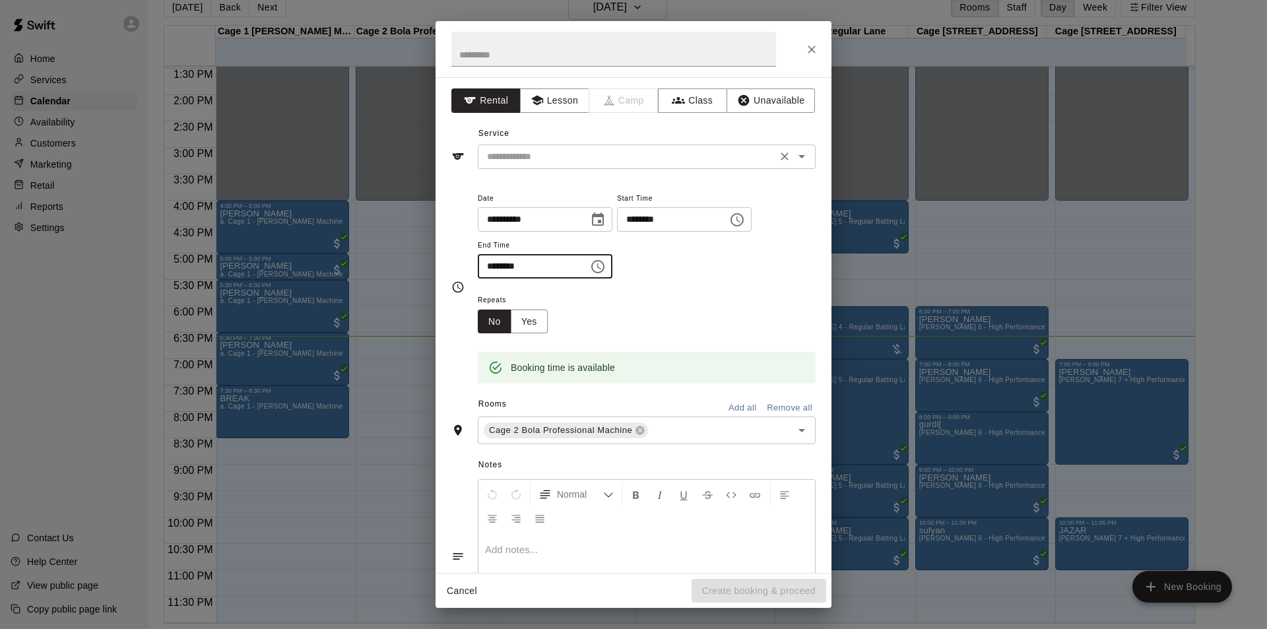
click at [694, 149] on input "text" at bounding box center [627, 156] width 291 height 16
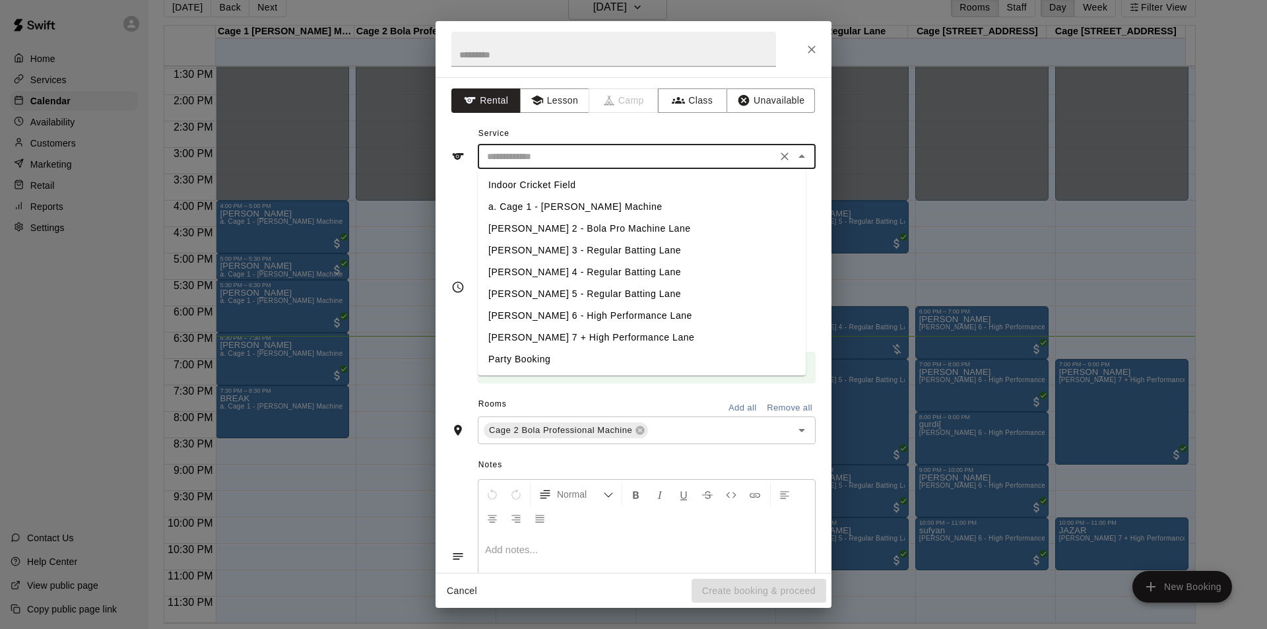
drag, startPoint x: 562, startPoint y: 226, endPoint x: 585, endPoint y: 121, distance: 108.2
click at [562, 224] on li "[PERSON_NAME] 2 - Bola Pro Machine Lane" at bounding box center [642, 229] width 328 height 22
type input "**********"
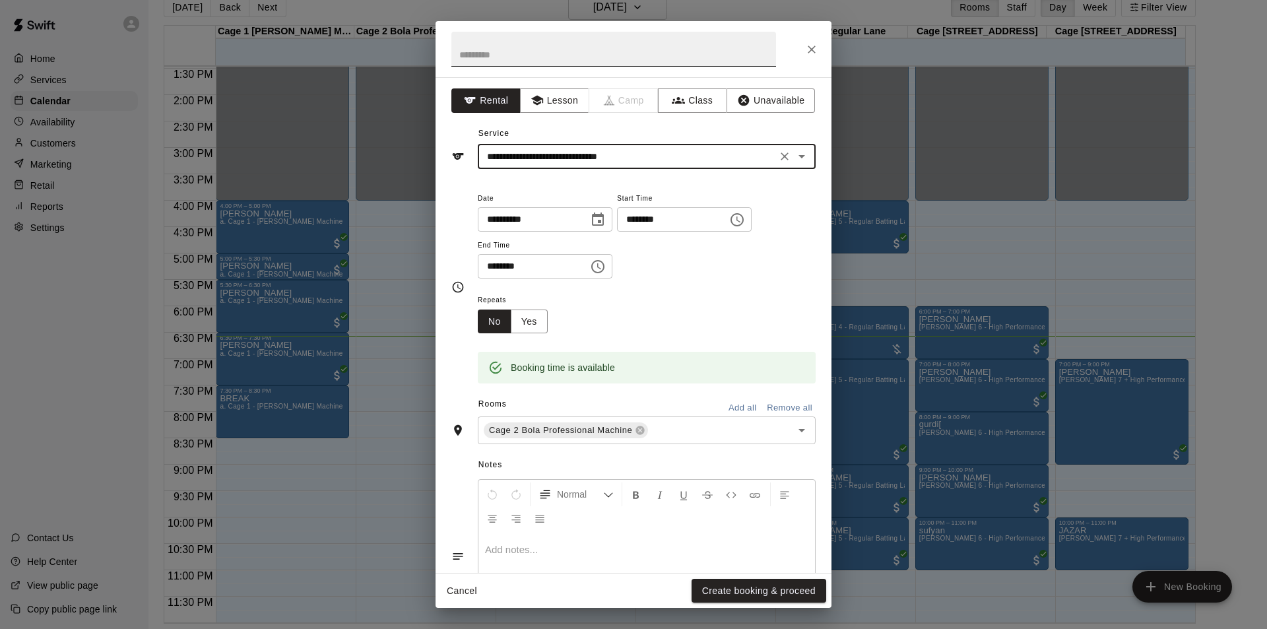
click at [587, 57] on input "text" at bounding box center [613, 49] width 325 height 35
type input "******"
click at [780, 594] on button "Create booking & proceed" at bounding box center [759, 591] width 135 height 24
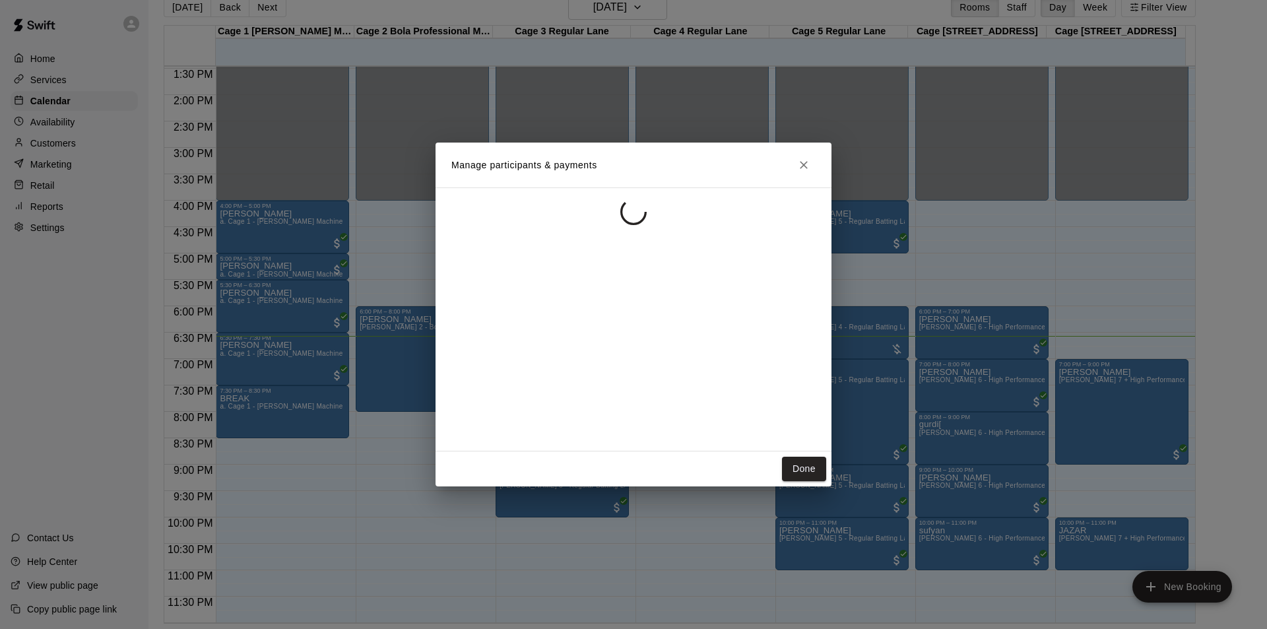
click at [806, 466] on button "Done" at bounding box center [804, 469] width 44 height 24
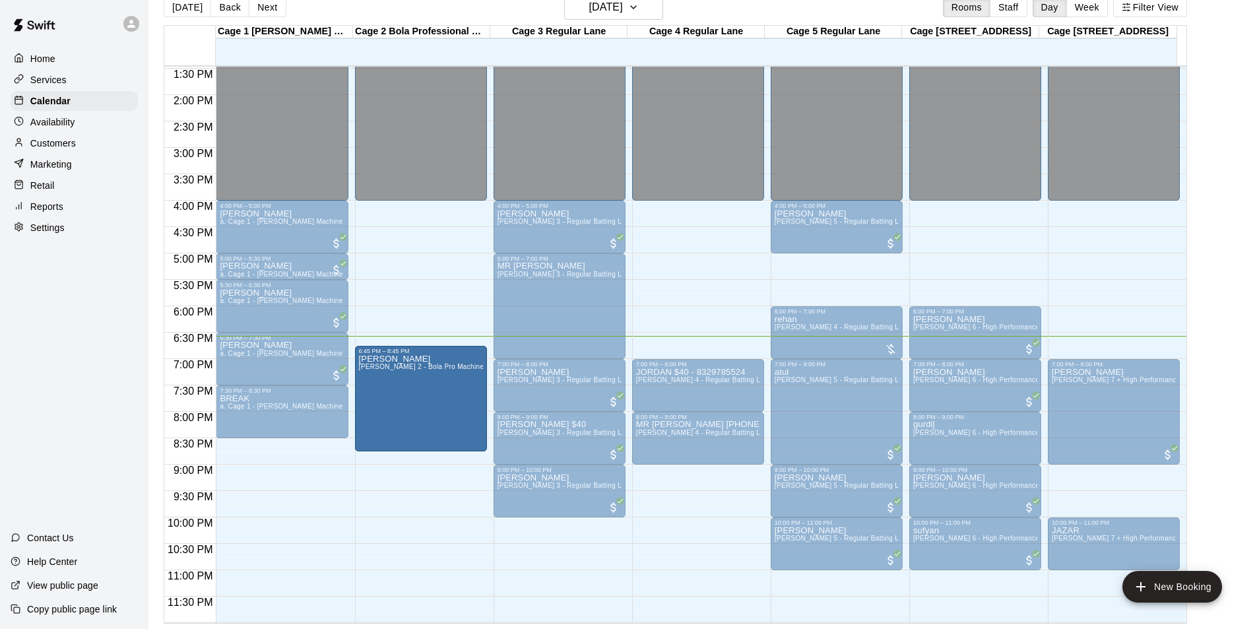
drag, startPoint x: 432, startPoint y: 366, endPoint x: 437, endPoint y: 407, distance: 40.5
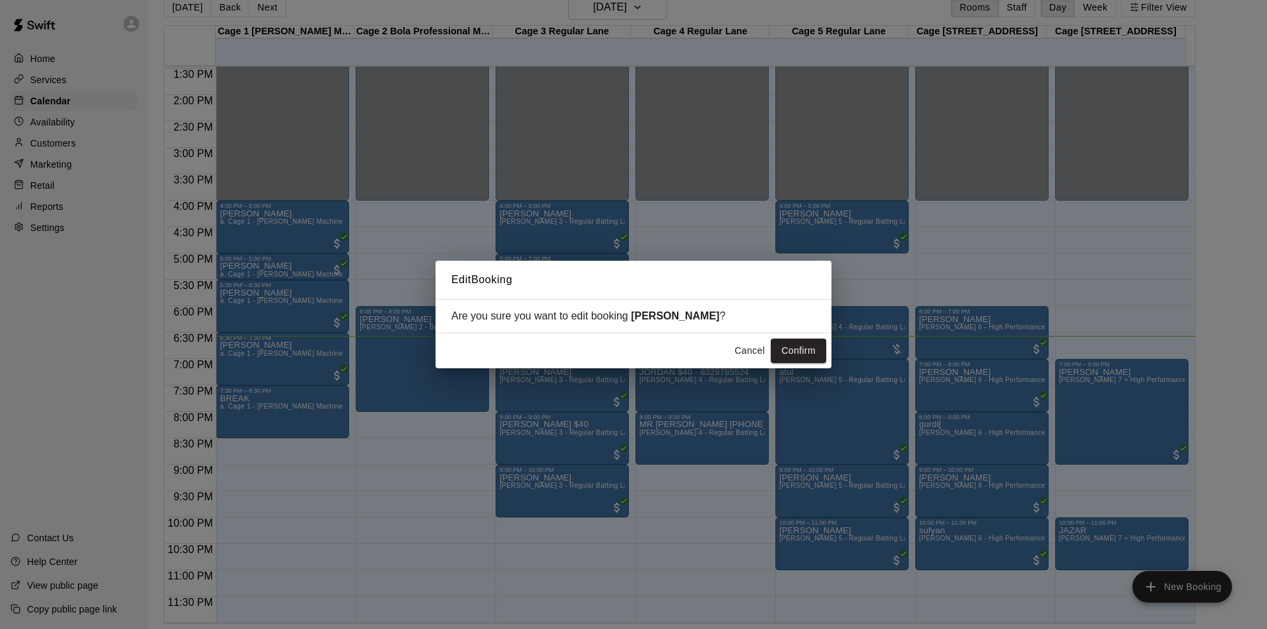
click at [437, 407] on div "Edit Booking Are you sure you want to edit booking [PERSON_NAME] ? Cancel Confi…" at bounding box center [633, 314] width 1267 height 629
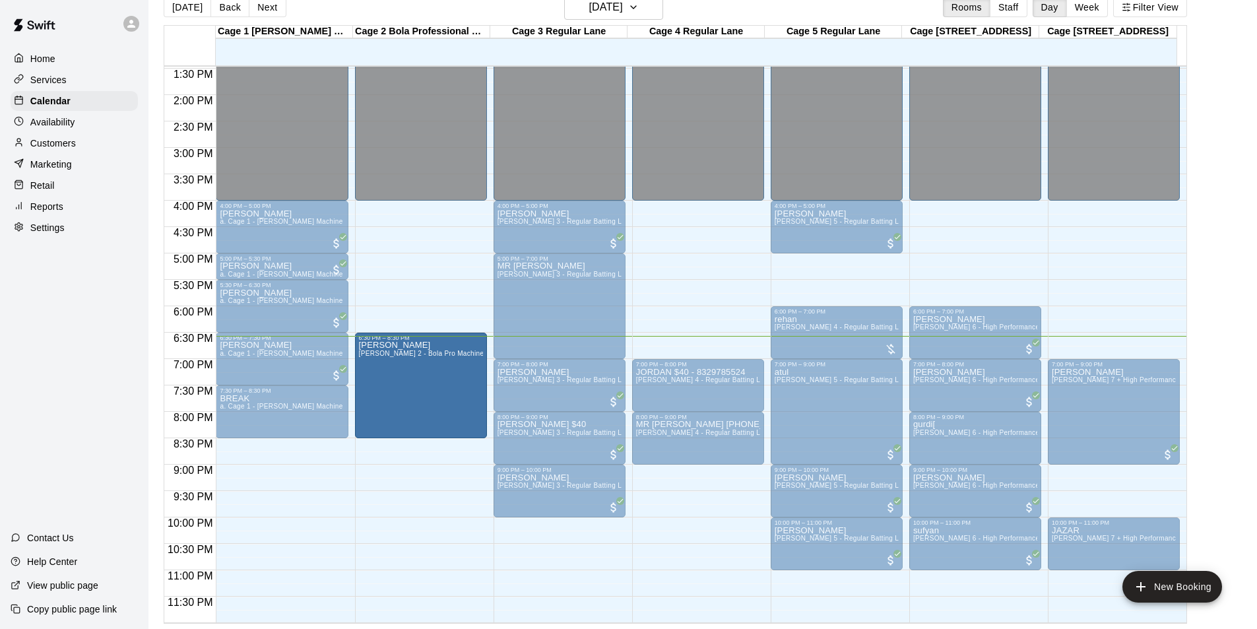
drag, startPoint x: 404, startPoint y: 348, endPoint x: 395, endPoint y: 387, distance: 39.9
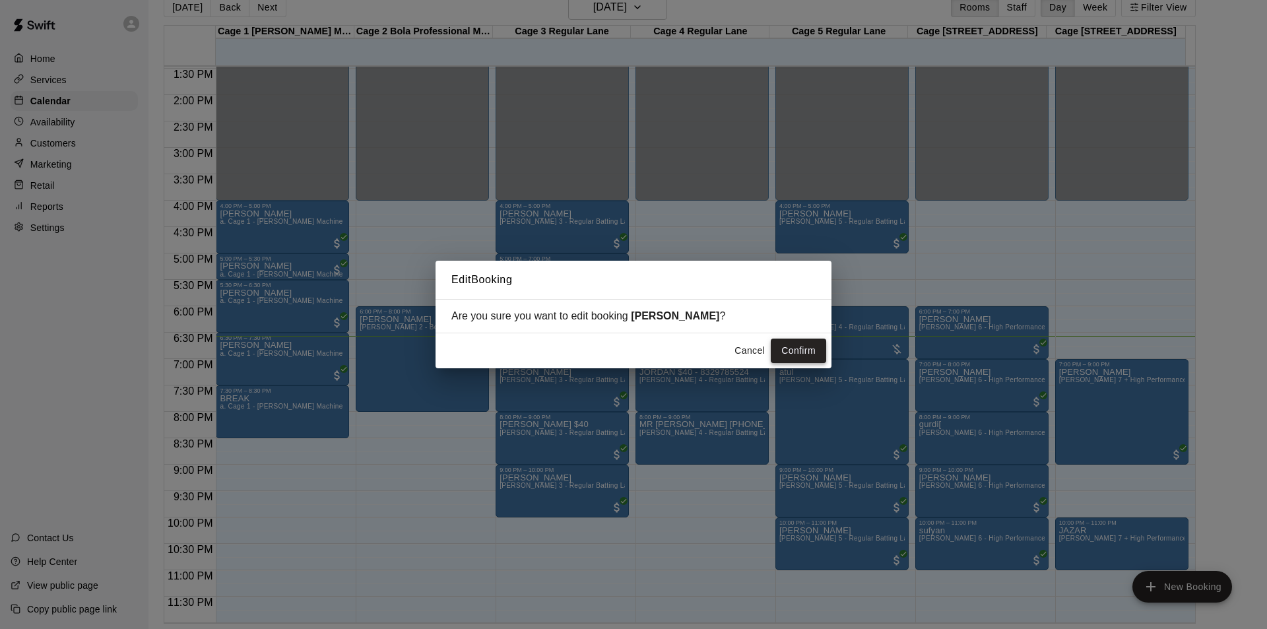
click at [802, 350] on button "Confirm" at bounding box center [798, 351] width 55 height 24
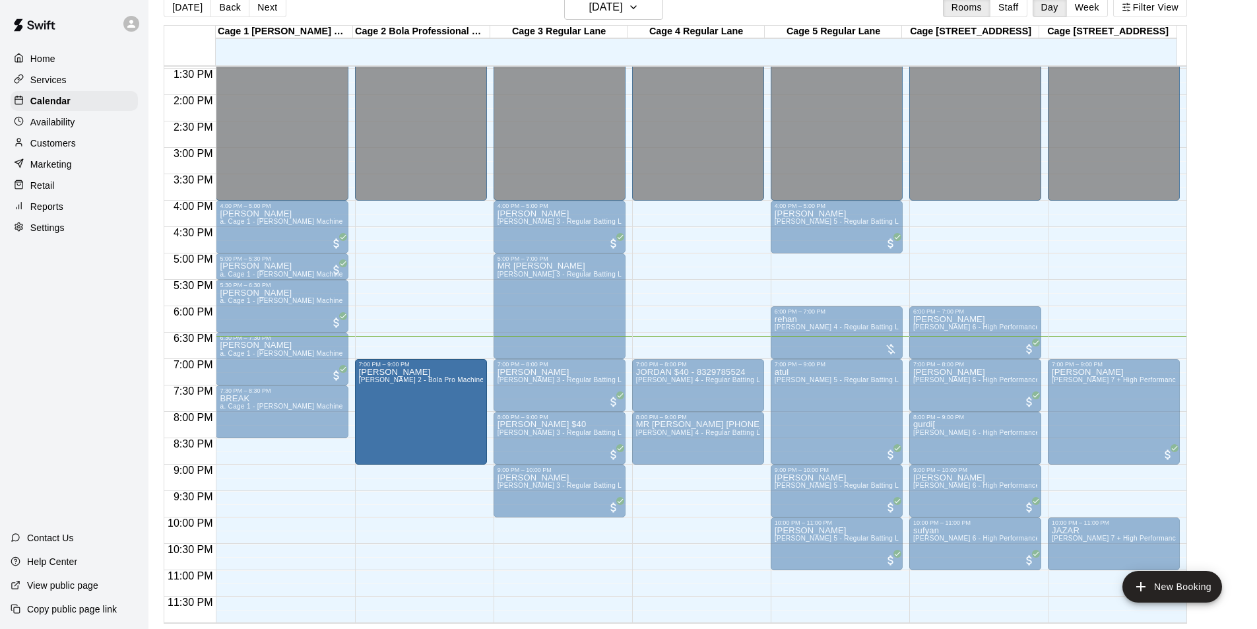
drag, startPoint x: 438, startPoint y: 356, endPoint x: 439, endPoint y: 385, distance: 29.1
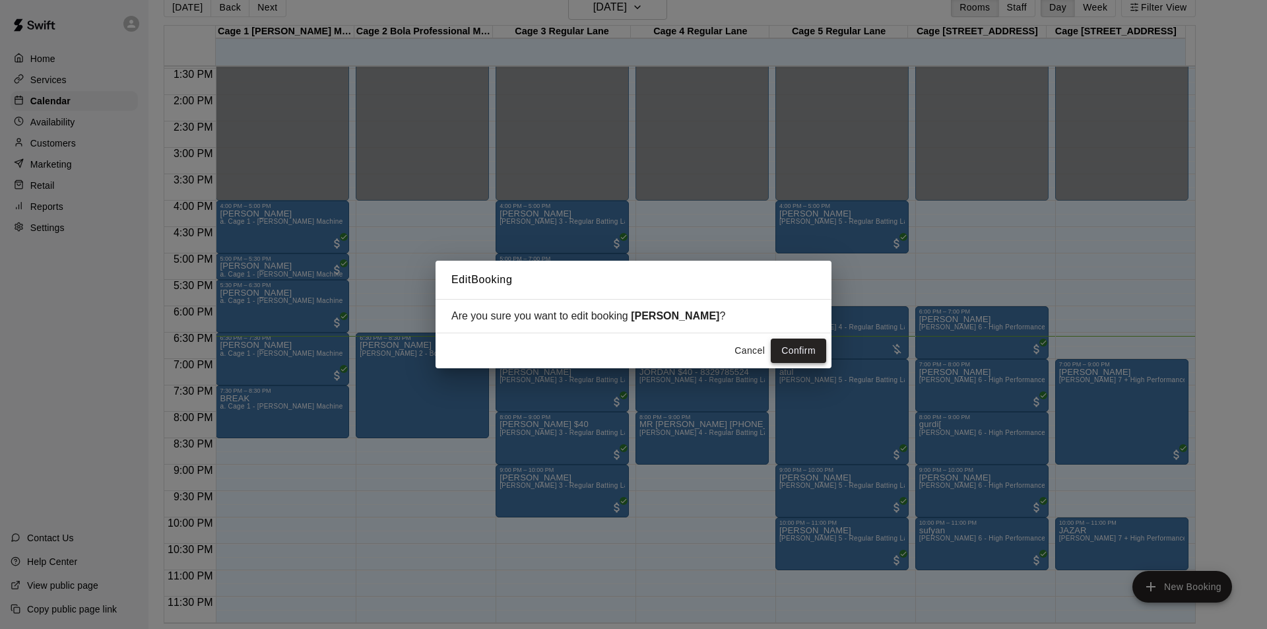
click at [797, 356] on button "Confirm" at bounding box center [798, 351] width 55 height 24
